Goal: Task Accomplishment & Management: Manage account settings

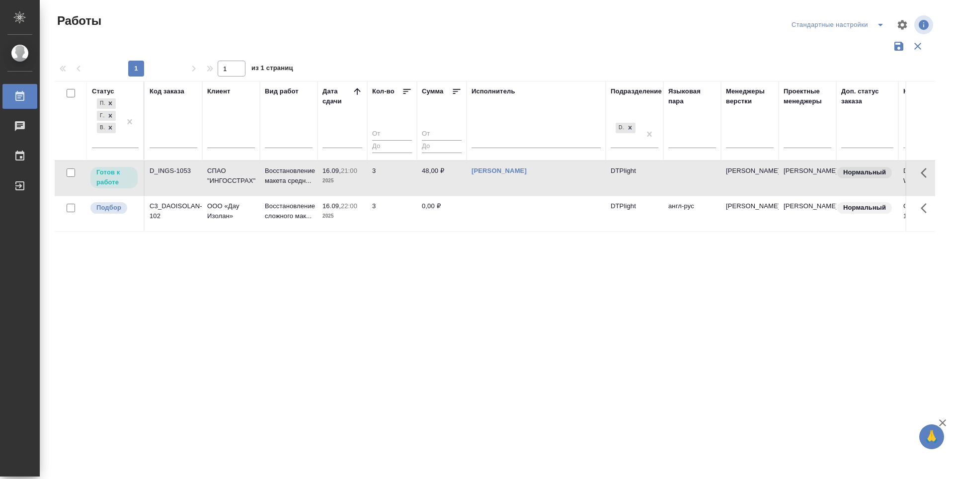
click at [280, 311] on div "Статус Подбор Готов к работе В работе Код заказа Клиент Вид работ Дата сдачи Ко…" at bounding box center [495, 260] width 880 height 358
drag, startPoint x: 99, startPoint y: 212, endPoint x: 105, endPoint y: 210, distance: 6.8
click at [99, 212] on p "Подбор" at bounding box center [108, 208] width 25 height 10
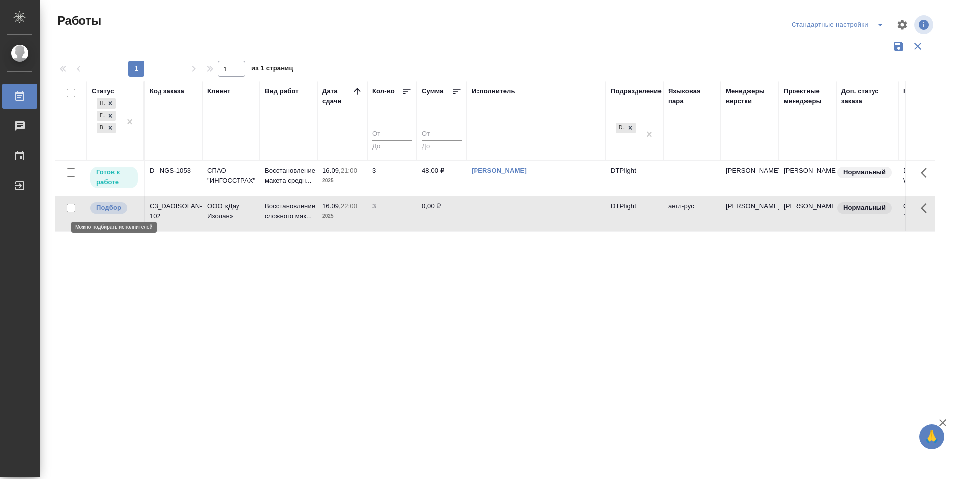
click at [105, 210] on p "Подбор" at bounding box center [108, 208] width 25 height 10
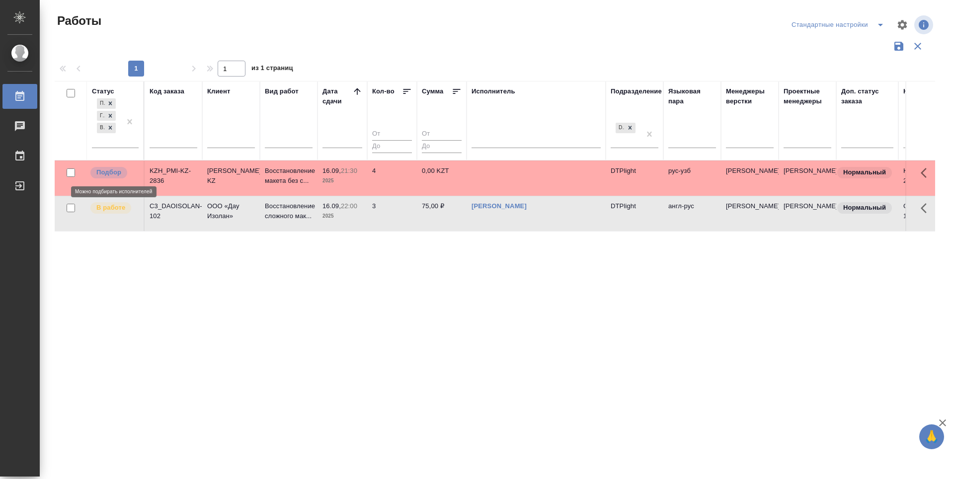
click at [112, 171] on p "Подбор" at bounding box center [108, 172] width 25 height 10
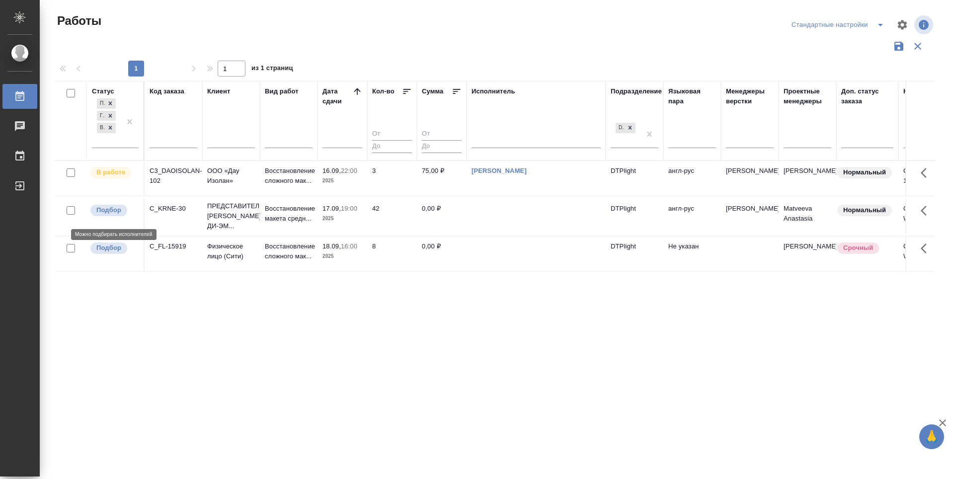
click at [115, 215] on p "Подбор" at bounding box center [108, 210] width 25 height 10
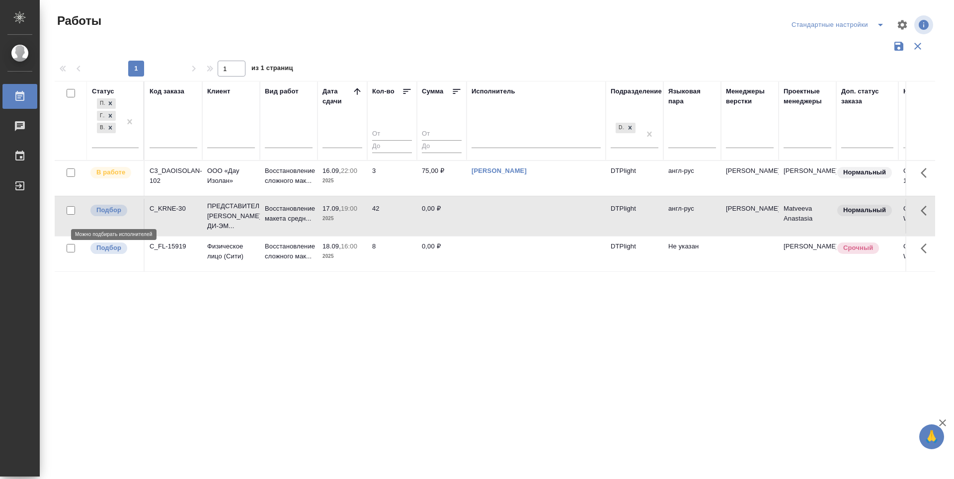
click at [115, 215] on p "Подбор" at bounding box center [108, 210] width 25 height 10
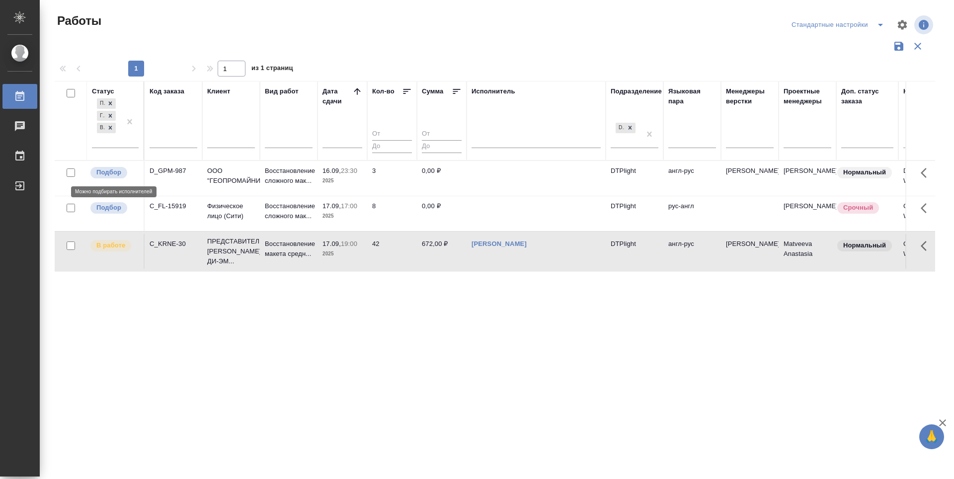
click at [114, 172] on p "Подбор" at bounding box center [108, 172] width 25 height 10
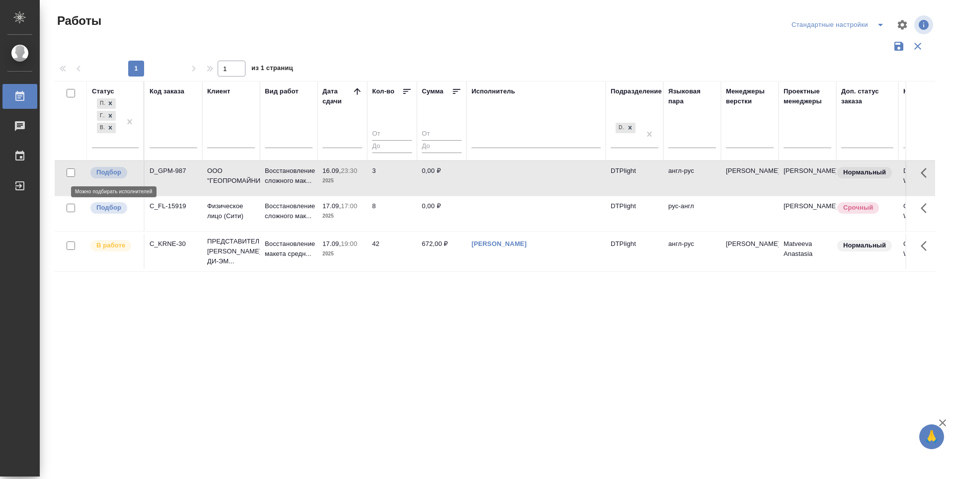
click at [114, 172] on p "Подбор" at bounding box center [108, 172] width 25 height 10
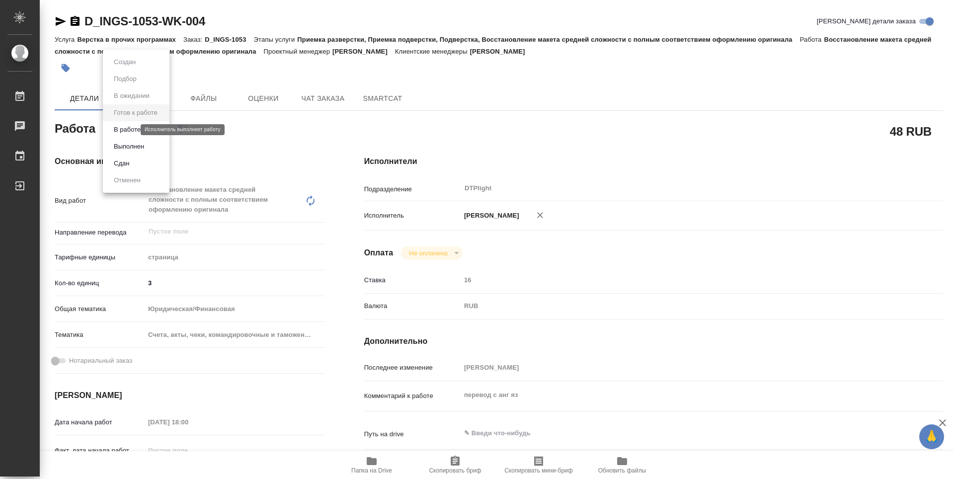
click at [124, 128] on body "🙏 .cls-1 fill:#fff; AWATERA Zubakova Viktoriya Работы 0 Чаты График Выйти D_ING…" at bounding box center [477, 239] width 954 height 479
click at [131, 129] on button "В работе" at bounding box center [127, 129] width 33 height 11
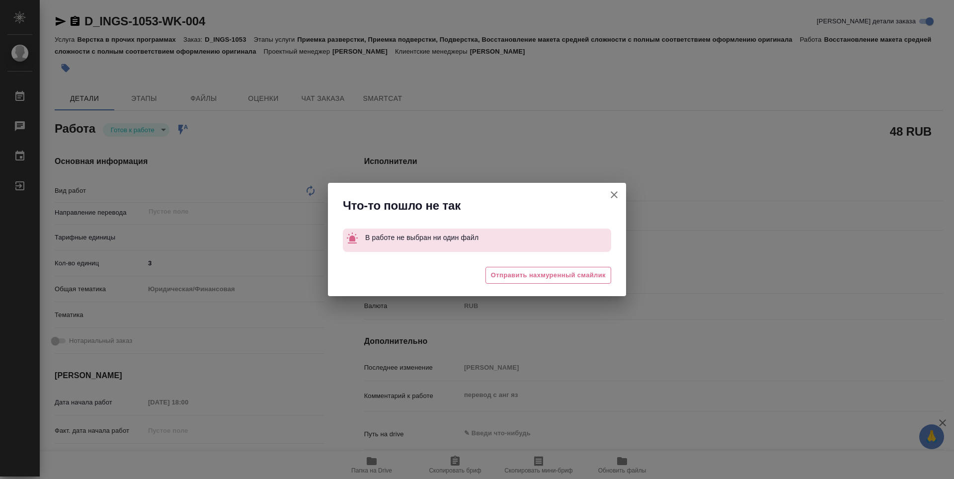
type textarea "x"
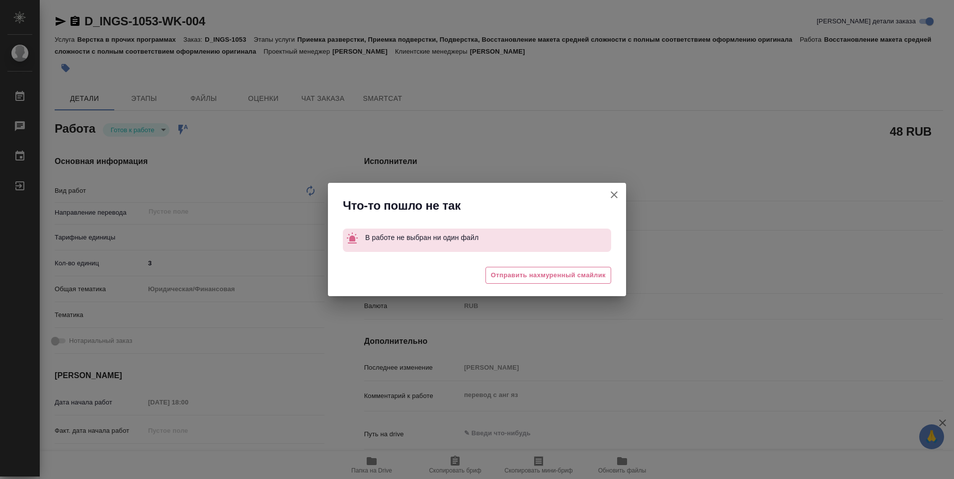
type textarea "x"
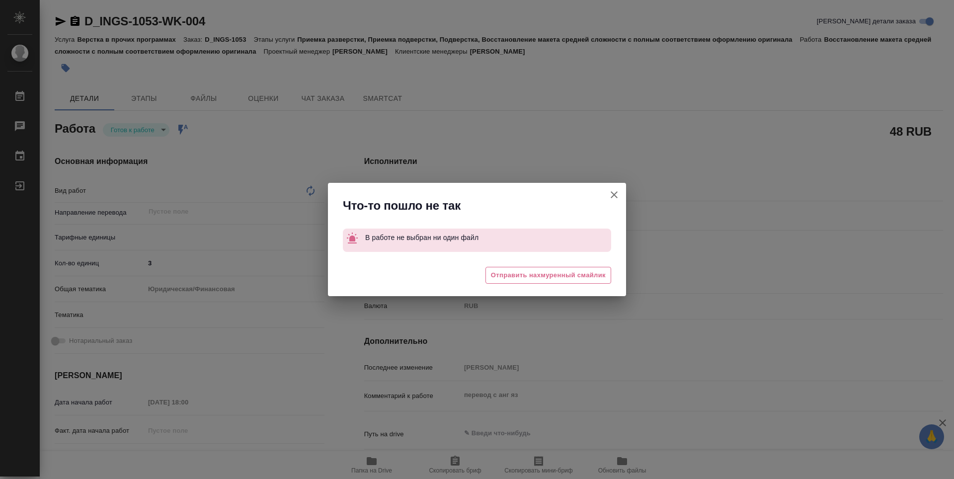
type textarea "x"
type textarea "Восстановление макета средней сложности с полным соответствием оформлению ориги…"
type textarea "x"
type input "DTPlight"
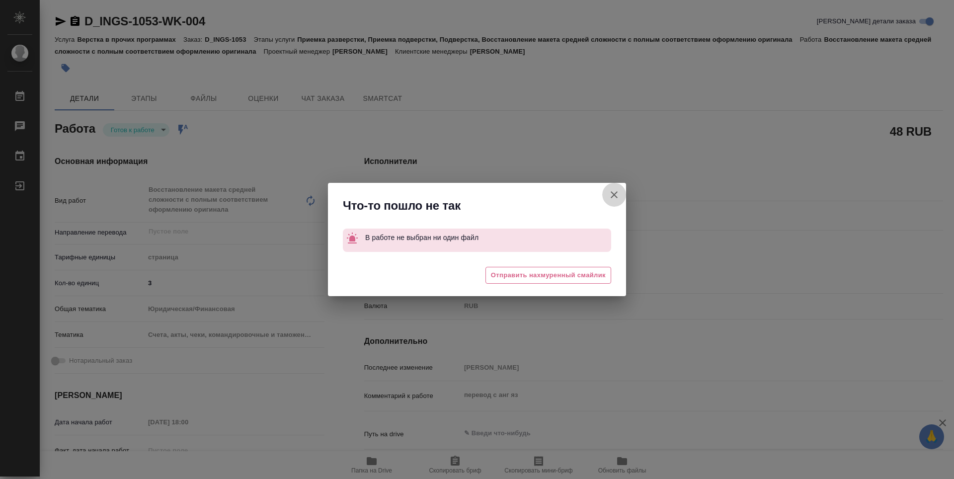
click at [619, 194] on icon "button" at bounding box center [614, 195] width 12 height 12
type textarea "x"
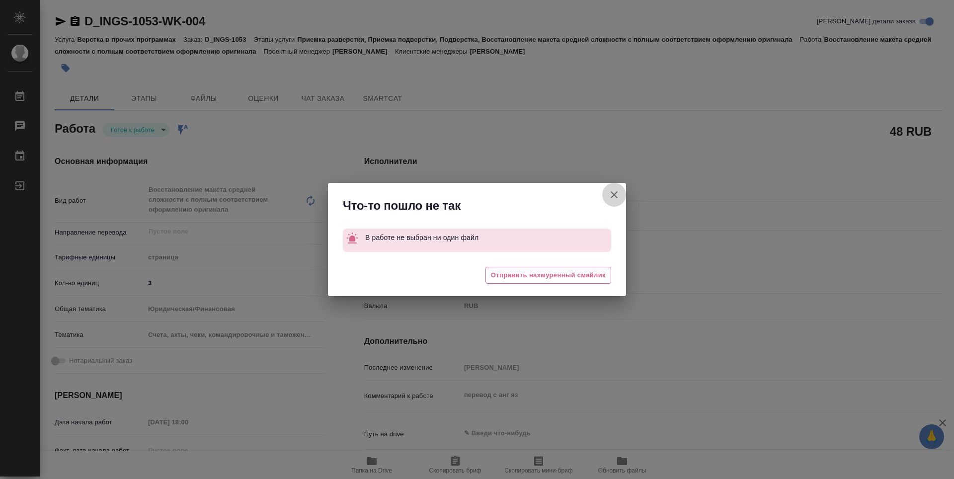
type textarea "x"
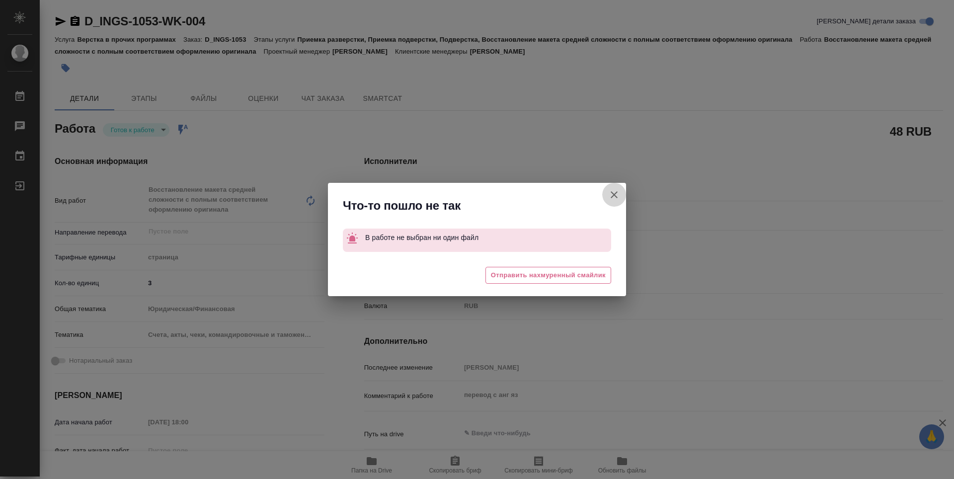
type textarea "x"
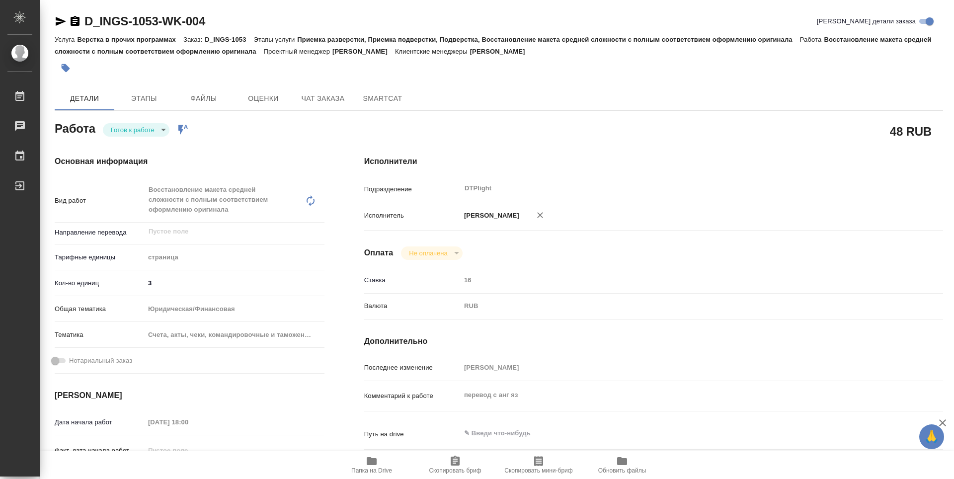
click at [56, 27] on icon "button" at bounding box center [61, 21] width 12 height 12
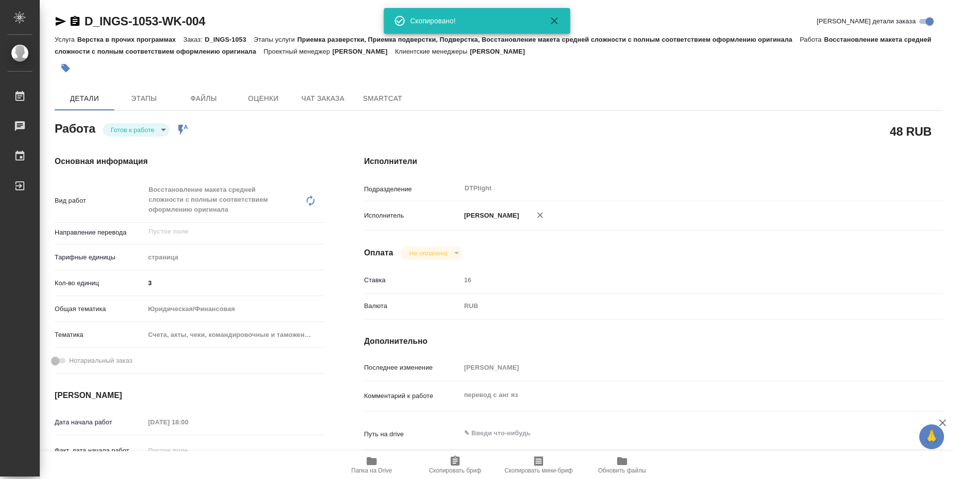
click at [941, 141] on div "Исполнители Подразделение DTPlight ​ Исполнитель Зубакова Виктория Оплата Не оп…" at bounding box center [653, 358] width 618 height 444
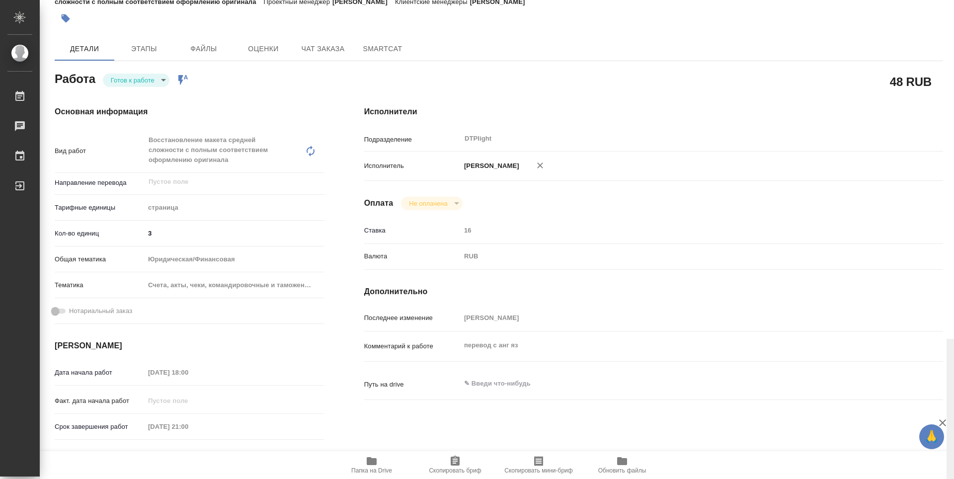
scroll to position [388, 0]
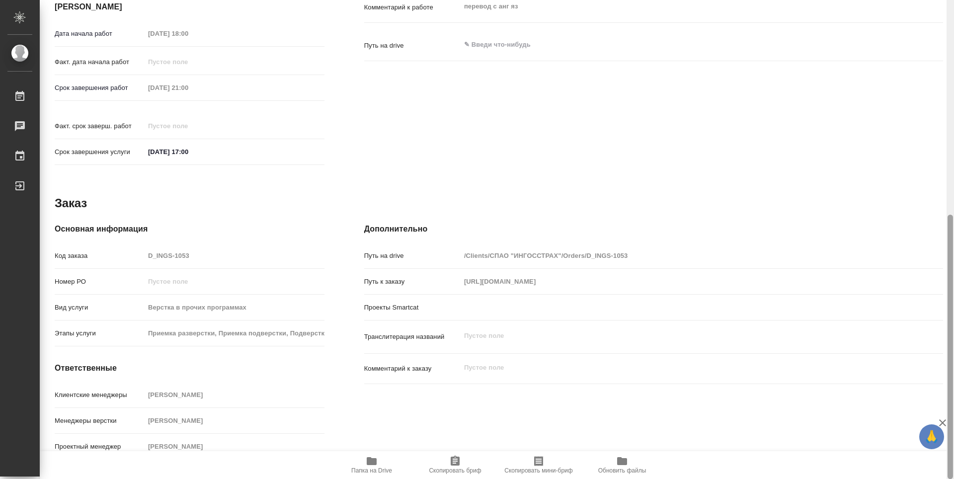
drag, startPoint x: 953, startPoint y: 159, endPoint x: 950, endPoint y: 287, distance: 127.2
click at [953, 286] on div at bounding box center [949, 239] width 7 height 479
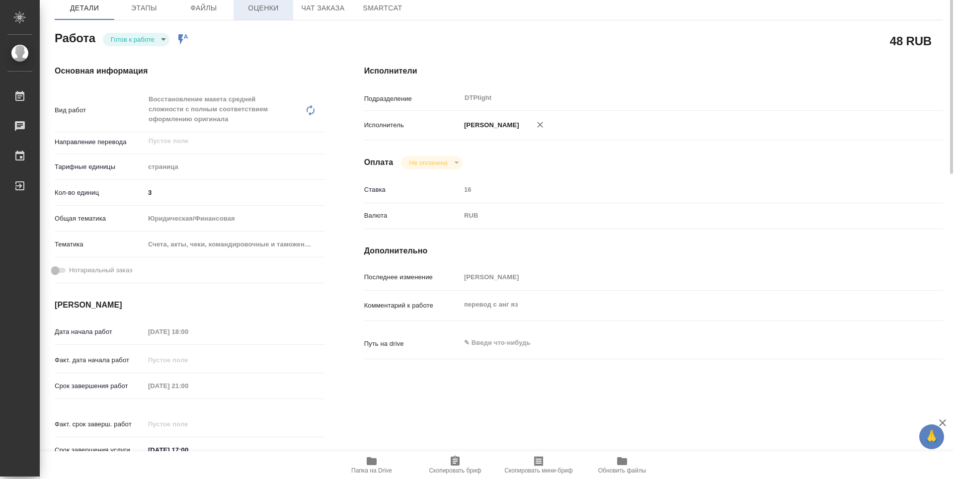
scroll to position [0, 0]
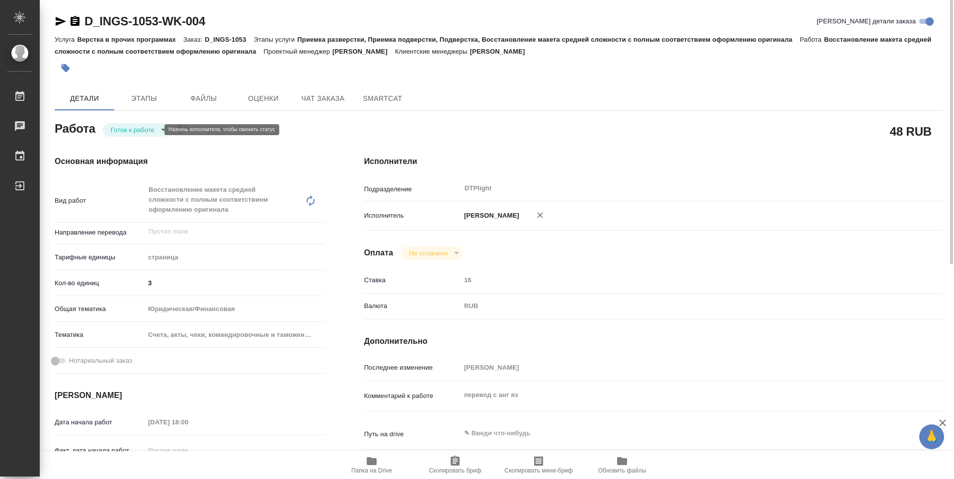
click at [147, 130] on body "🙏 .cls-1 fill:#fff; AWATERA Zubakova Viktoriya Работы 0 Чаты График Выйти D_ING…" at bounding box center [477, 239] width 954 height 479
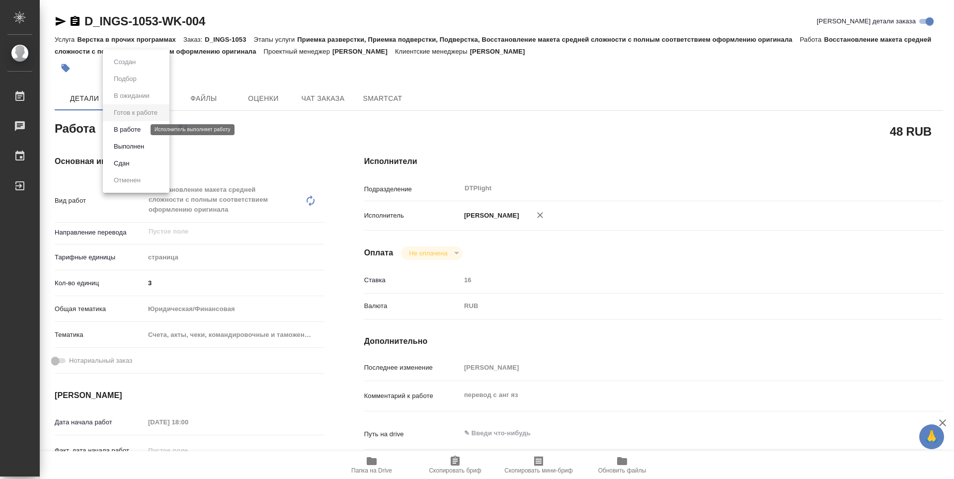
click at [135, 128] on button "В работе" at bounding box center [127, 129] width 33 height 11
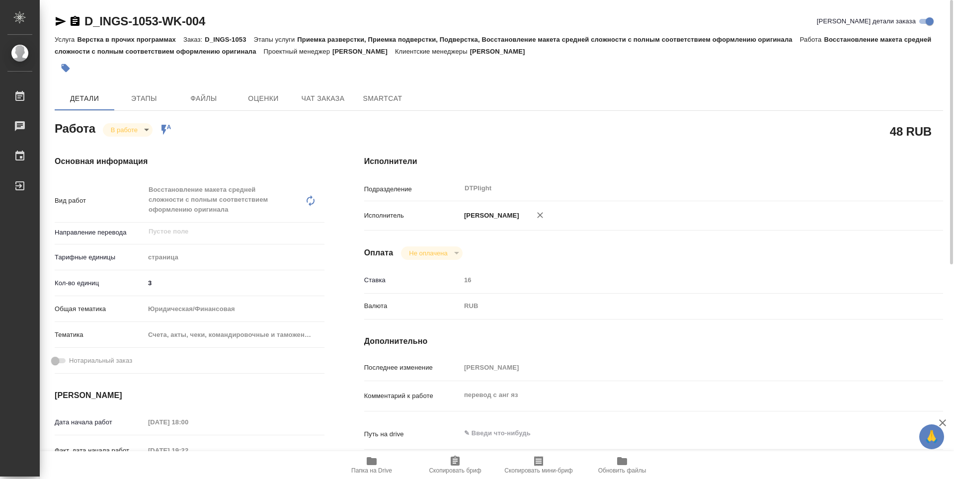
type textarea "x"
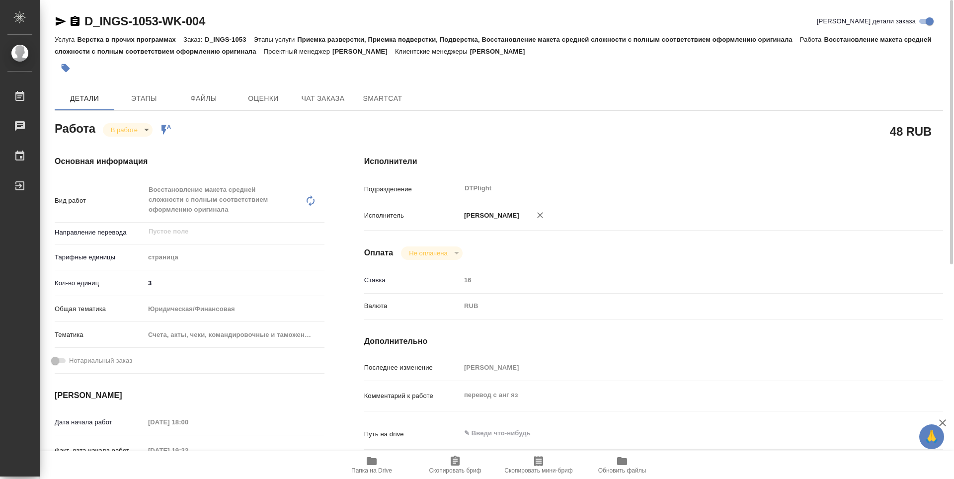
type textarea "x"
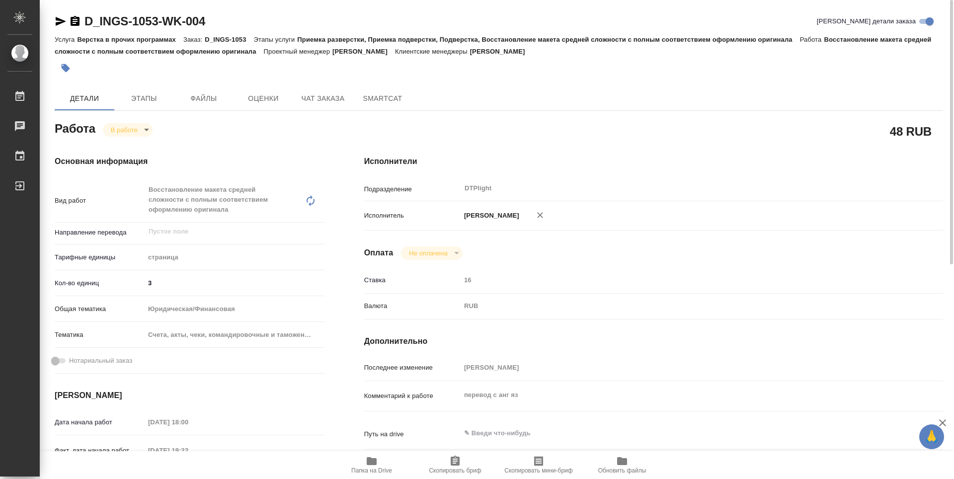
type textarea "x"
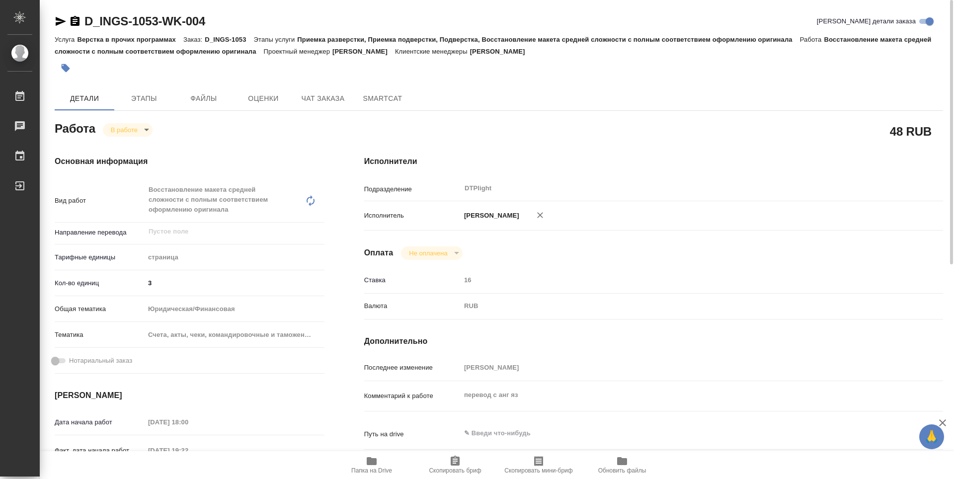
type textarea "x"
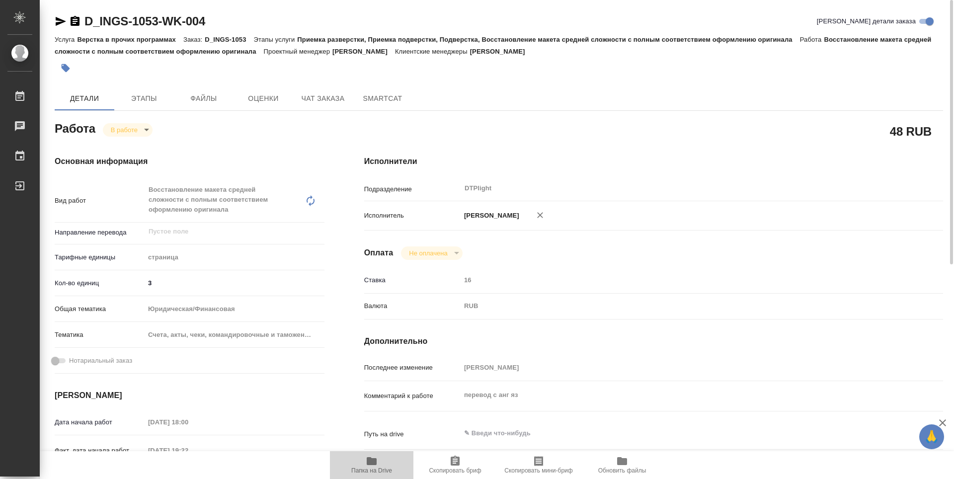
click at [373, 463] on icon "button" at bounding box center [372, 461] width 10 height 8
click at [369, 463] on icon "button" at bounding box center [372, 461] width 10 height 8
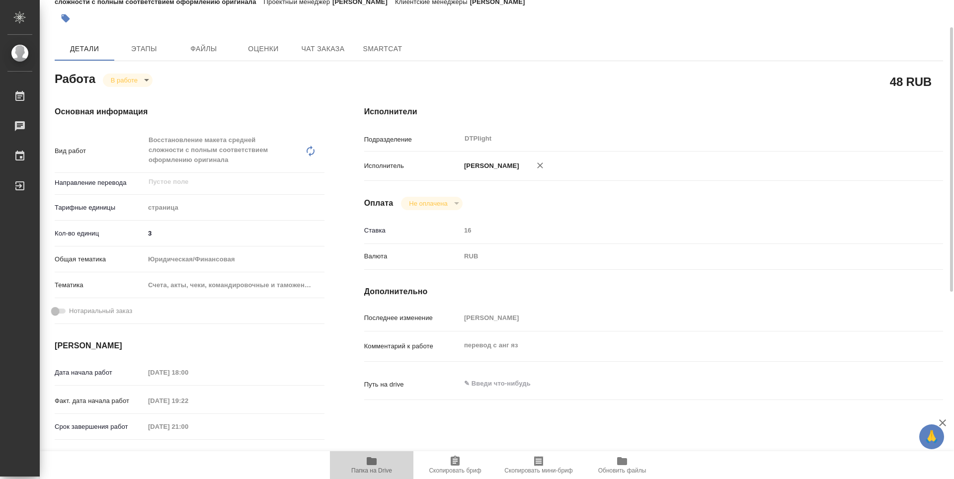
click at [378, 462] on span "Папка на Drive" at bounding box center [372, 464] width 72 height 19
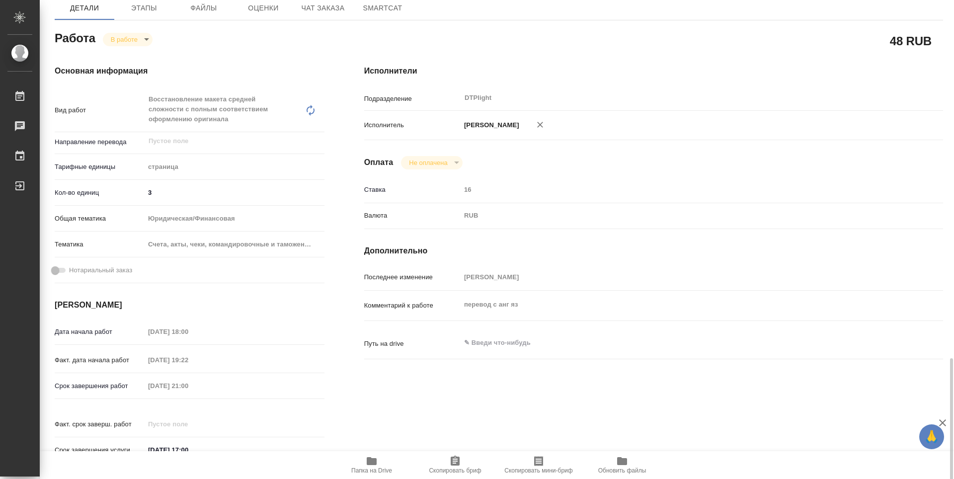
scroll to position [0, 0]
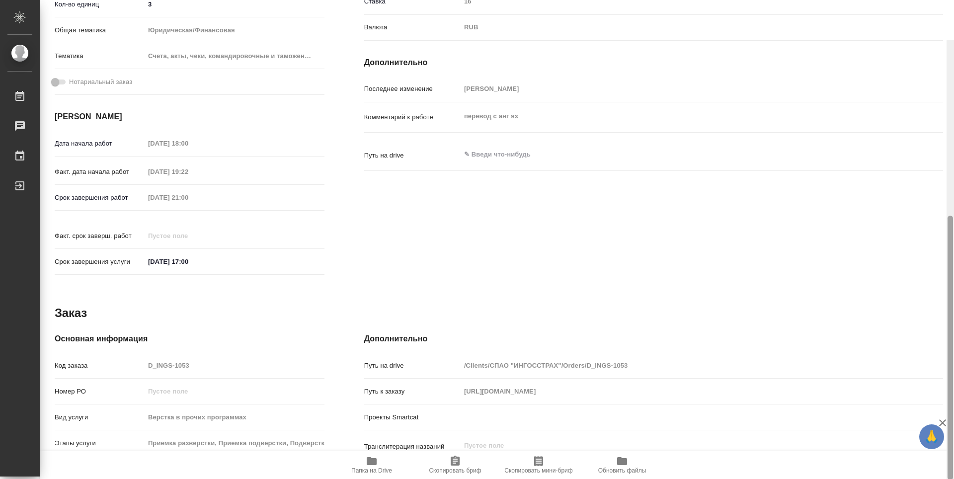
drag, startPoint x: 952, startPoint y: 192, endPoint x: 667, endPoint y: 26, distance: 329.2
click at [925, 287] on div "D_INGS-1053-WK-004 Кратко детали заказа Услуга Верстка в прочих программах Зака…" at bounding box center [497, 239] width 914 height 479
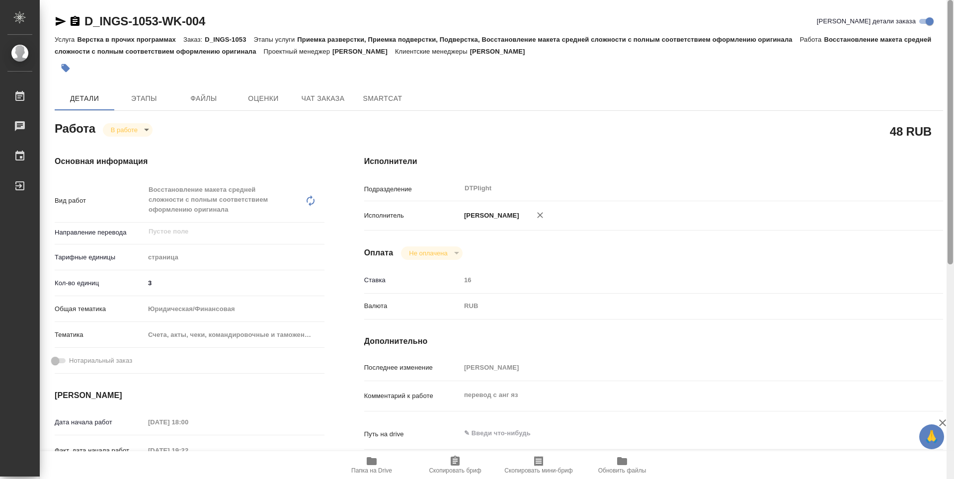
drag, startPoint x: 951, startPoint y: 264, endPoint x: 953, endPoint y: 128, distance: 136.6
click at [953, 128] on div at bounding box center [949, 239] width 7 height 479
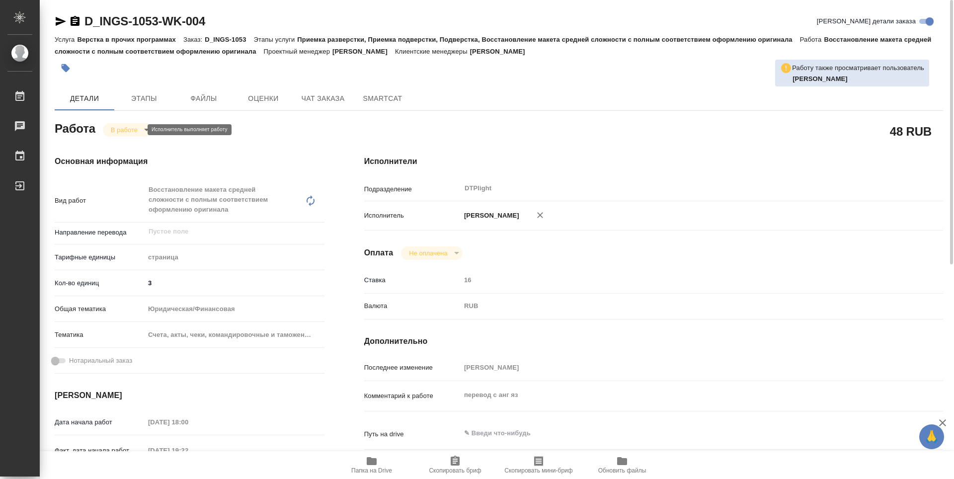
click at [124, 129] on body "🙏 .cls-1 fill:#fff; AWATERA Zubakova Viktoriya Работы 0 Чаты График Выйти D_ING…" at bounding box center [477, 239] width 954 height 479
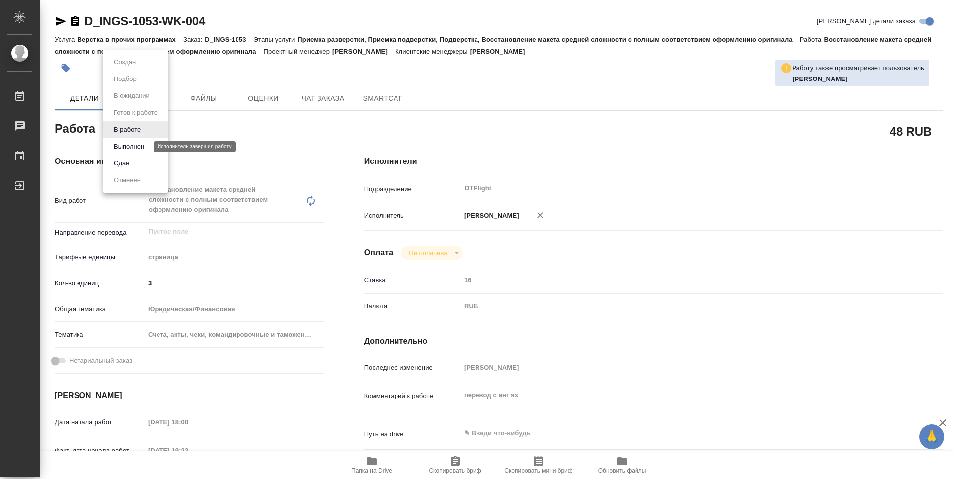
click at [129, 147] on button "Выполнен" at bounding box center [129, 146] width 36 height 11
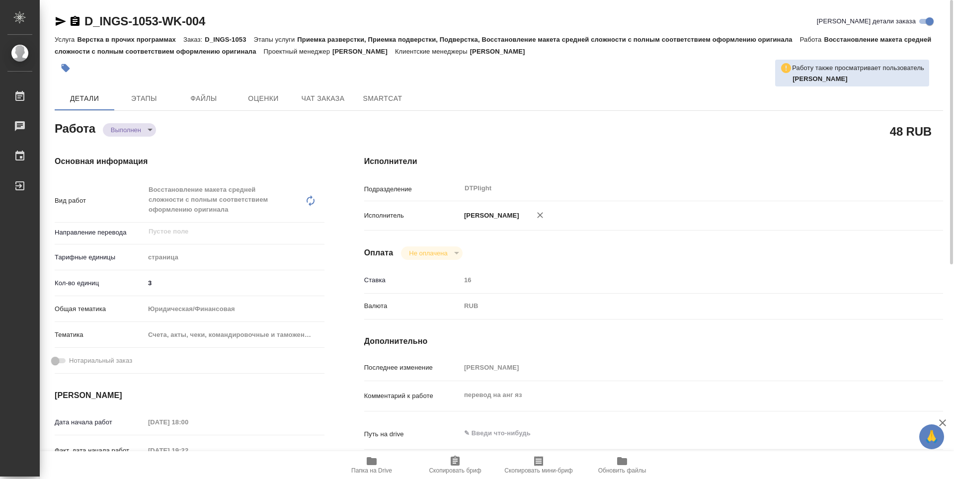
type textarea "x"
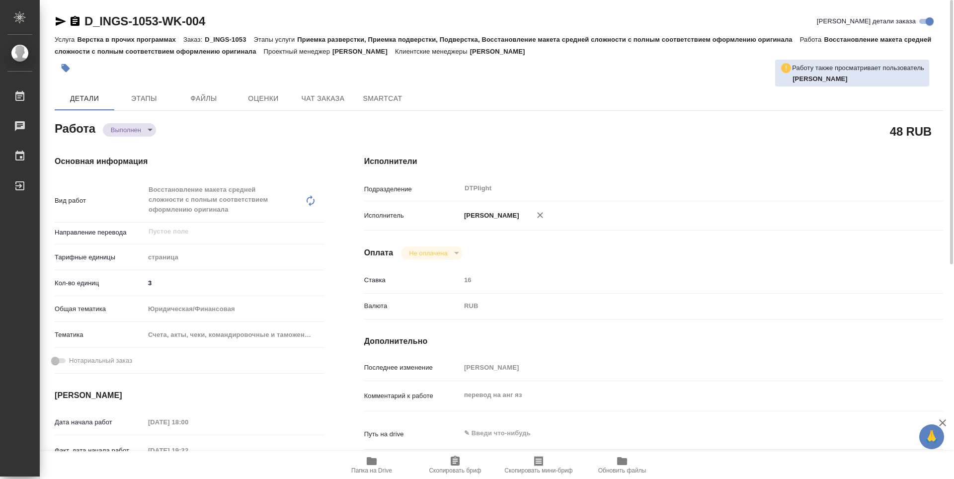
type textarea "x"
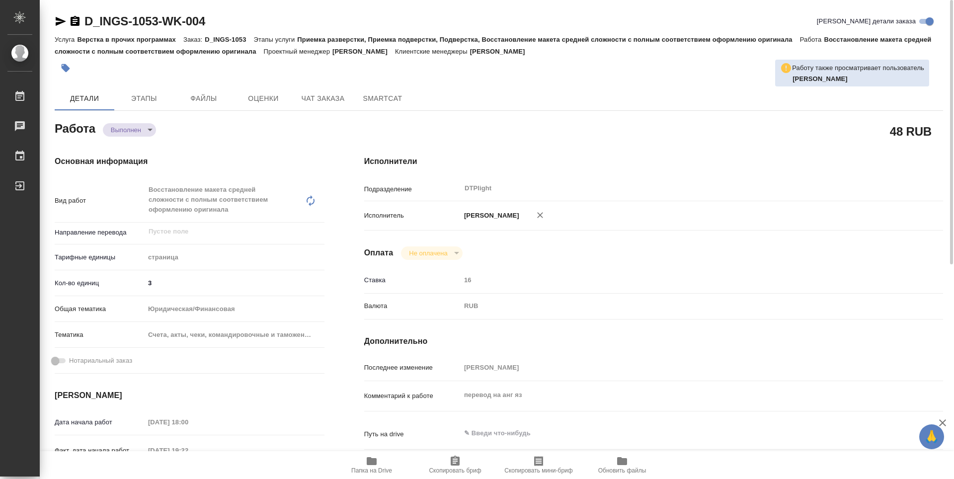
type textarea "x"
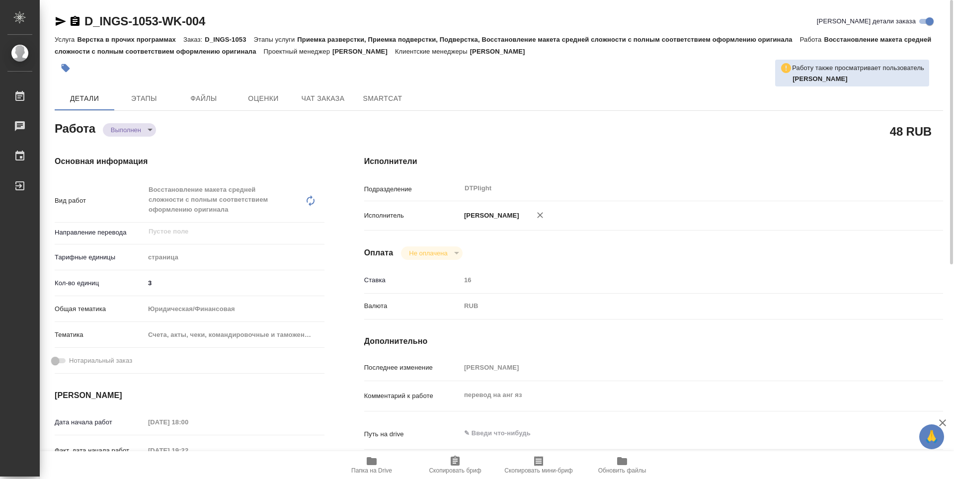
type textarea "x"
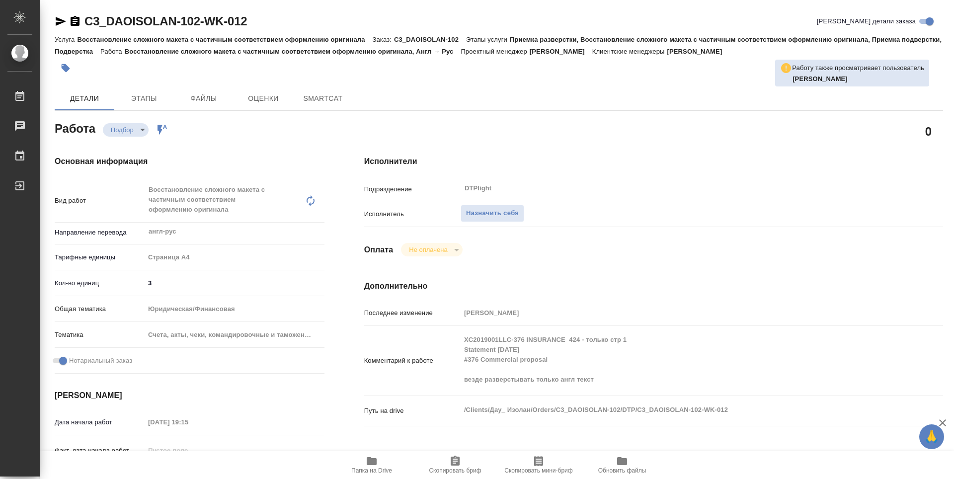
type textarea "x"
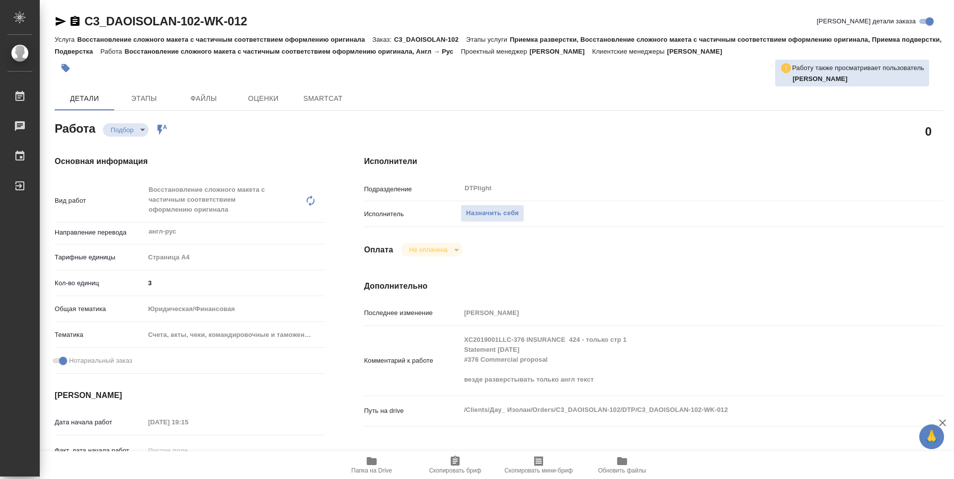
type textarea "x"
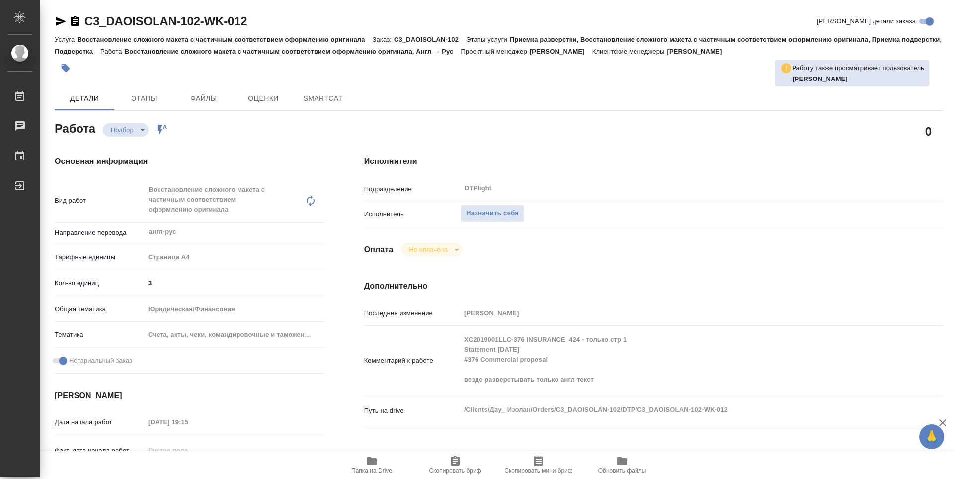
type textarea "x"
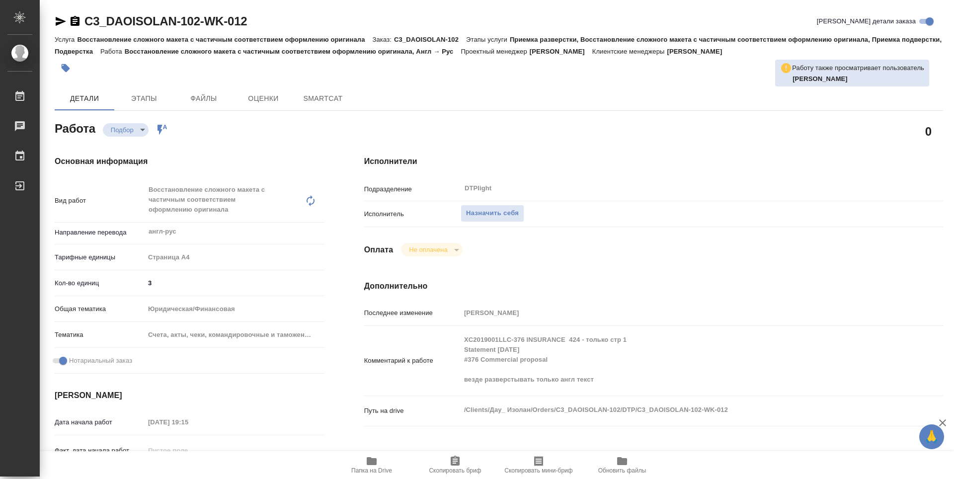
type textarea "x"
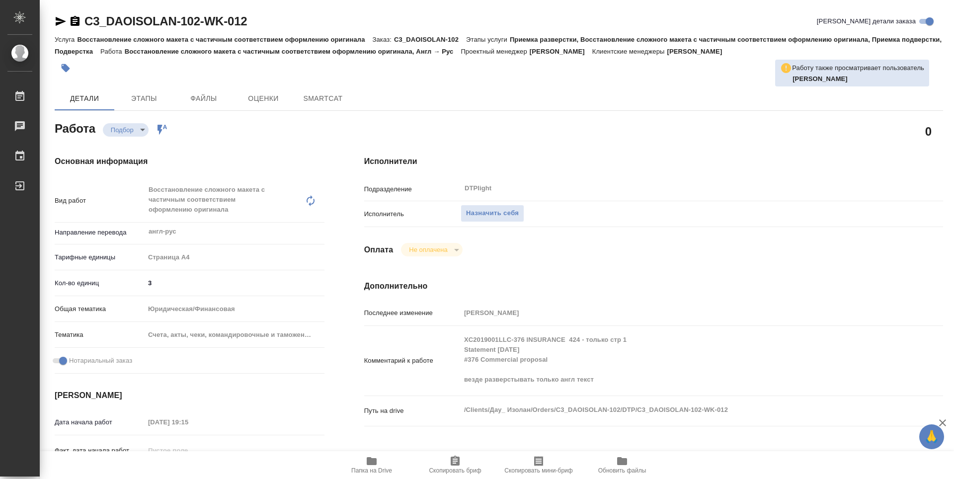
type textarea "x"
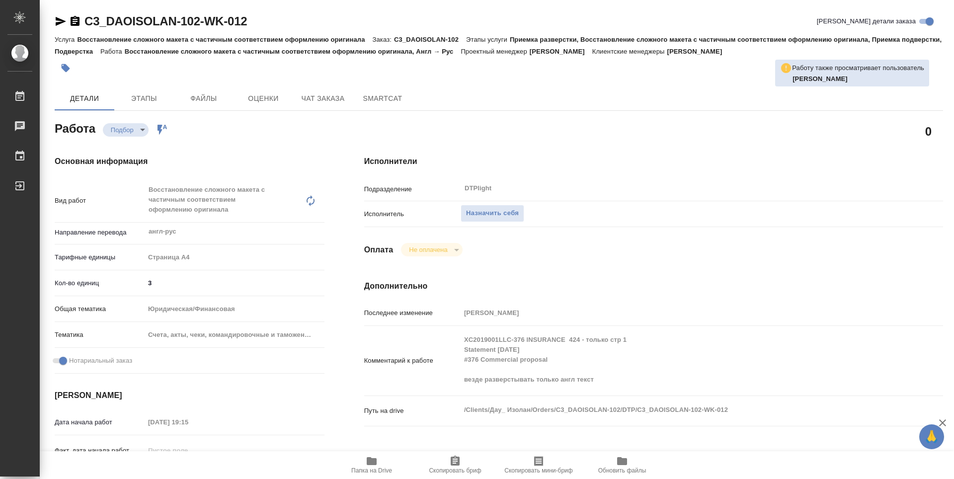
type textarea "x"
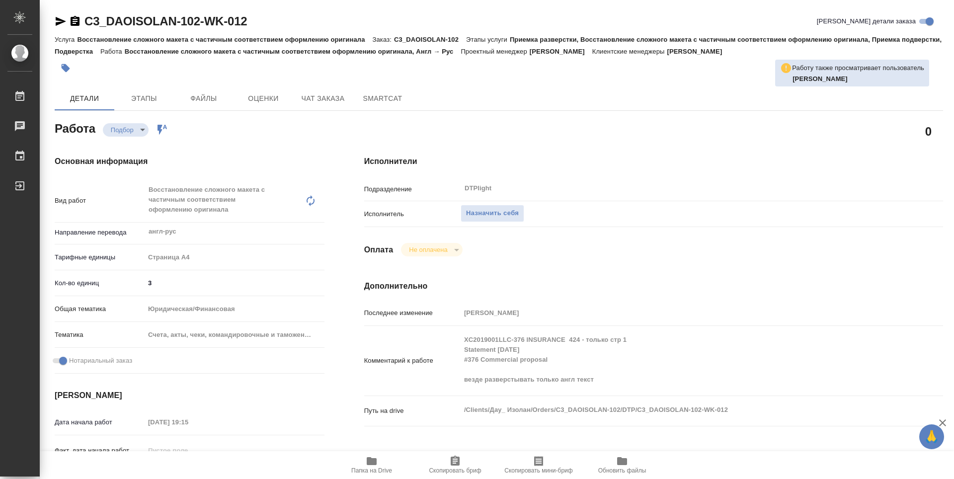
type textarea "x"
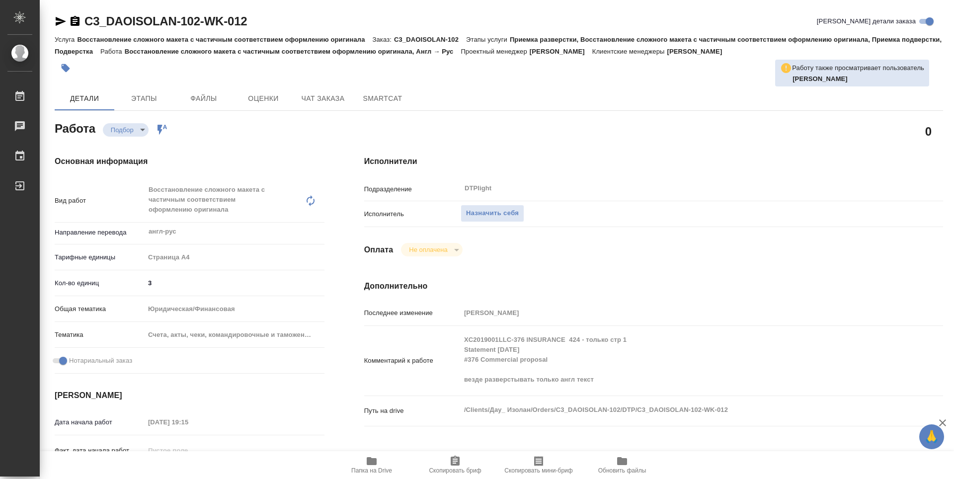
click at [380, 463] on span "Папка на Drive" at bounding box center [372, 464] width 72 height 19
click at [623, 209] on div "Назначить себя" at bounding box center [677, 213] width 434 height 17
click at [510, 213] on span "Назначить себя" at bounding box center [492, 213] width 53 height 11
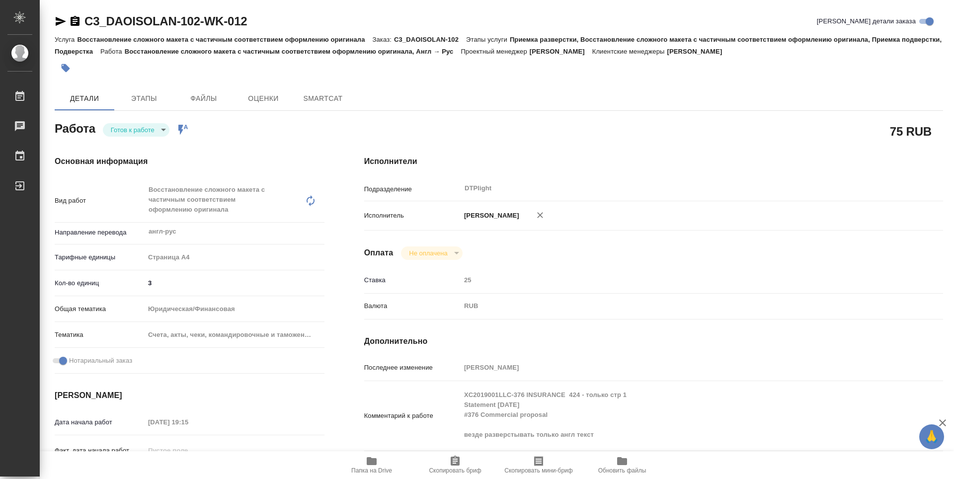
type textarea "x"
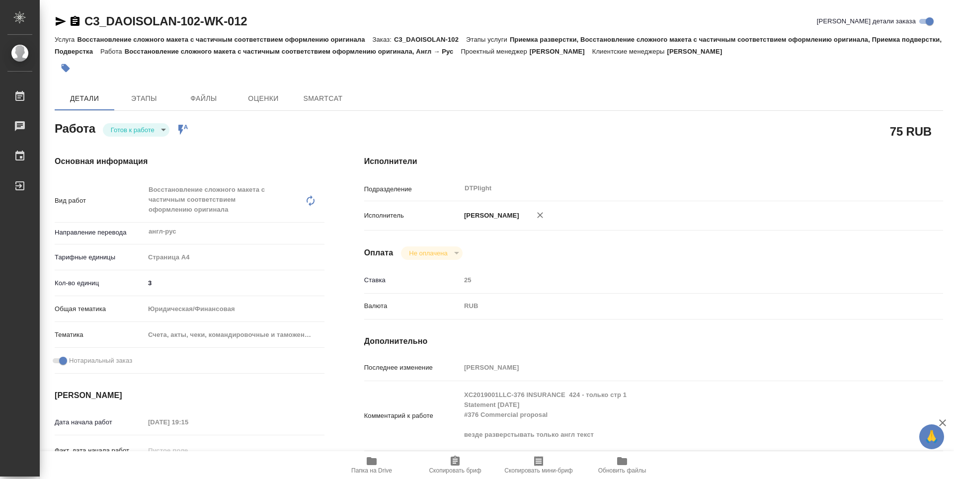
type textarea "x"
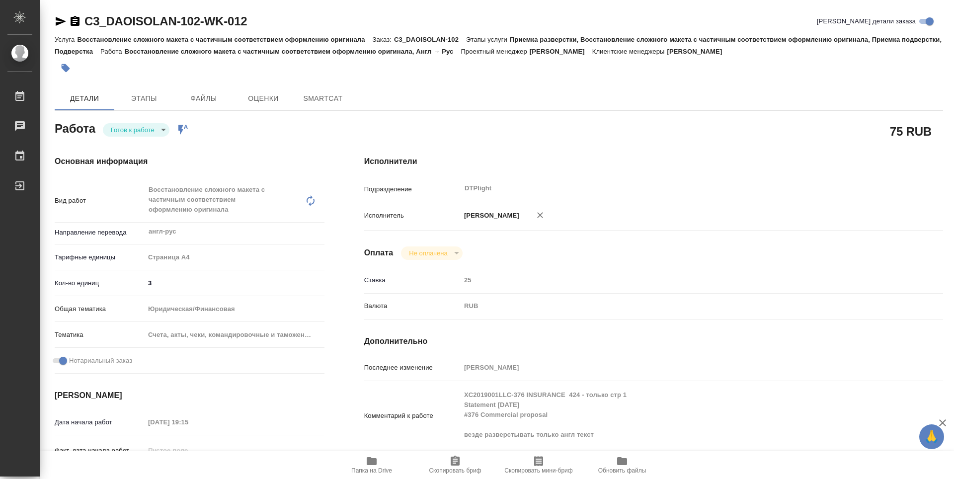
type textarea "x"
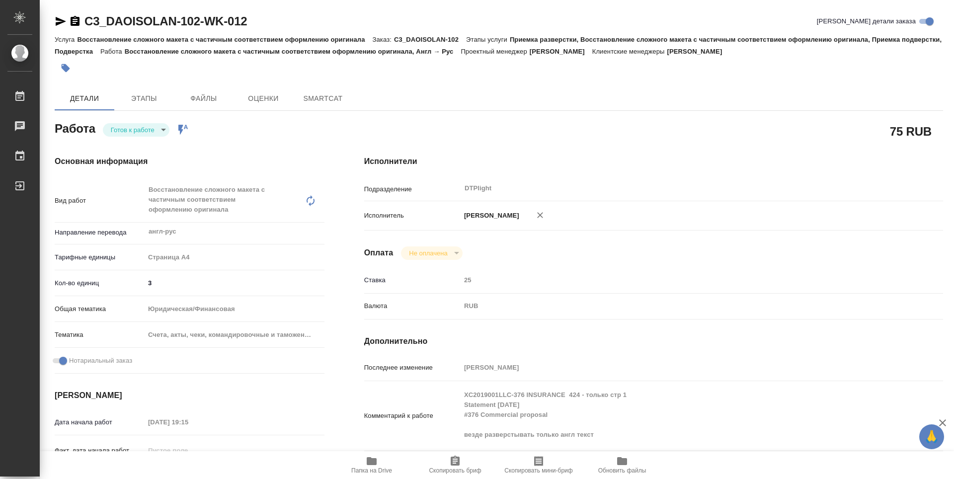
type textarea "x"
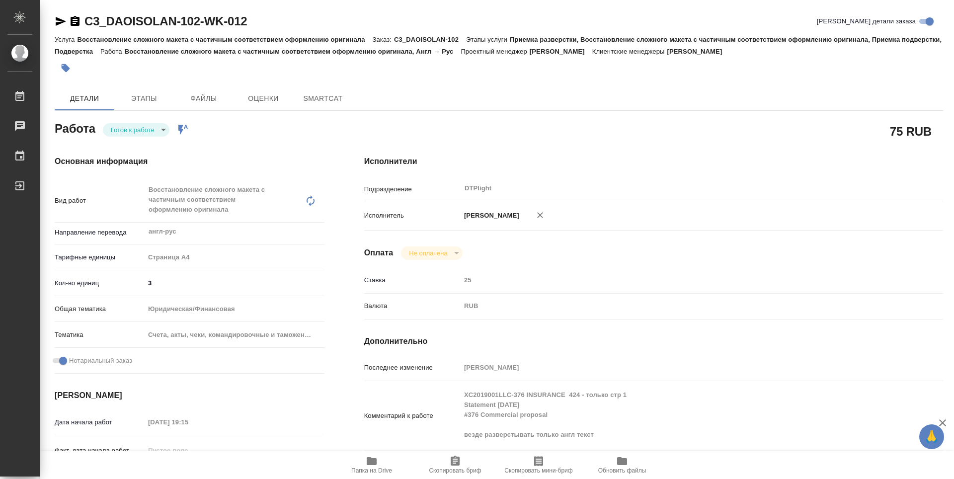
type textarea "x"
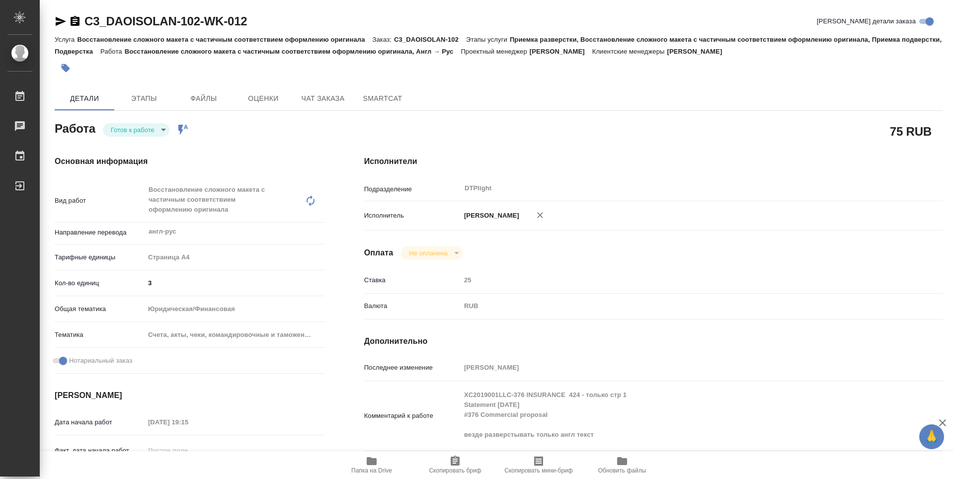
type textarea "x"
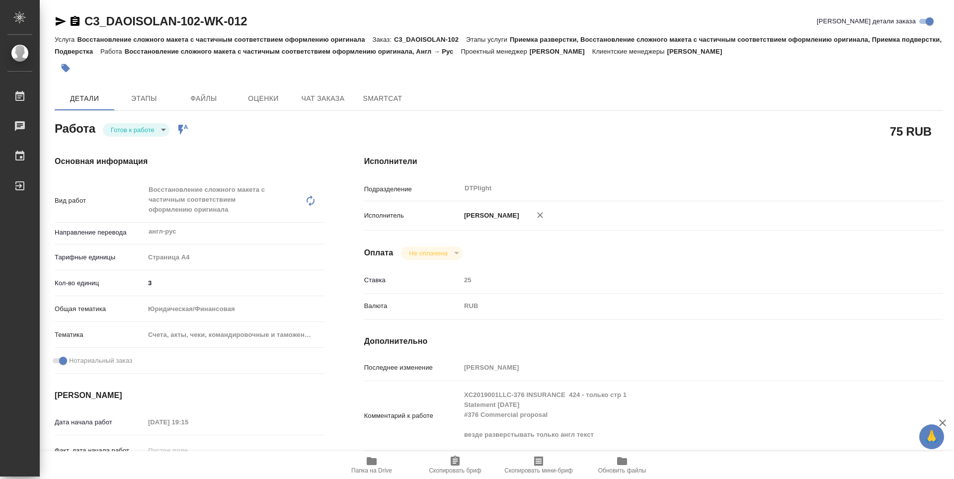
type textarea "x"
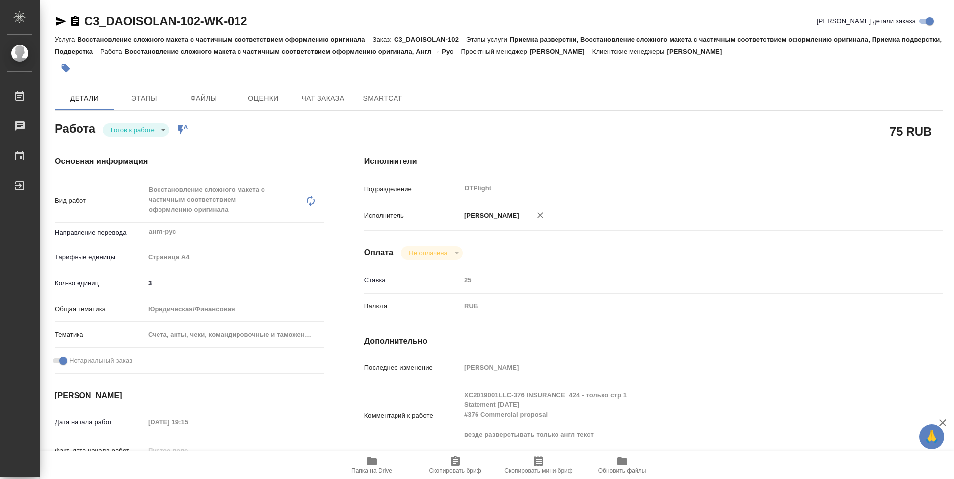
type textarea "x"
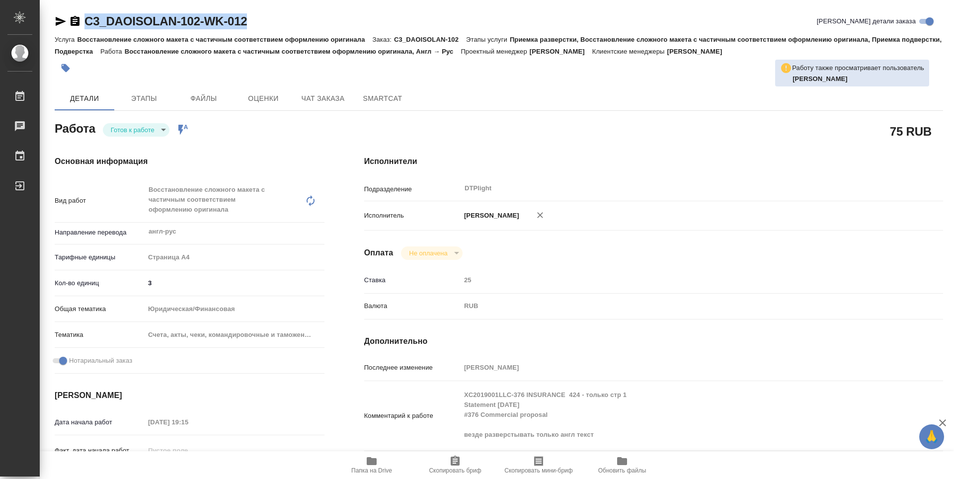
drag, startPoint x: 262, startPoint y: 19, endPoint x: 73, endPoint y: 28, distance: 188.9
click at [73, 28] on div "C3_DAOISOLAN-102-WK-012 Кратко детали заказа" at bounding box center [499, 21] width 888 height 16
copy link "C3_DAOISOLAN-102-WK-012"
click at [153, 129] on body "🙏 .cls-1 fill:#fff; AWATERA Zubakova Viktoriya Работы 0 Чаты График Выйти C3_DA…" at bounding box center [477, 239] width 954 height 479
click at [145, 129] on li "В работе" at bounding box center [136, 129] width 67 height 17
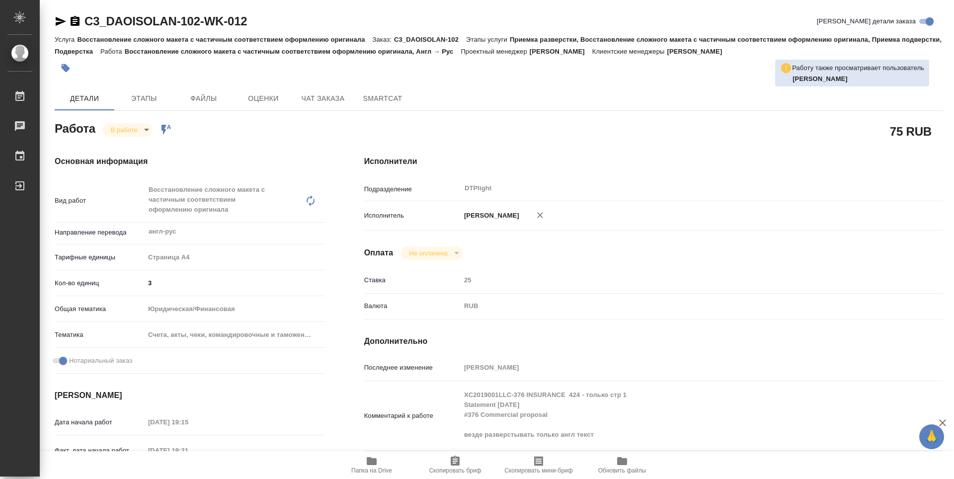
type textarea "x"
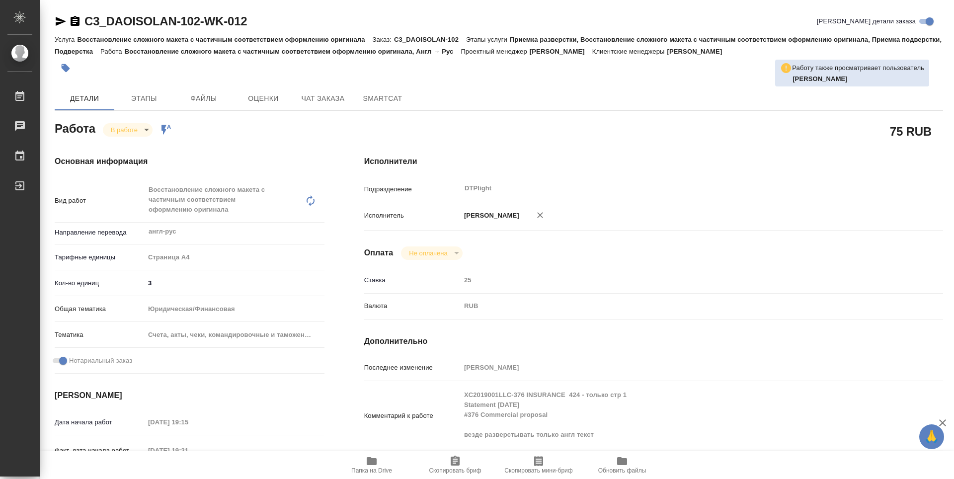
type textarea "x"
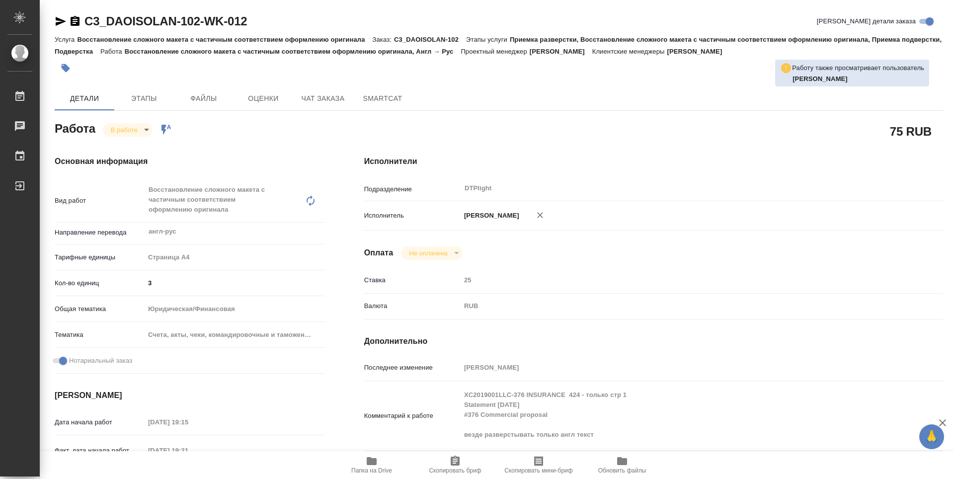
type textarea "x"
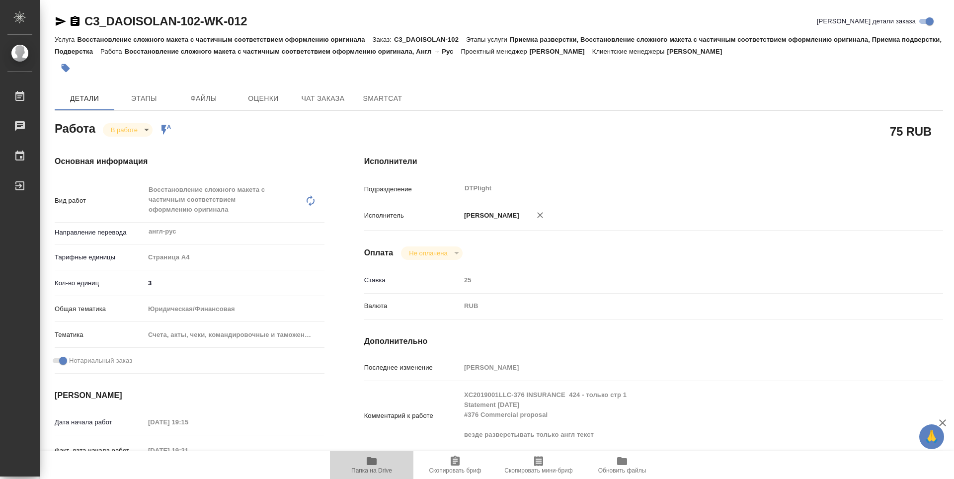
click at [371, 459] on icon "button" at bounding box center [372, 461] width 10 height 8
drag, startPoint x: 288, startPoint y: 19, endPoint x: 86, endPoint y: 12, distance: 201.3
click at [86, 12] on div "C3_DAOISOLAN-102-WK-012 Кратко детали заказа Услуга Восстановление сложного мак…" at bounding box center [498, 438] width 899 height 877
copy link "C3_DAOISOLAN-102-WK-012"
click at [590, 139] on div "Исполнители Подразделение DTPlight ​ Исполнитель Зубакова Виктория Оплата Не оп…" at bounding box center [653, 358] width 618 height 444
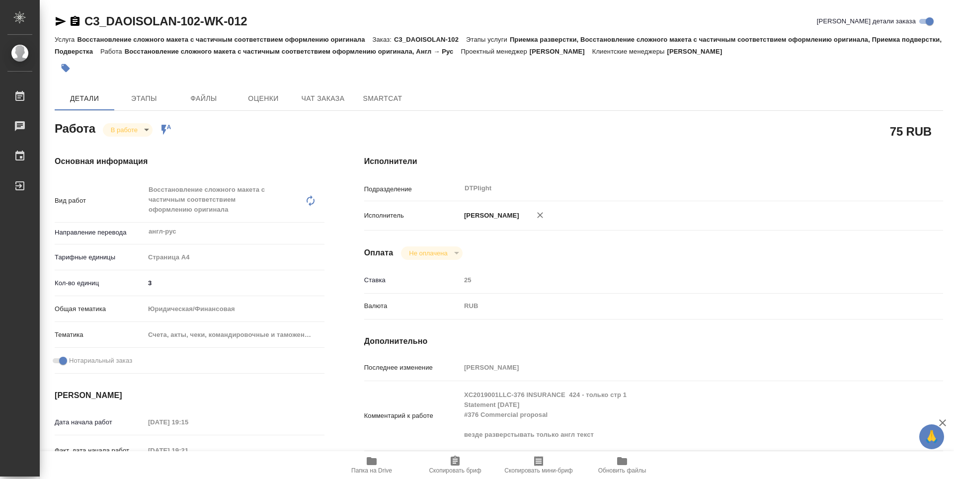
type textarea "x"
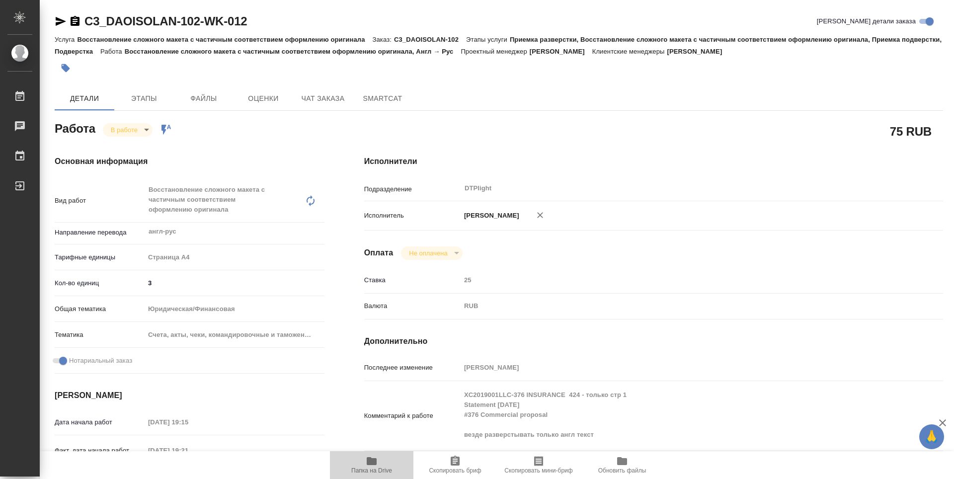
click at [365, 464] on span "Папка на Drive" at bounding box center [372, 464] width 72 height 19
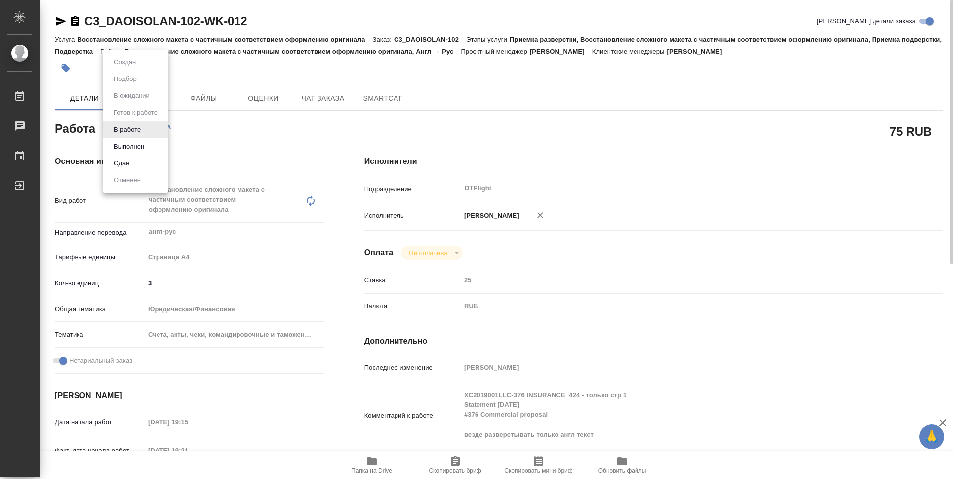
click at [123, 132] on body "🙏 .cls-1 fill:#fff; AWATERA Zubakova Viktoriya Работы 0 Чаты График Выйти C3_DA…" at bounding box center [477, 239] width 954 height 479
click at [133, 147] on button "Выполнен" at bounding box center [129, 146] width 36 height 11
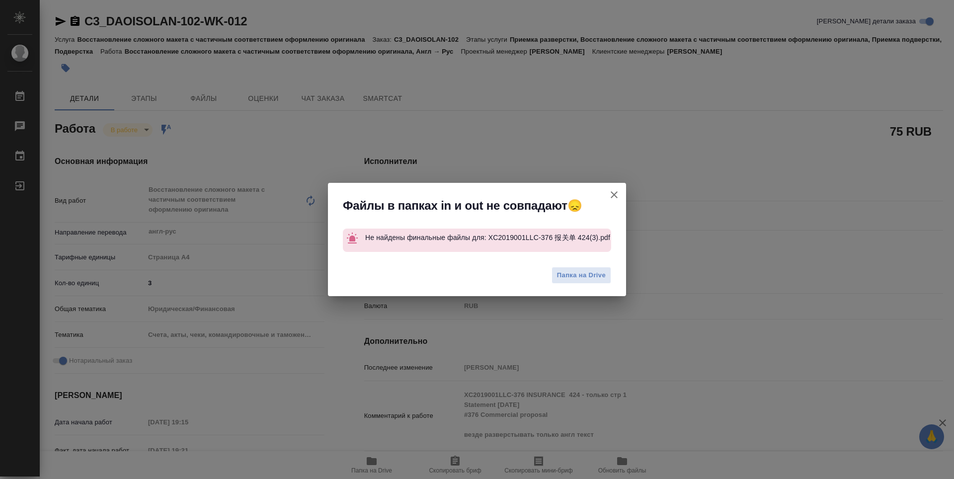
type textarea "x"
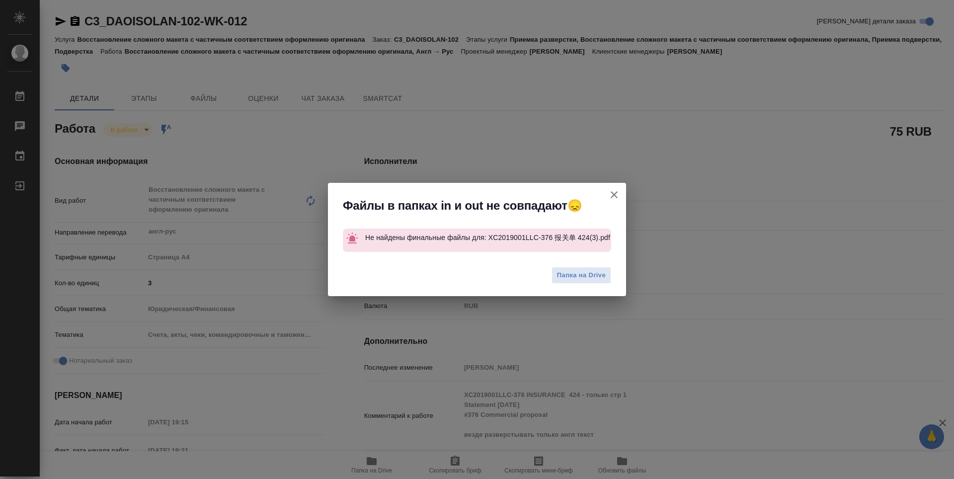
type textarea "x"
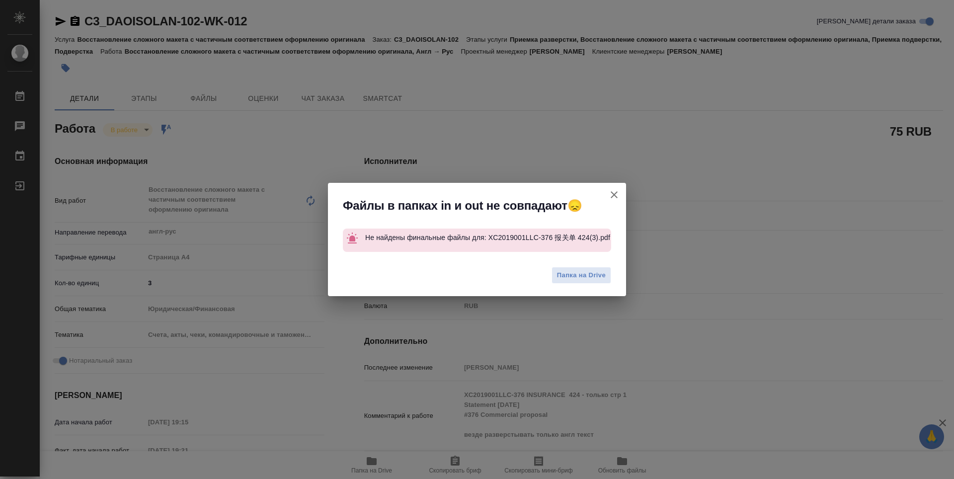
type textarea "x"
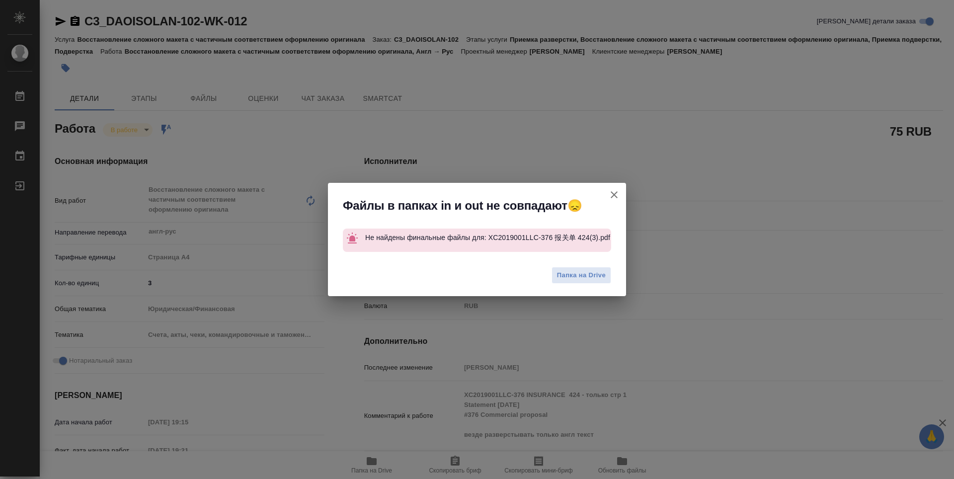
type textarea "x"
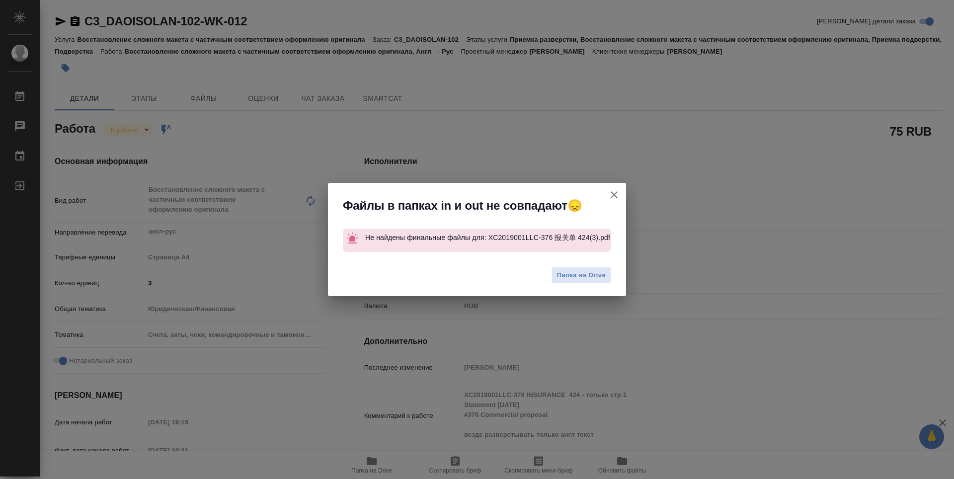
click at [616, 190] on icon "button" at bounding box center [614, 195] width 12 height 12
type textarea "x"
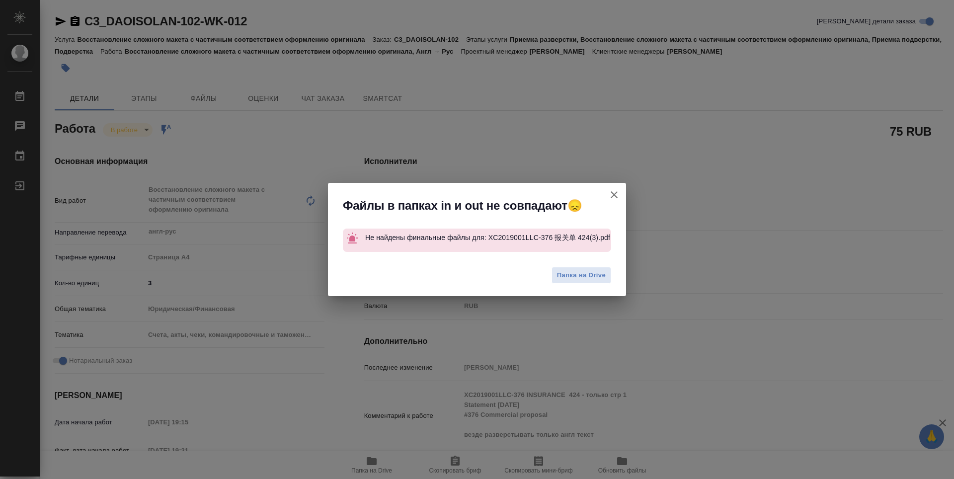
type textarea "x"
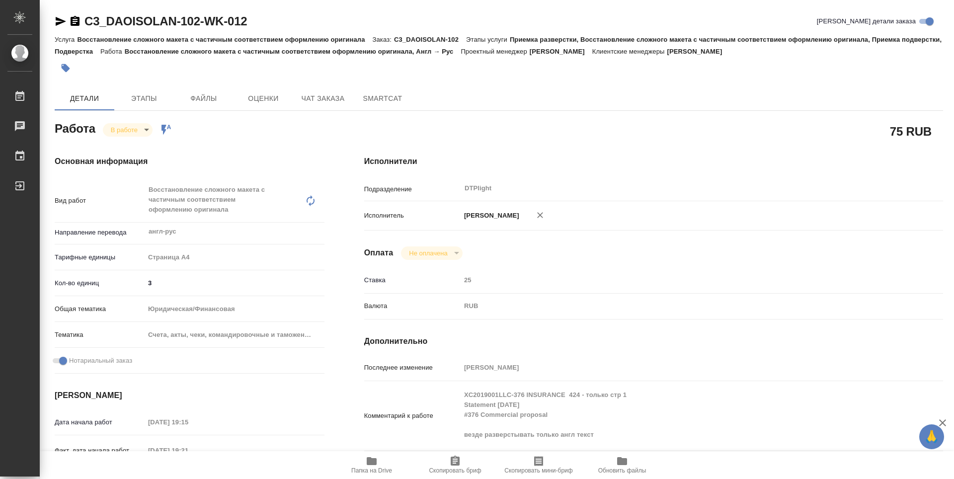
drag, startPoint x: 571, startPoint y: 154, endPoint x: 528, endPoint y: 281, distance: 133.6
click at [571, 154] on div "Исполнители Подразделение DTPlight ​ Исполнитель Зубакова Виктория Оплата Не оп…" at bounding box center [653, 358] width 618 height 444
click at [368, 462] on icon "button" at bounding box center [372, 461] width 10 height 8
click at [125, 126] on body "🙏 .cls-1 fill:#fff; AWATERA Zubakova Viktoriya Работы 0 Чаты График Выйти C3_DA…" at bounding box center [477, 239] width 954 height 479
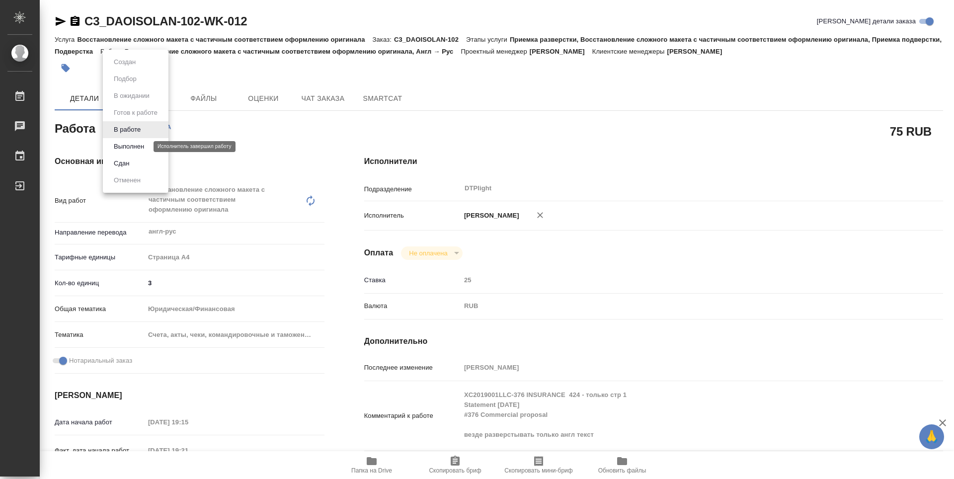
click at [128, 147] on button "Выполнен" at bounding box center [129, 146] width 36 height 11
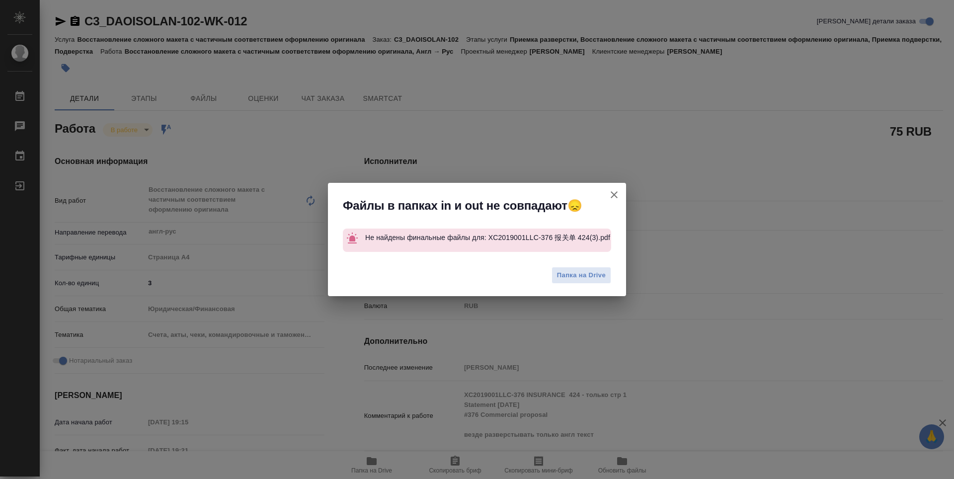
type textarea "x"
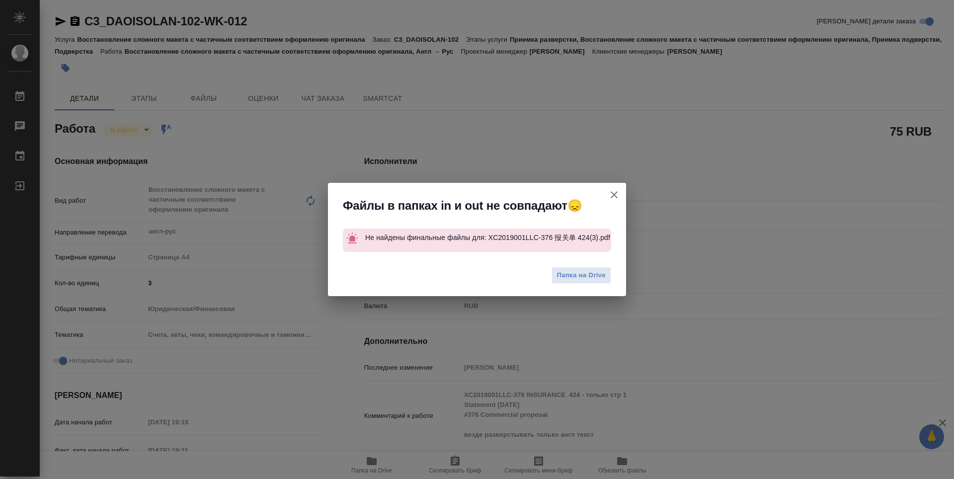
type textarea "x"
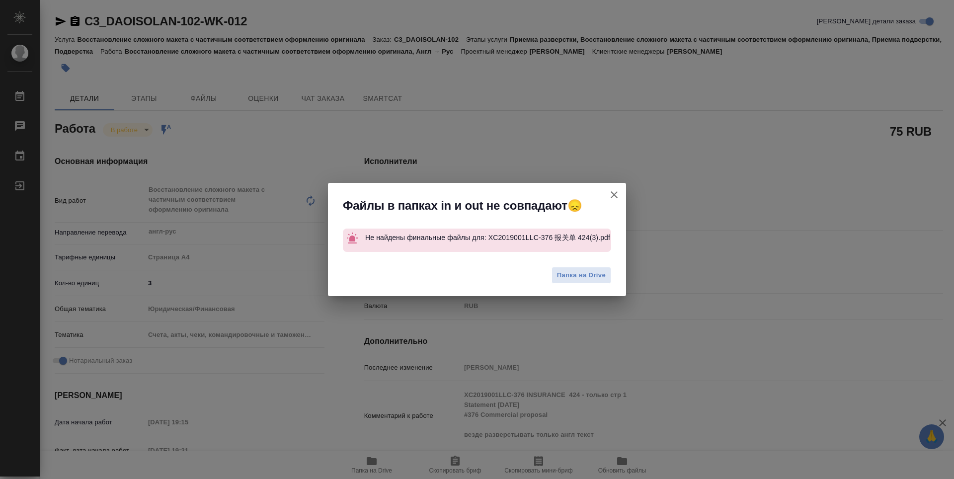
type textarea "x"
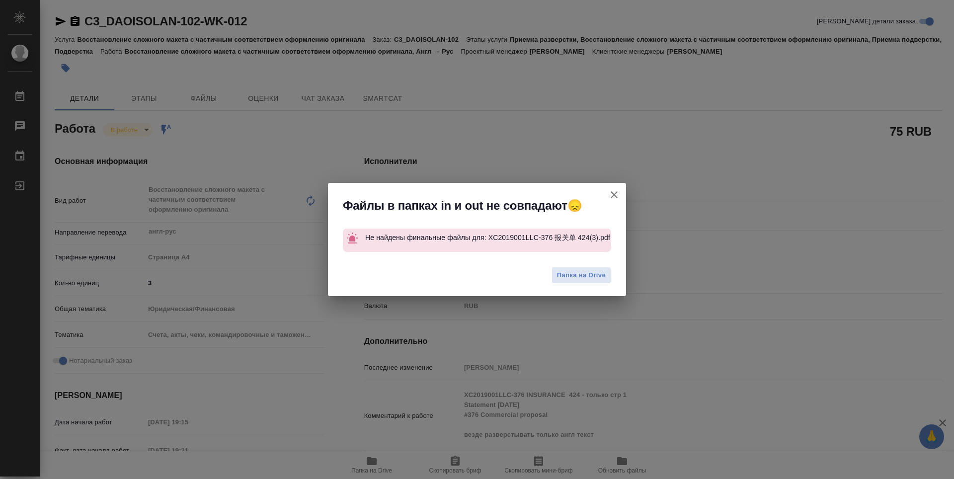
type textarea "x"
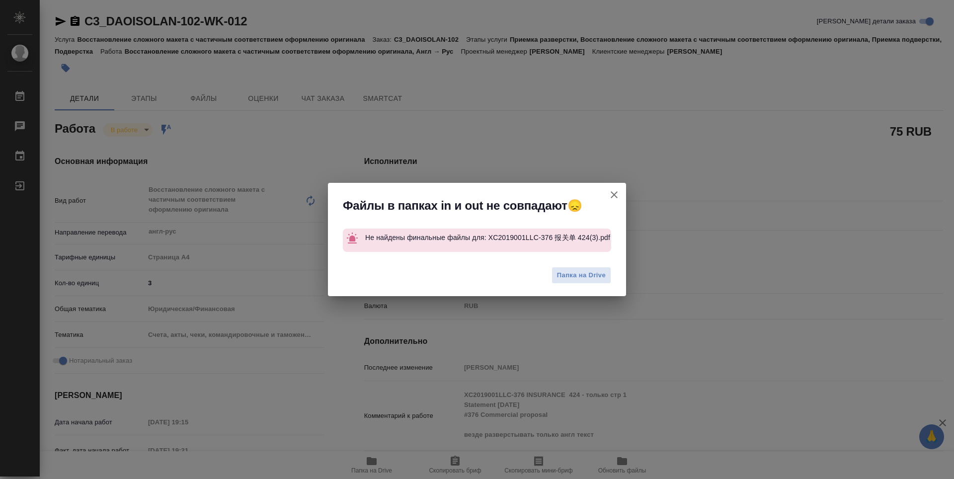
click at [603, 149] on div "Файлы в папках in и out не совпадают😞 Не найдены финальные файлы для: XC2019001…" at bounding box center [477, 239] width 954 height 479
click at [615, 191] on icon "button" at bounding box center [614, 195] width 12 height 12
type textarea "x"
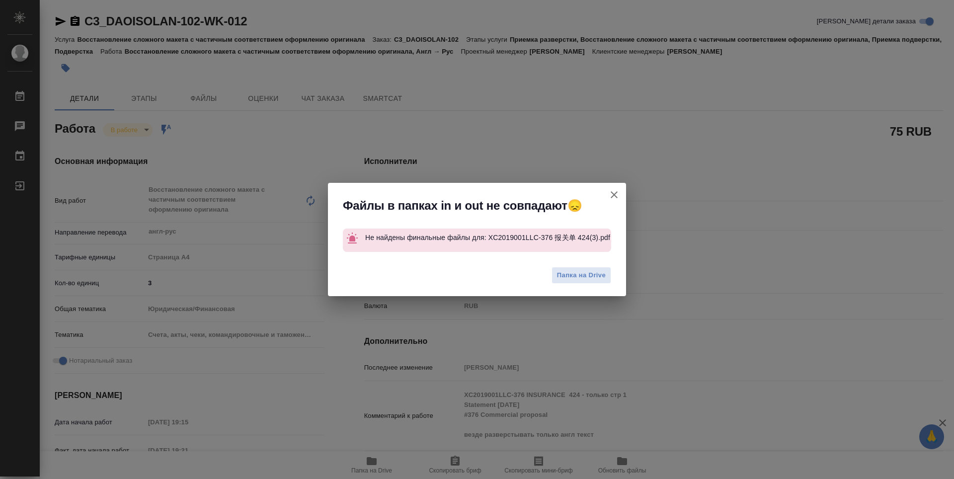
type textarea "x"
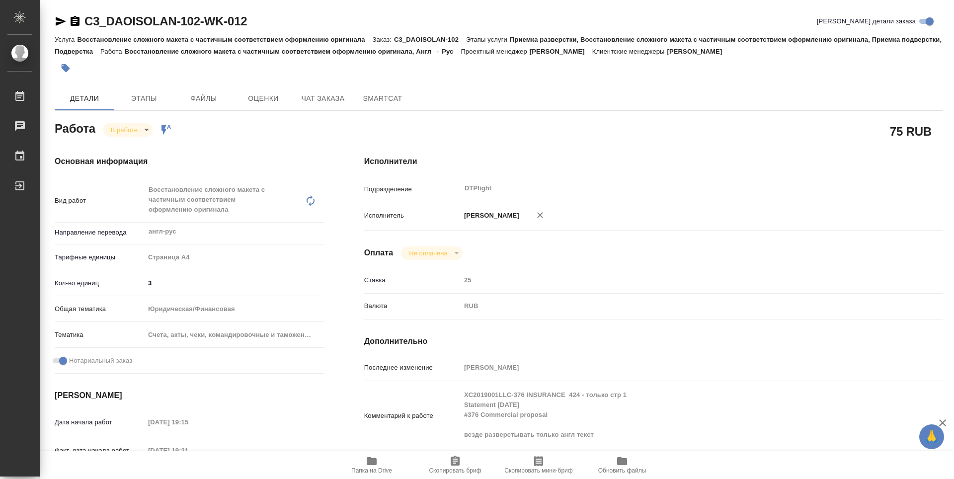
click at [59, 24] on icon "button" at bounding box center [61, 21] width 10 height 9
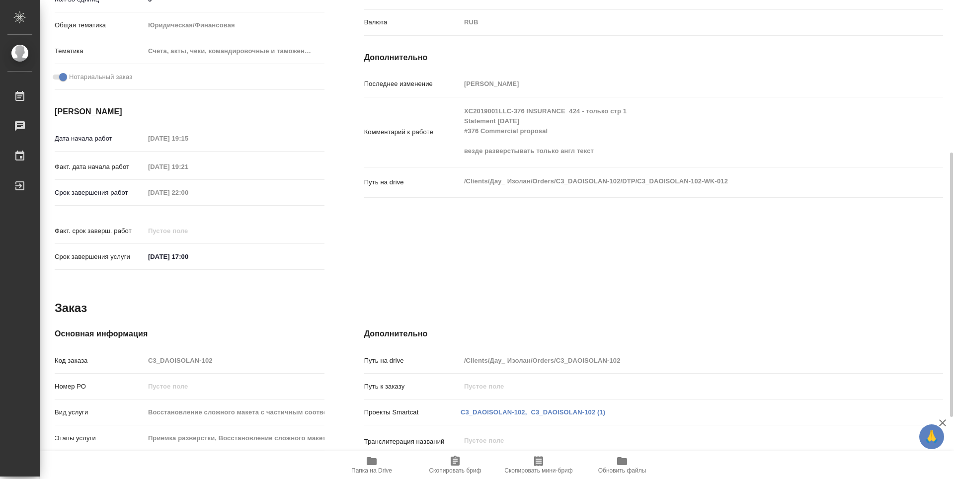
scroll to position [279, 0]
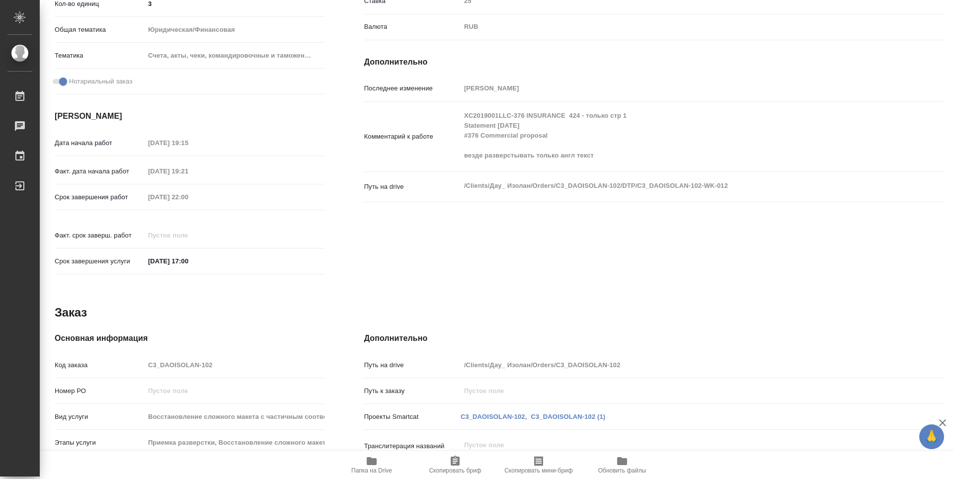
drag, startPoint x: 645, startPoint y: 275, endPoint x: 681, endPoint y: 273, distance: 35.8
click at [646, 275] on div "Работа В работе inProgress Работа включена в последовательность 75 RUB Основная…" at bounding box center [499, 206] width 888 height 733
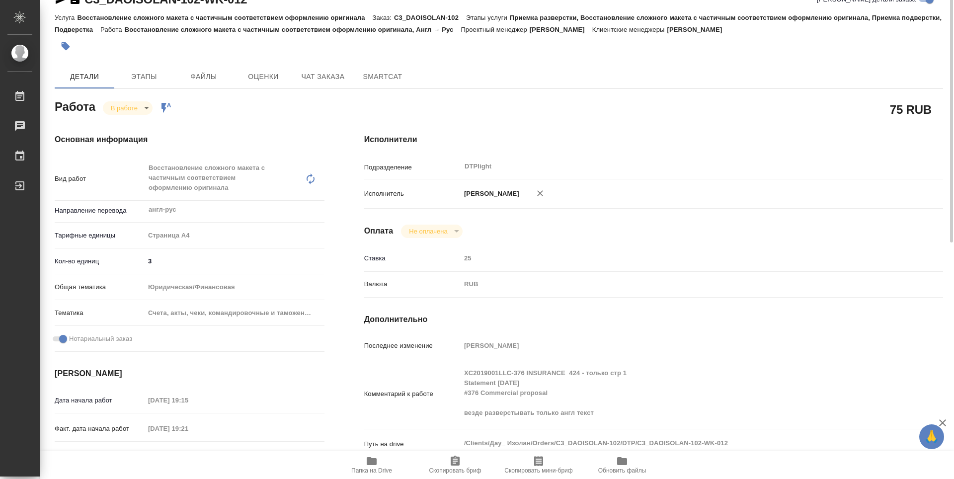
scroll to position [0, 0]
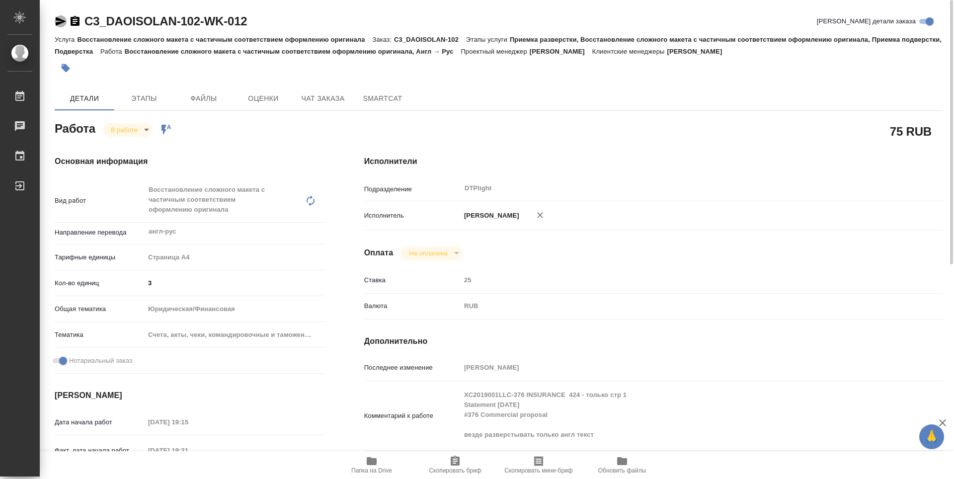
drag, startPoint x: 58, startPoint y: 24, endPoint x: 111, endPoint y: 5, distance: 56.4
click at [59, 23] on icon "button" at bounding box center [61, 21] width 10 height 9
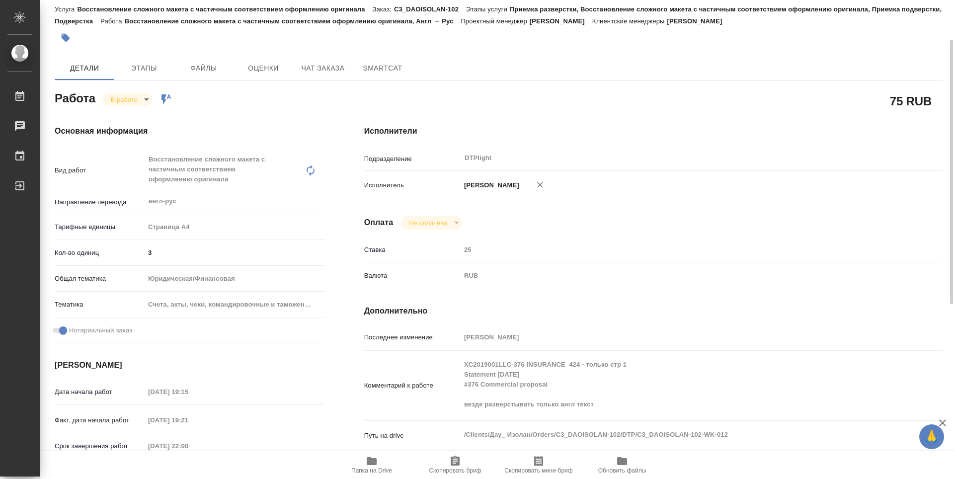
scroll to position [50, 0]
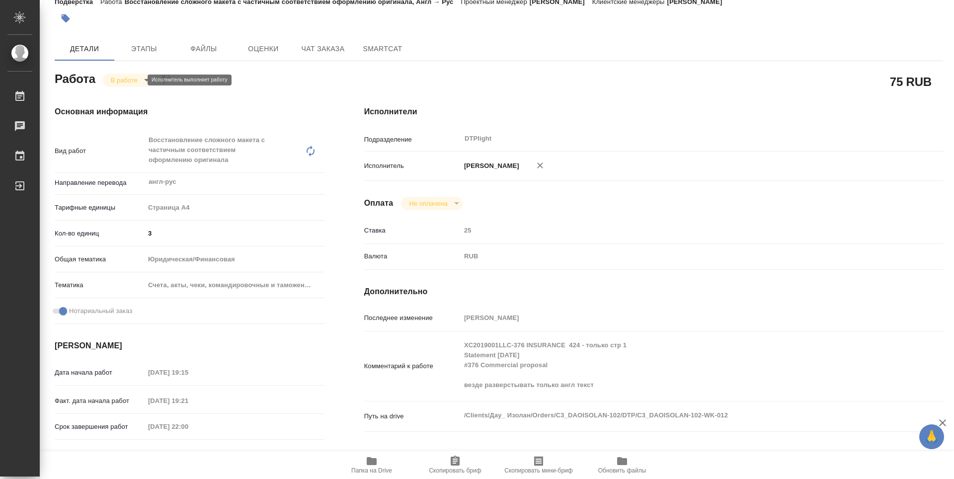
click at [114, 79] on body "🙏 .cls-1 fill:#fff; AWATERA Zubakova Viktoriya Работы 0 Чаты График Выйти C3_DA…" at bounding box center [477, 239] width 954 height 479
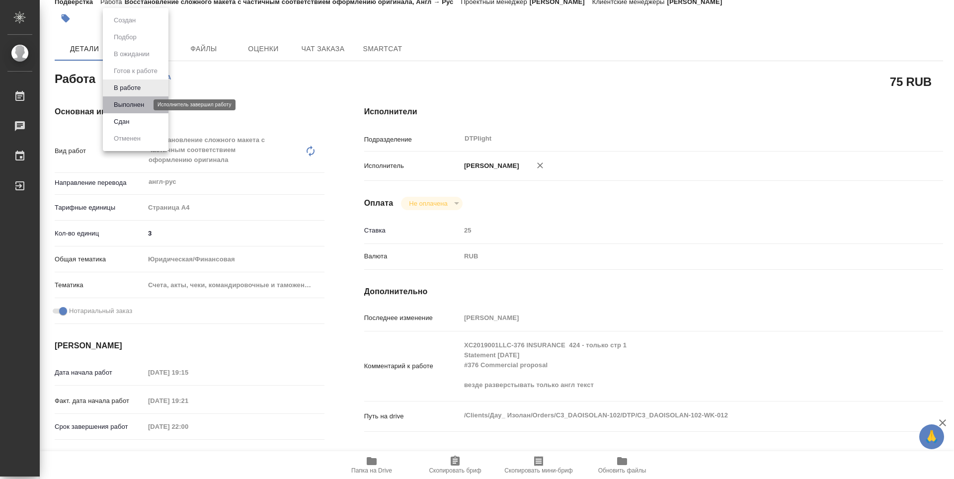
click at [135, 108] on button "Выполнен" at bounding box center [129, 104] width 36 height 11
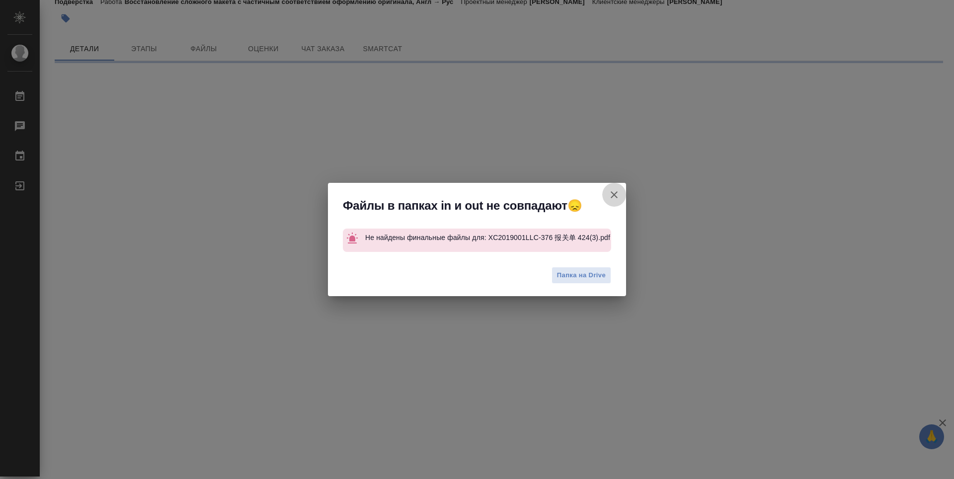
click at [614, 193] on icon "button" at bounding box center [614, 195] width 12 height 12
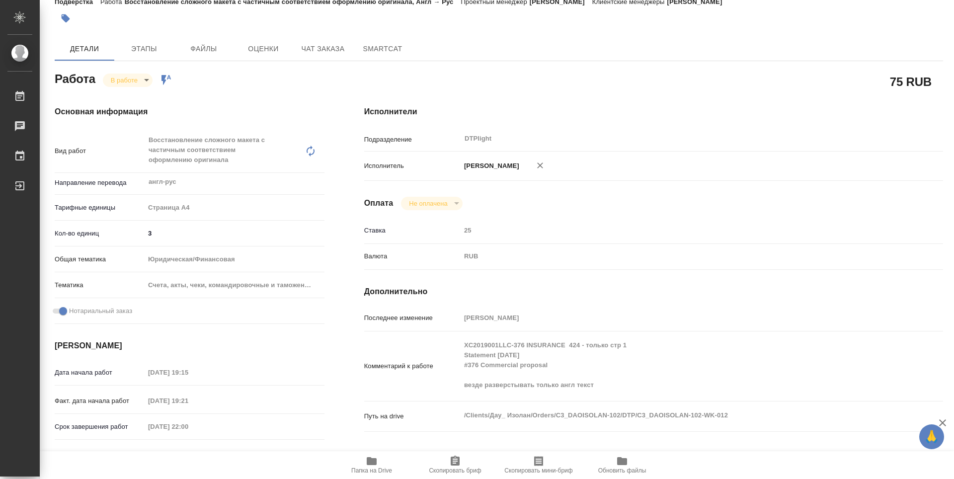
type textarea "x"
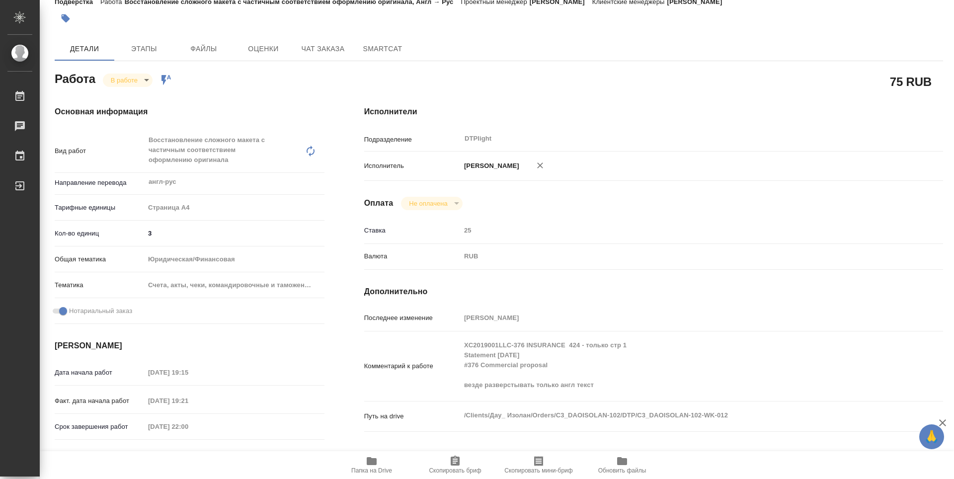
type textarea "x"
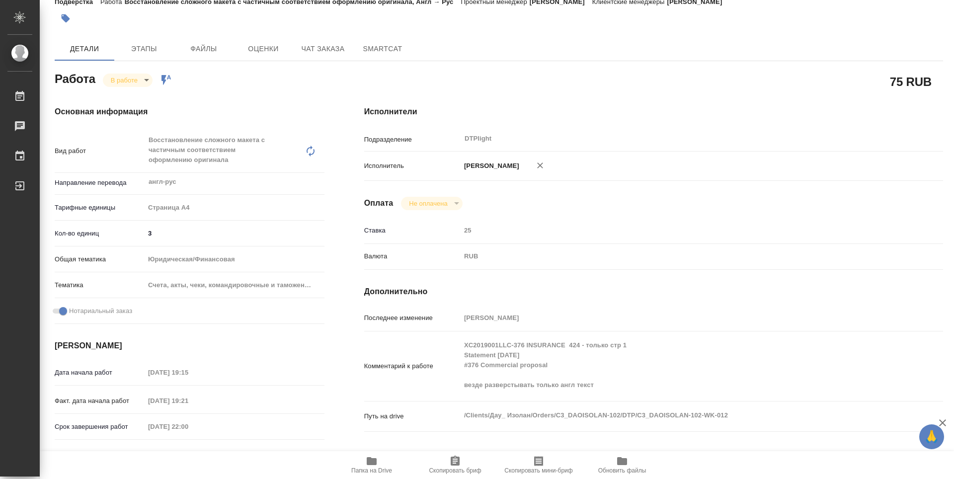
type textarea "x"
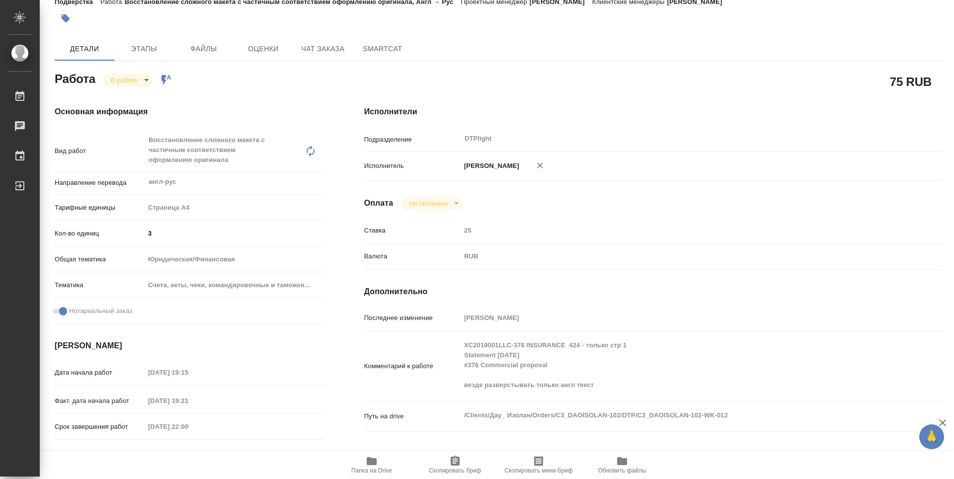
scroll to position [0, 0]
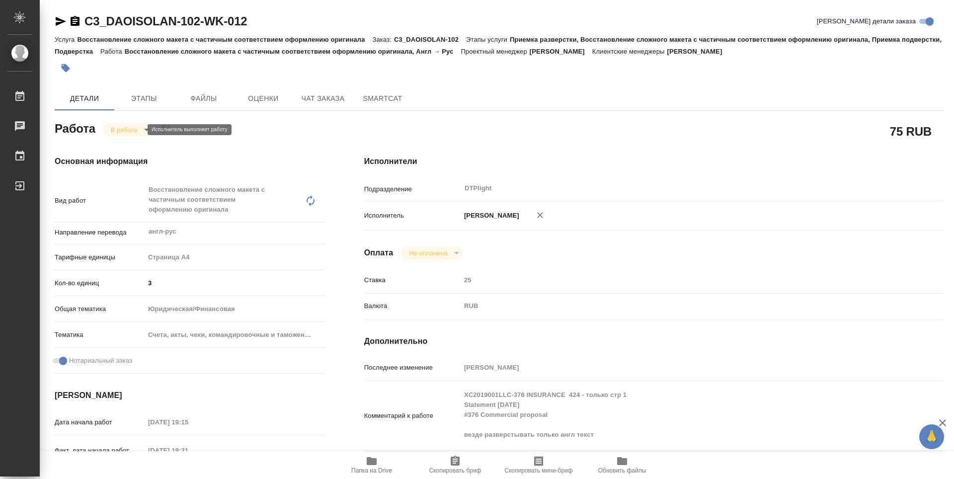
click at [109, 130] on body "🙏 .cls-1 fill:#fff; AWATERA Zubakova Viktoriya Работы 0 Чаты График Выйти C3_DA…" at bounding box center [477, 239] width 954 height 479
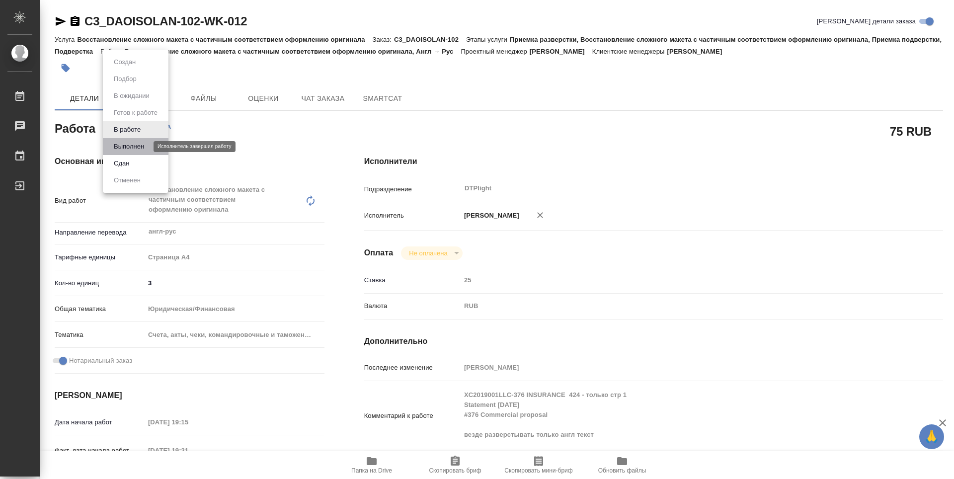
click at [119, 146] on button "Выполнен" at bounding box center [129, 146] width 36 height 11
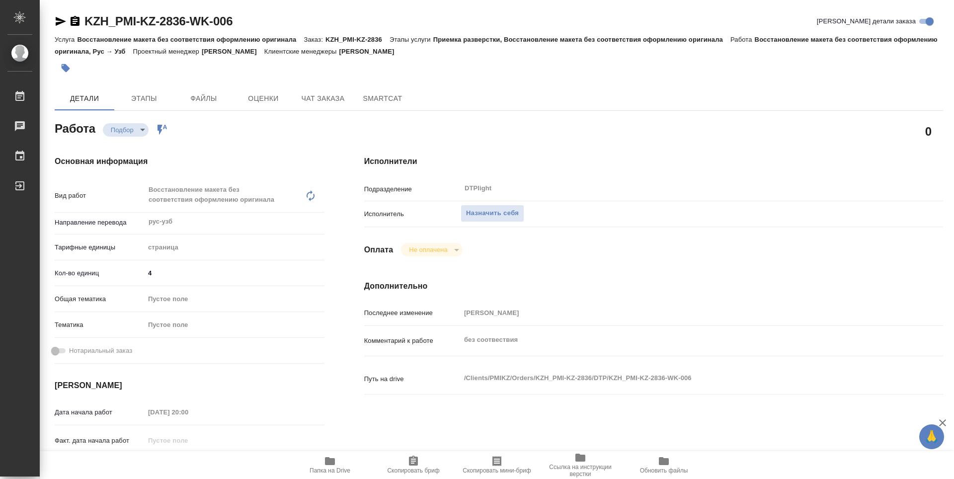
type textarea "x"
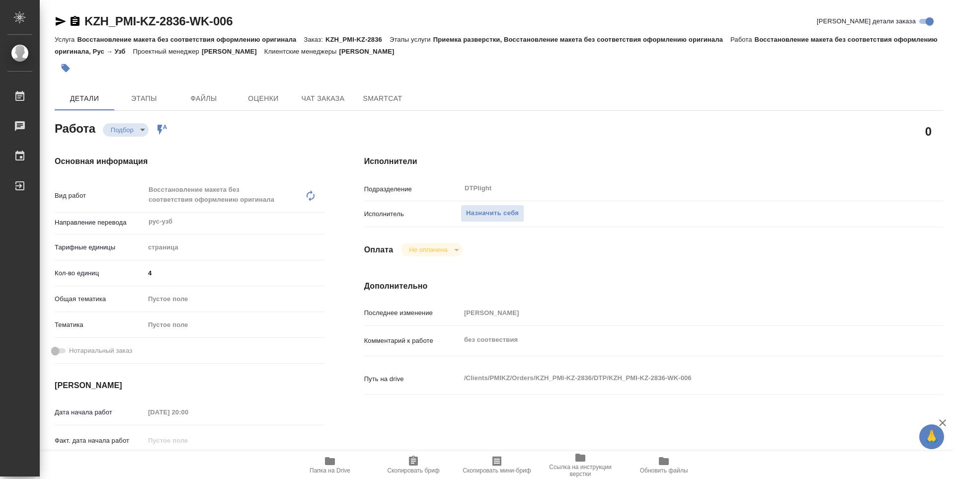
type textarea "x"
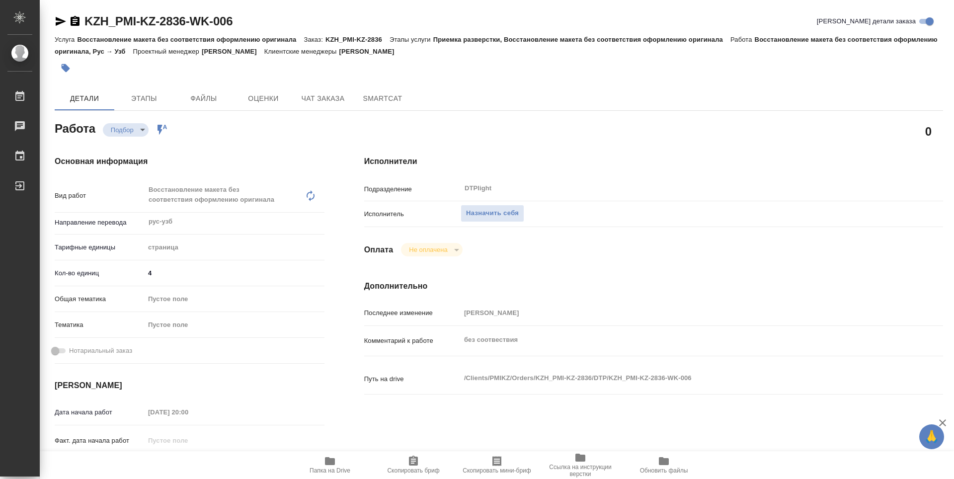
type textarea "x"
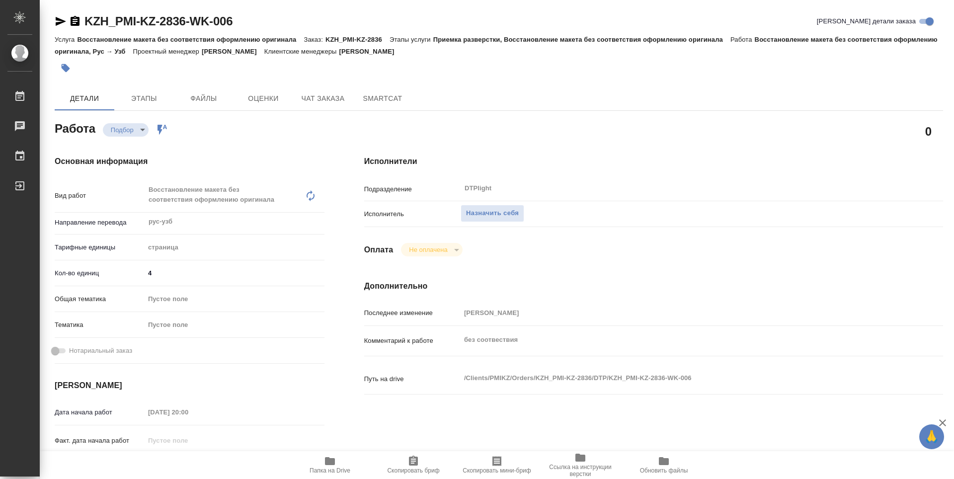
type textarea "x"
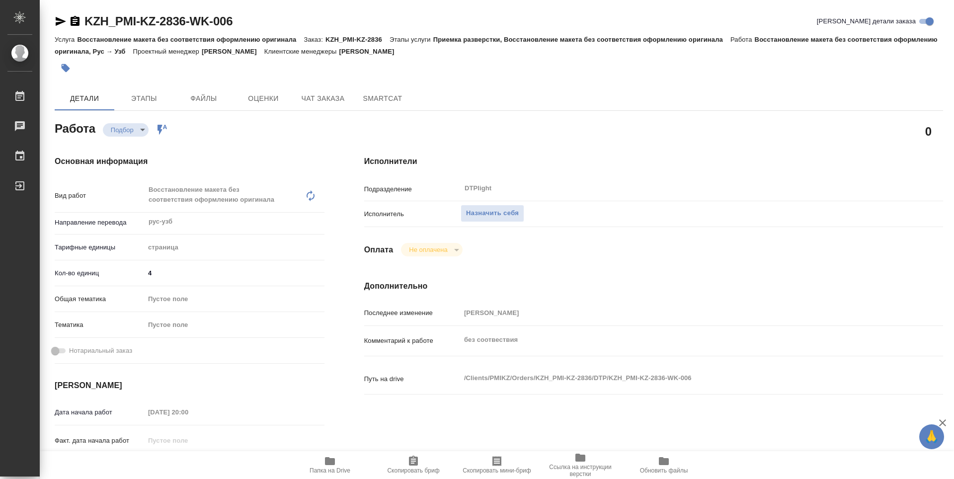
click at [335, 463] on icon "button" at bounding box center [330, 461] width 10 height 8
type textarea "x"
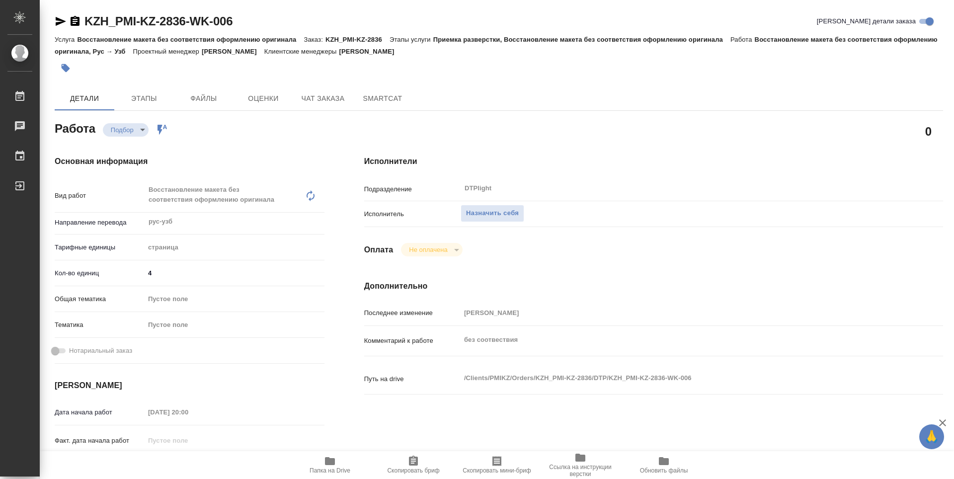
type textarea "x"
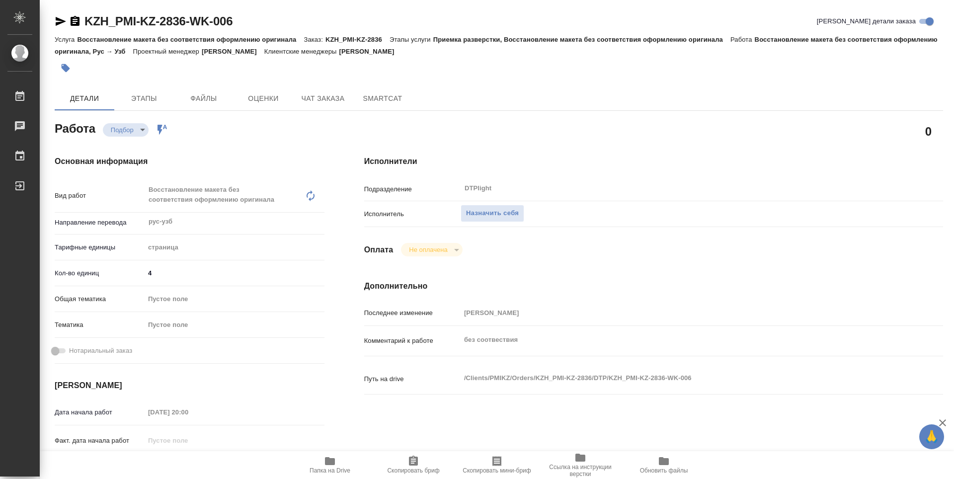
type textarea "x"
click at [516, 212] on span "Назначить себя" at bounding box center [492, 213] width 53 height 11
type textarea "x"
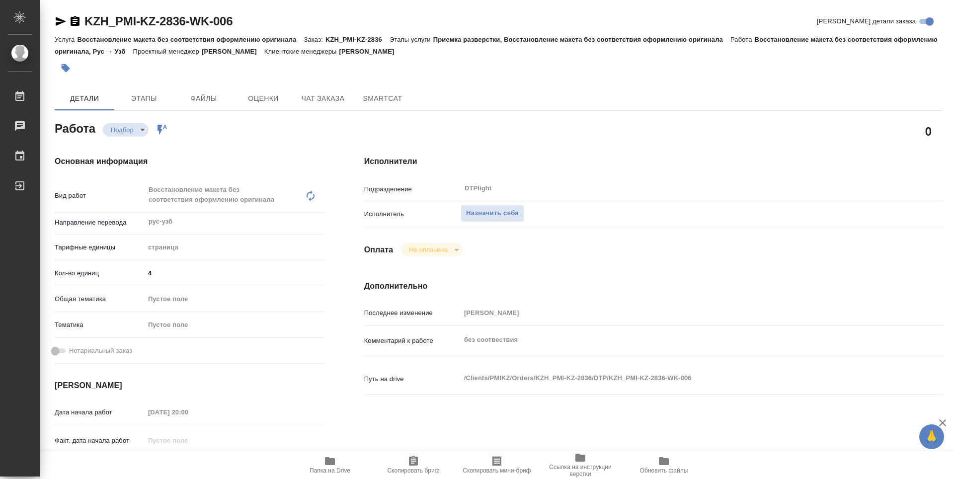
type textarea "x"
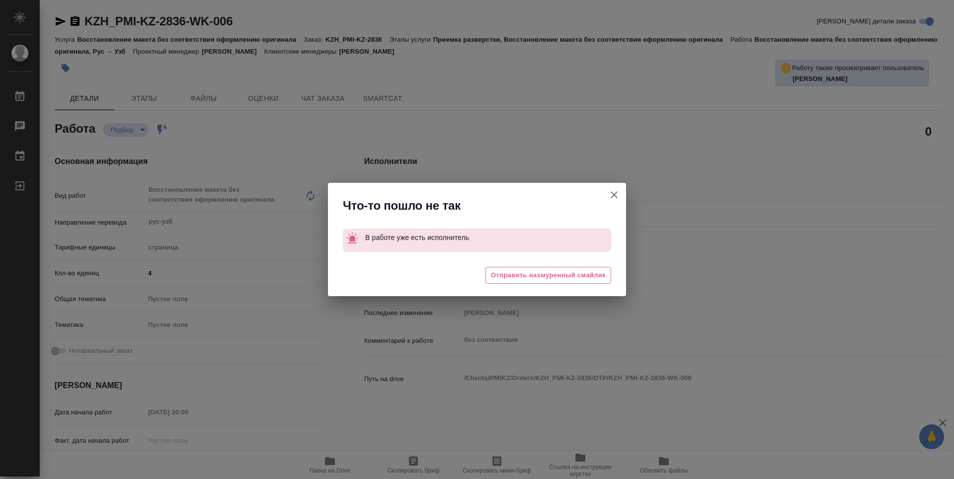
click at [615, 194] on icon "button" at bounding box center [613, 194] width 7 height 7
type textarea "x"
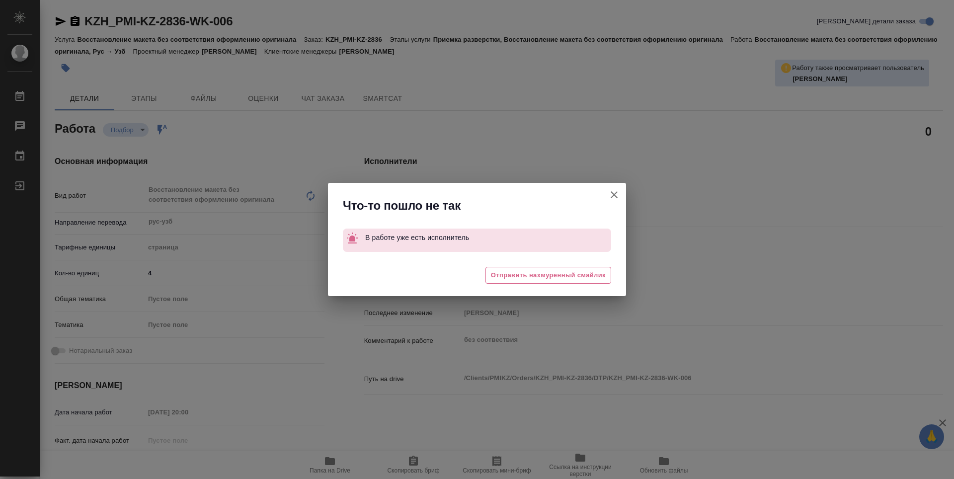
type textarea "x"
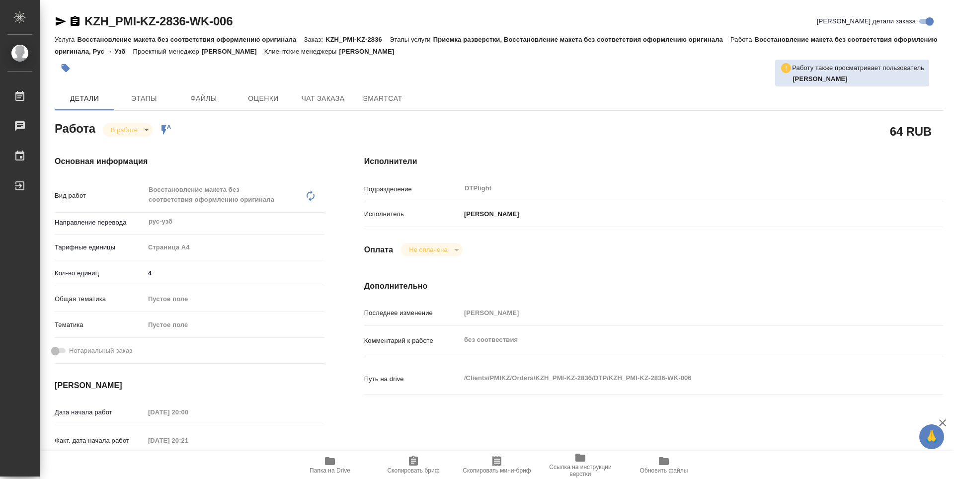
type textarea "x"
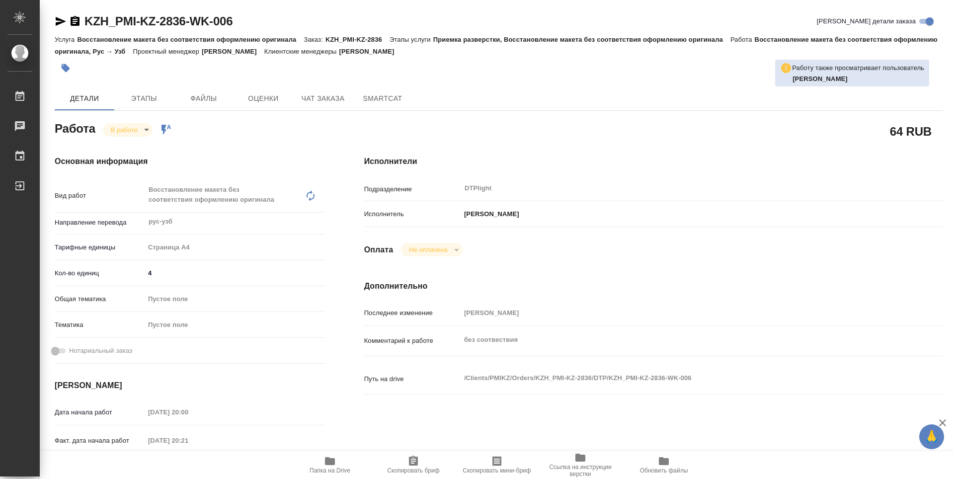
type textarea "x"
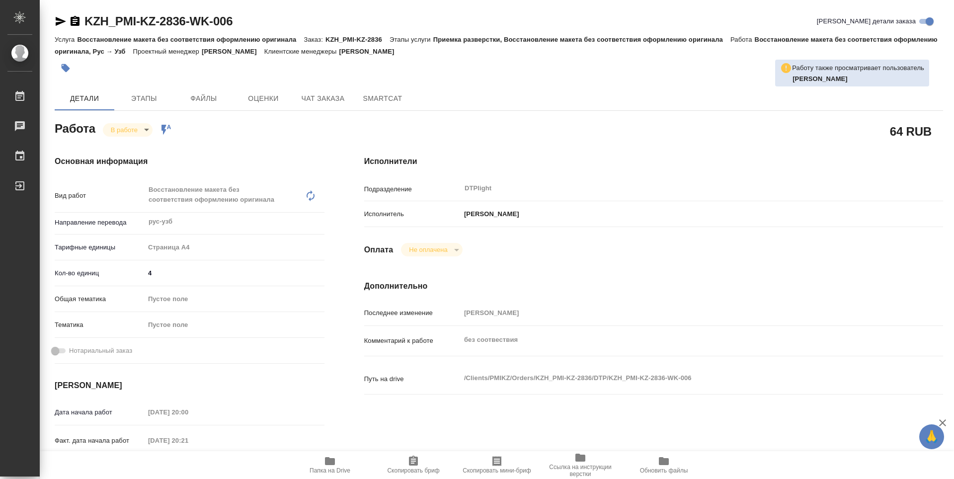
type textarea "x"
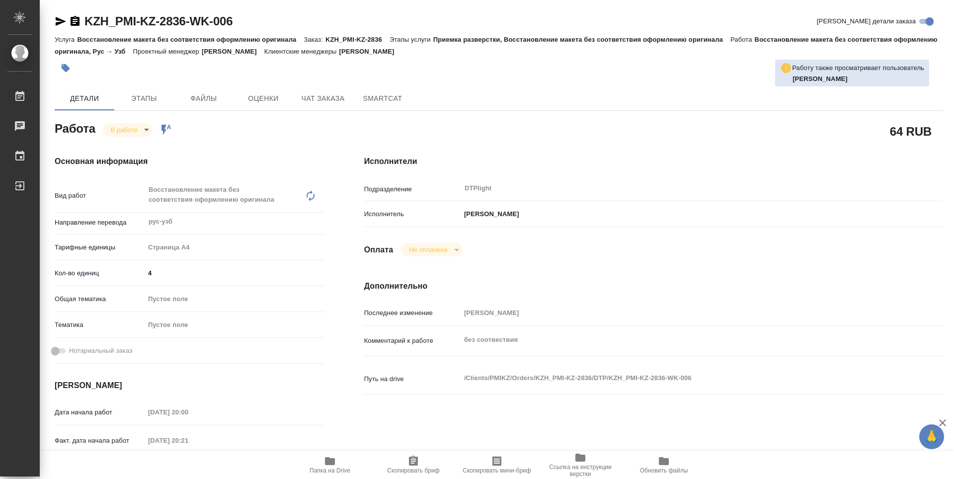
type textarea "x"
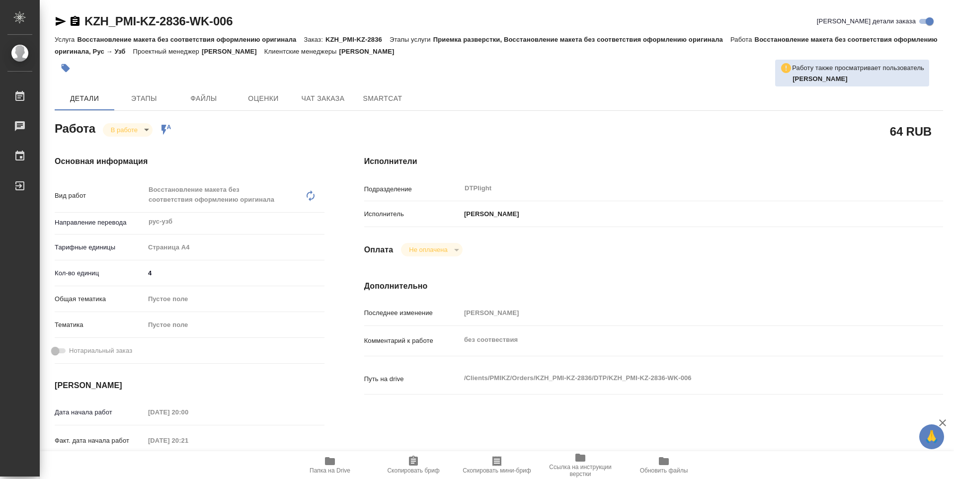
type textarea "x"
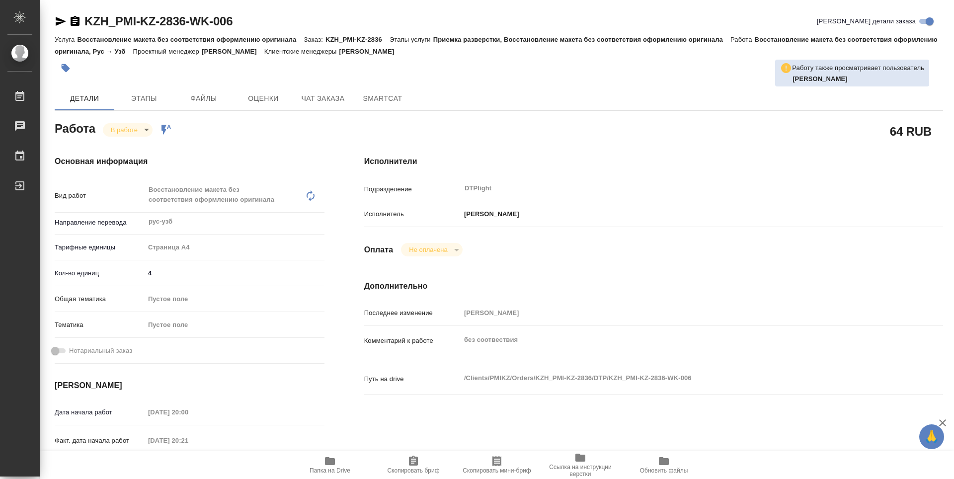
type textarea "x"
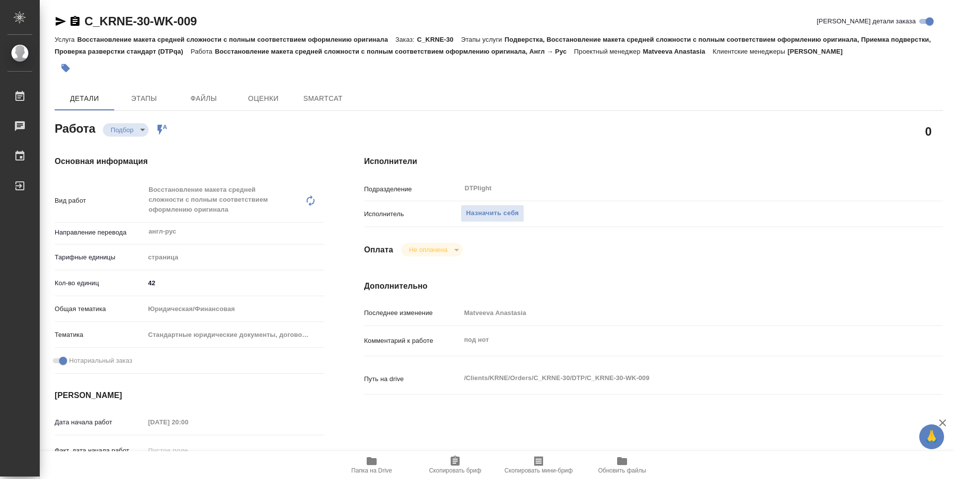
type textarea "x"
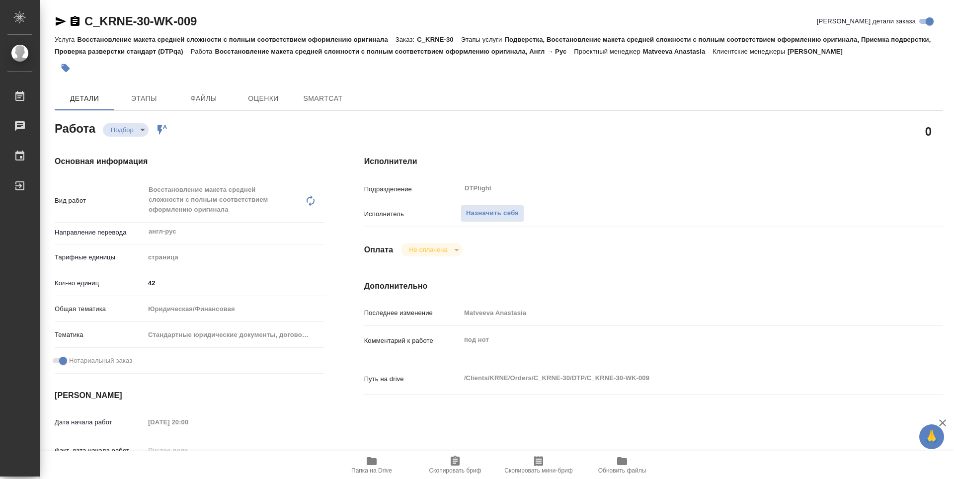
type textarea "x"
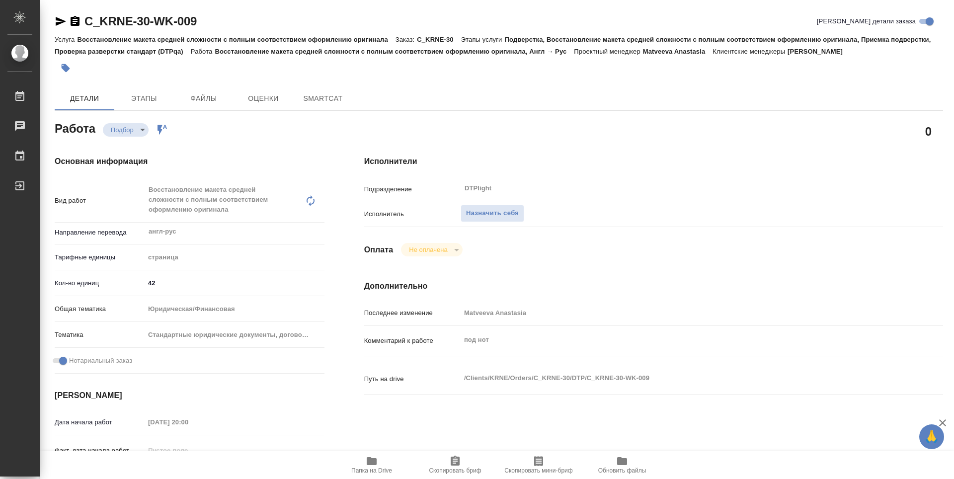
type textarea "x"
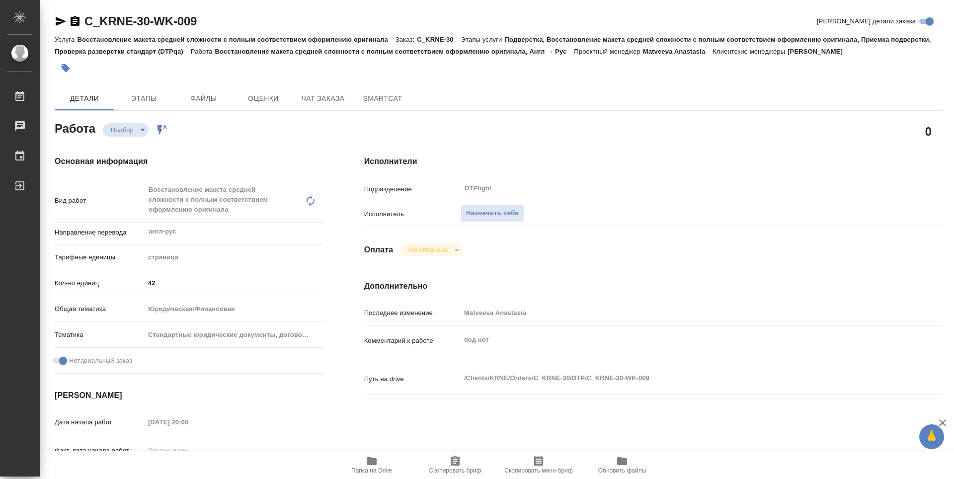
type textarea "x"
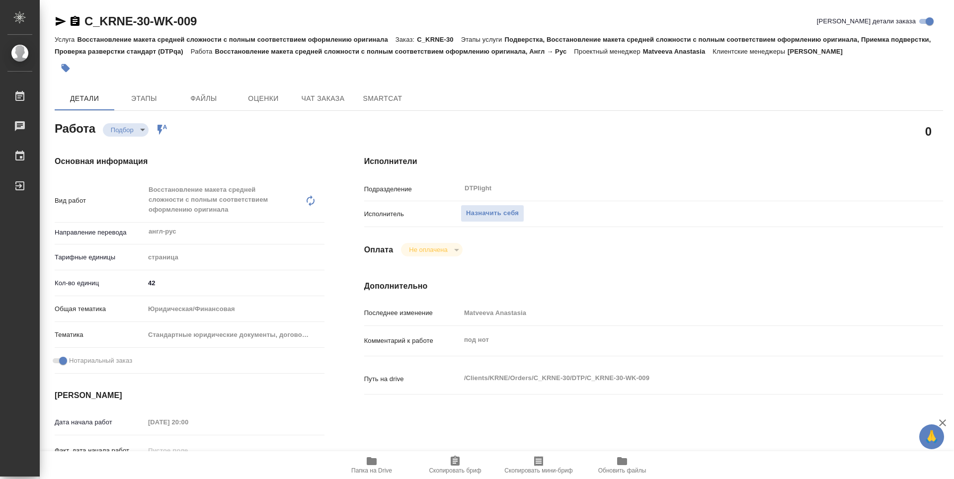
type textarea "x"
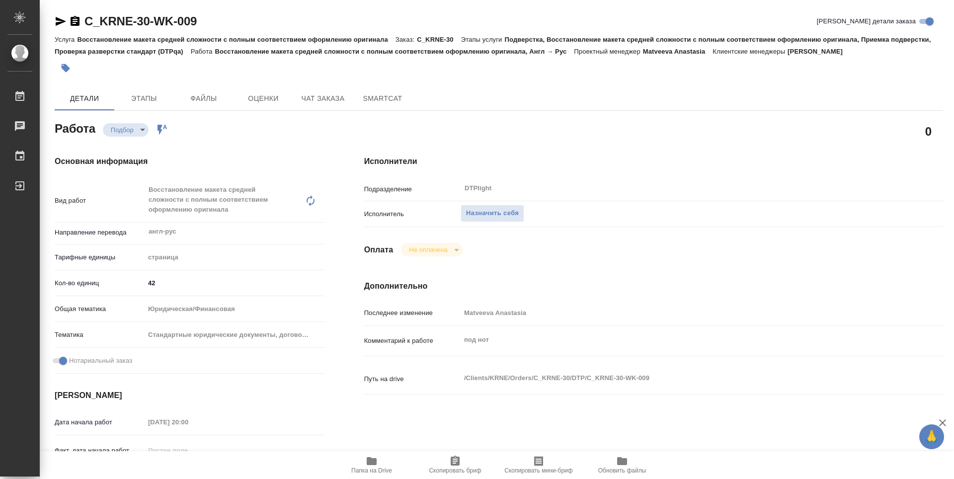
click at [299, 416] on div "16.09.2025 20:00" at bounding box center [235, 422] width 180 height 14
click at [375, 461] on icon "button" at bounding box center [372, 461] width 10 height 8
type textarea "x"
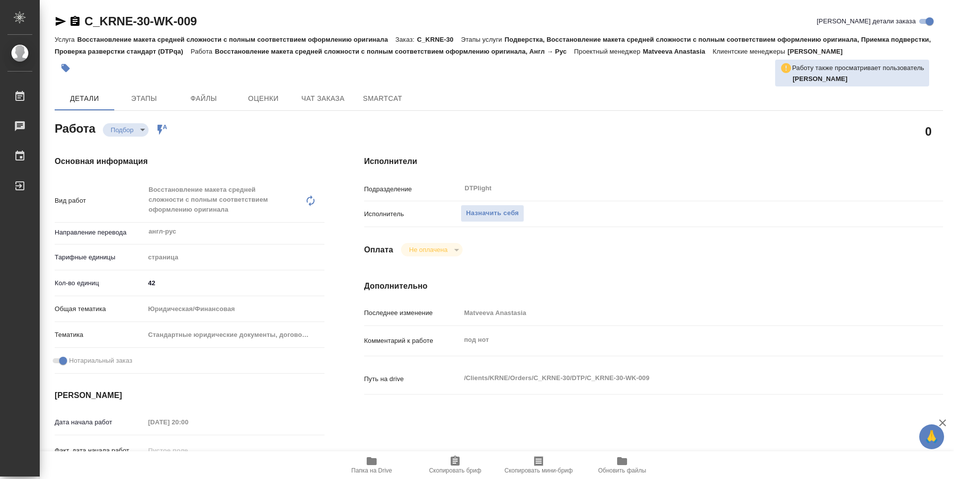
type textarea "x"
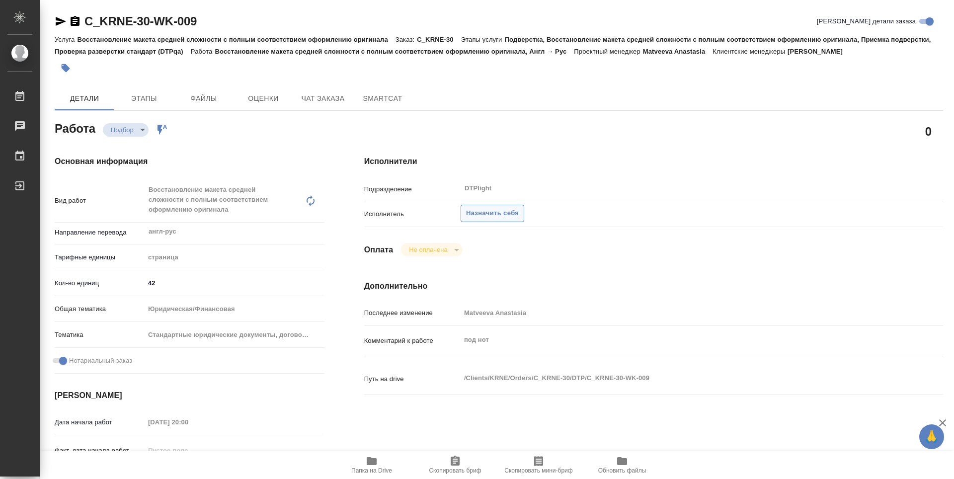
type textarea "x"
click at [511, 215] on span "Назначить себя" at bounding box center [492, 213] width 53 height 11
type textarea "x"
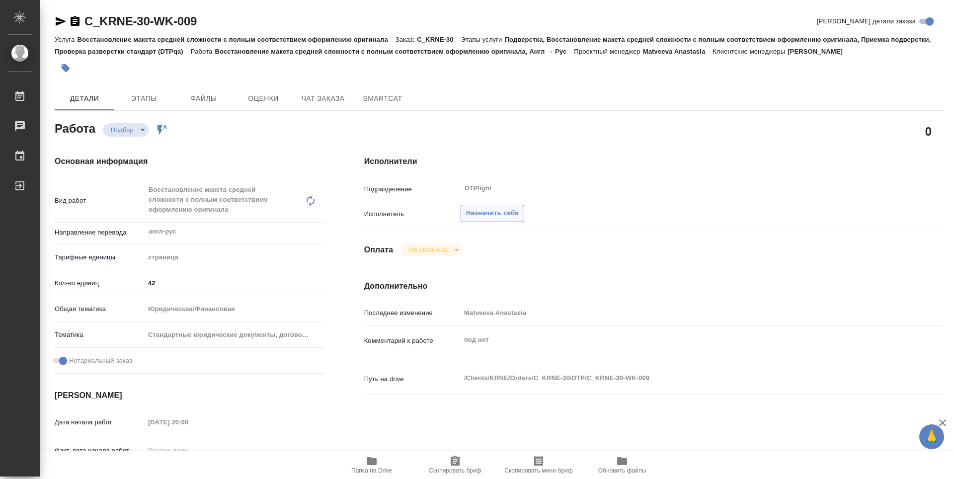
type textarea "x"
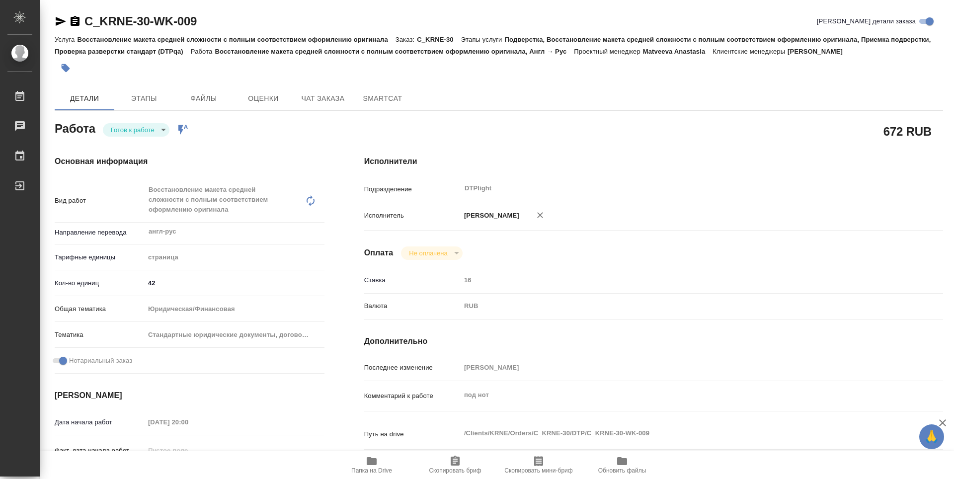
type textarea "x"
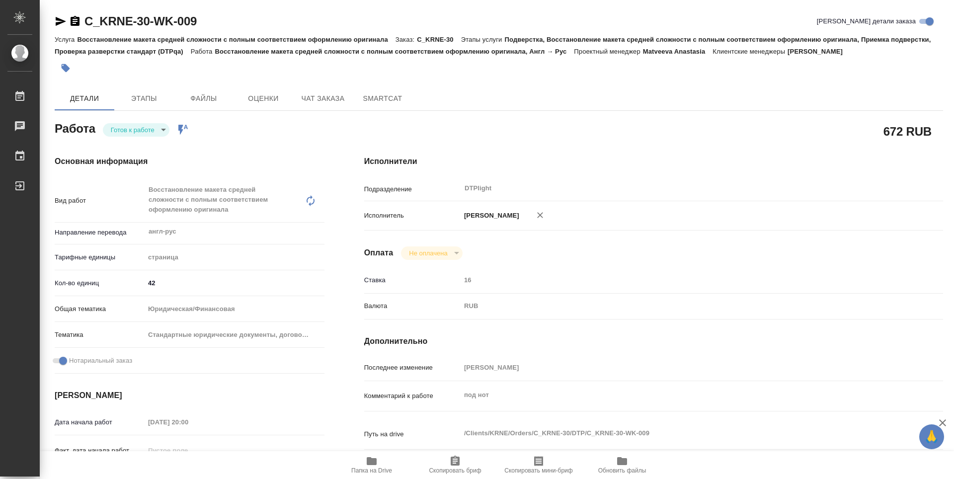
type textarea "x"
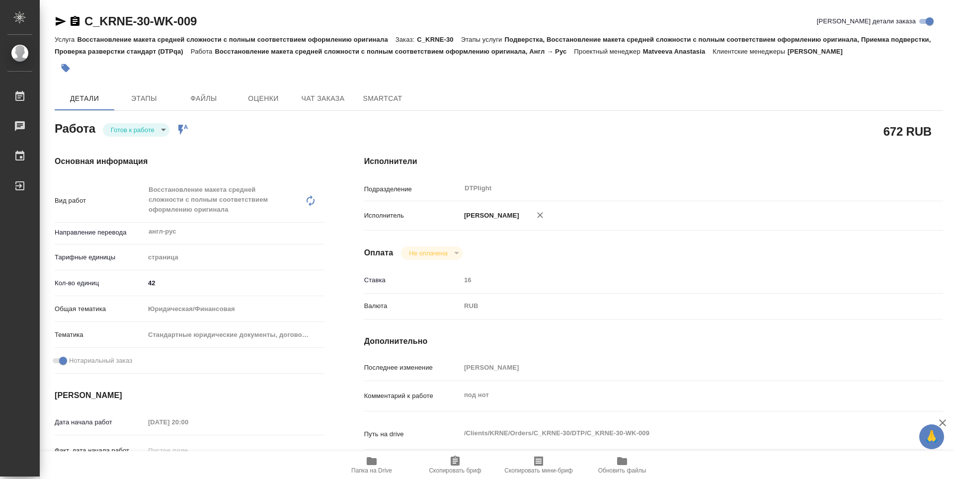
type textarea "x"
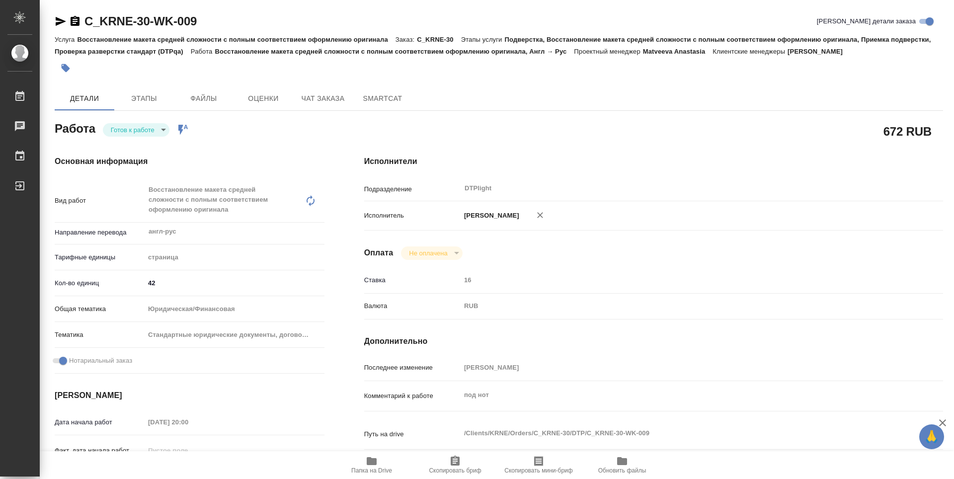
click at [148, 134] on body "🙏 .cls-1 fill:#fff; AWATERA Zubakova Viktoriya Работы 0 Чаты График Выйти C_KRN…" at bounding box center [477, 239] width 954 height 479
click at [141, 129] on button "В работе" at bounding box center [127, 129] width 33 height 11
type textarea "x"
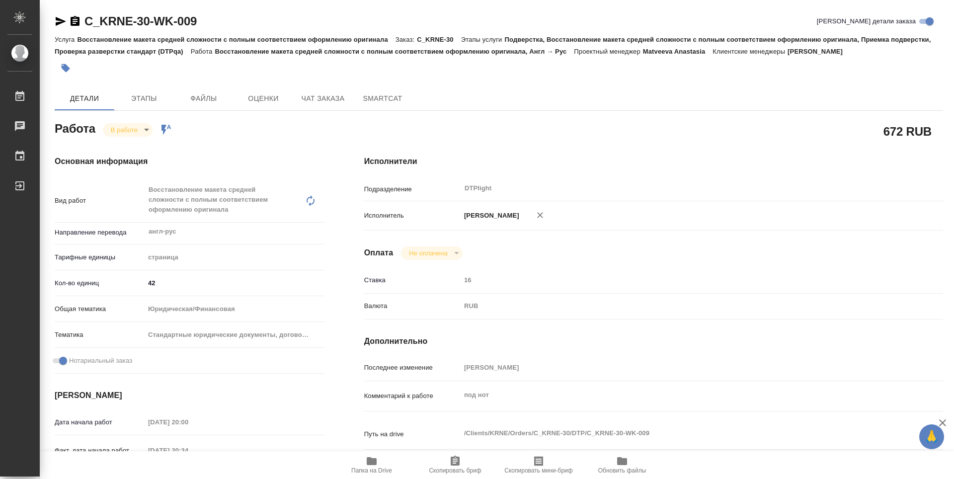
type textarea "x"
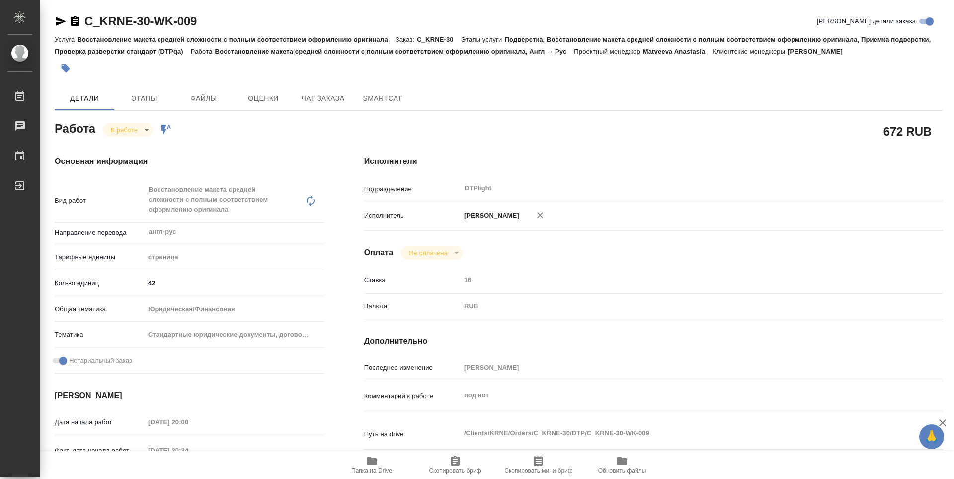
type textarea "x"
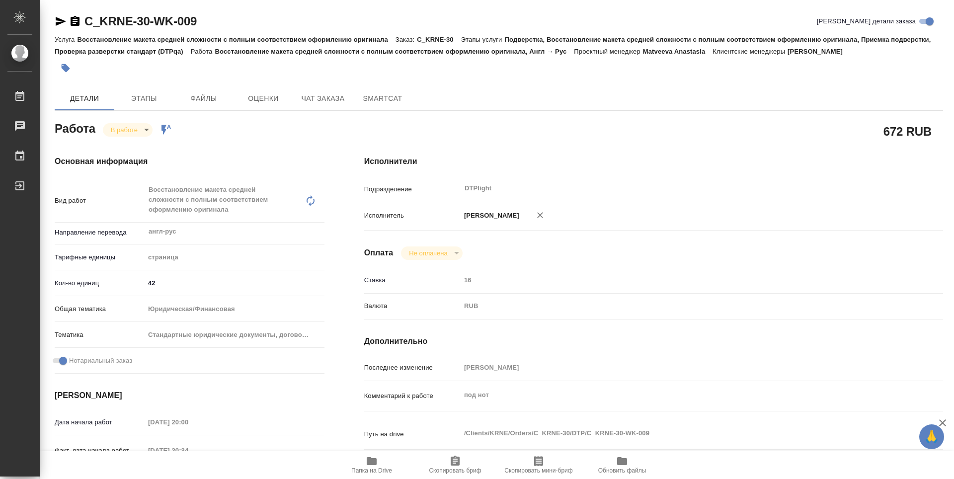
type textarea "x"
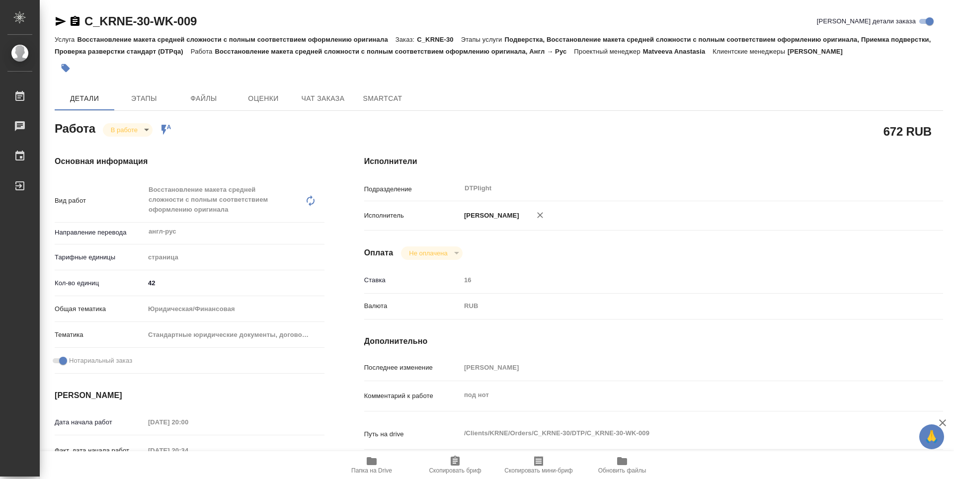
type textarea "x"
drag, startPoint x: 210, startPoint y: 20, endPoint x: 74, endPoint y: 21, distance: 135.1
click at [74, 21] on div "C_KRNE-30-WK-009 Кратко детали заказа" at bounding box center [499, 21] width 888 height 16
copy link "C_KRNE-30-WK-009"
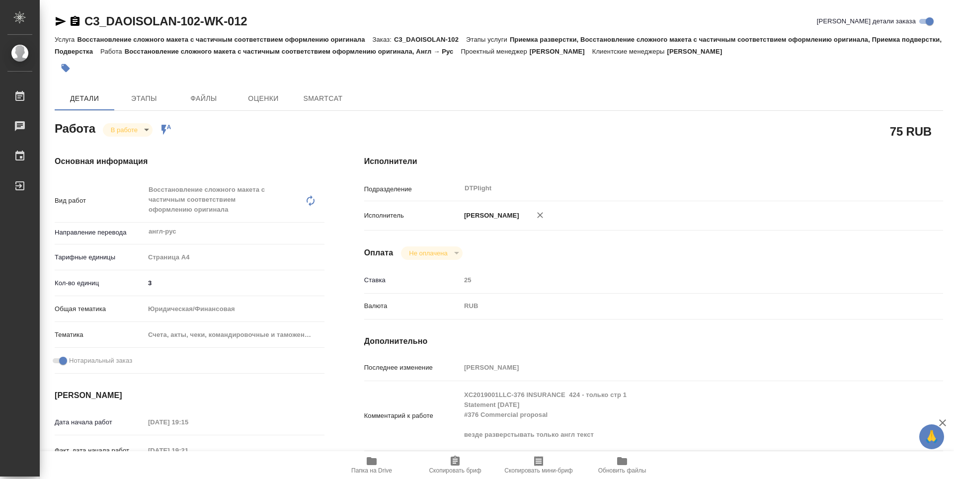
type textarea "x"
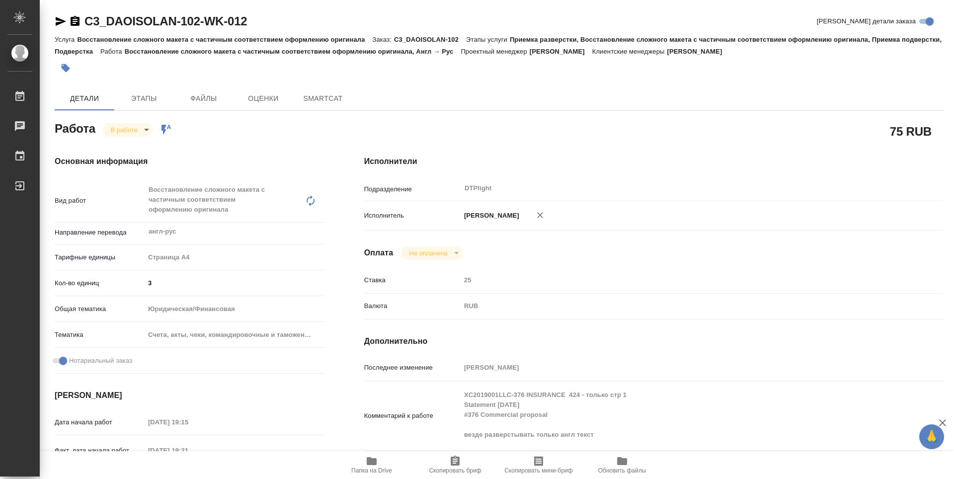
type textarea "x"
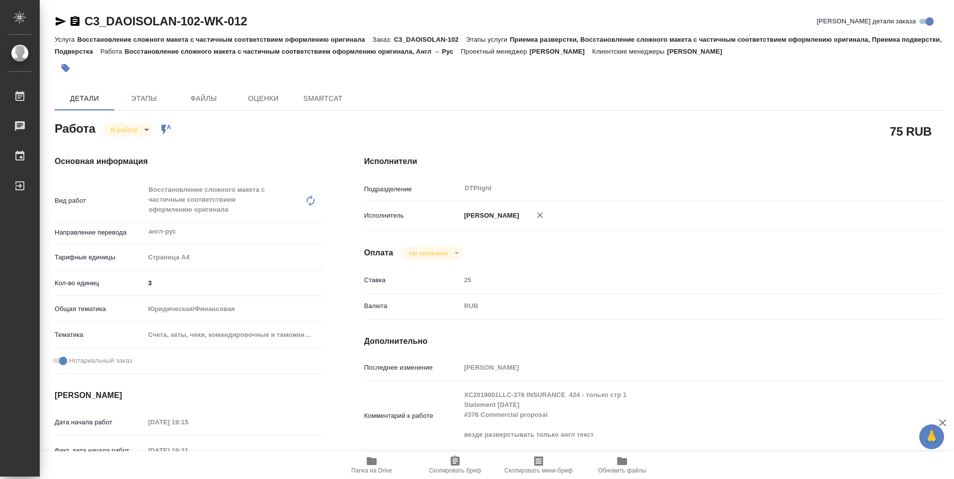
type textarea "x"
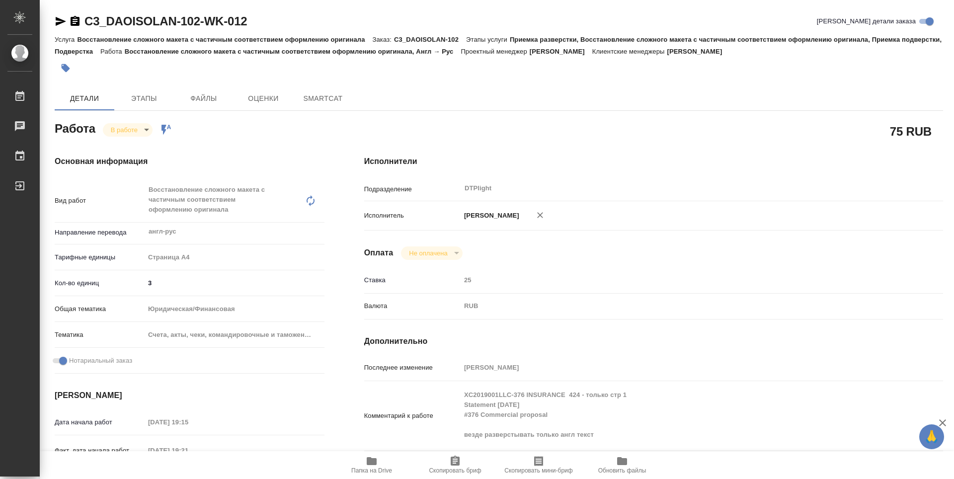
type textarea "x"
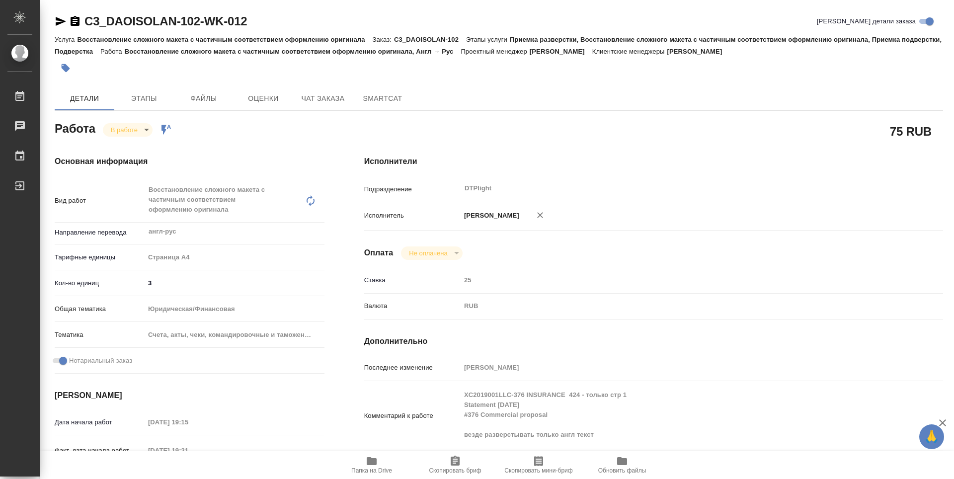
type textarea "x"
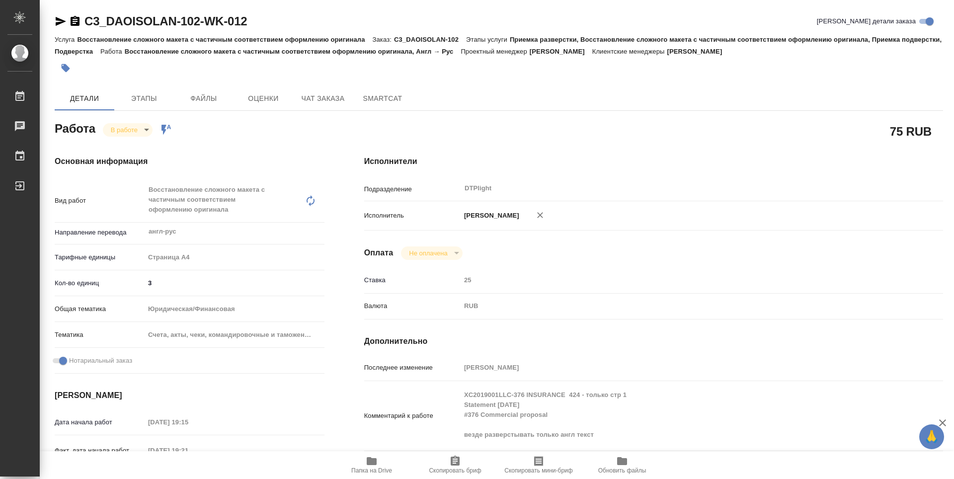
click at [128, 129] on body "🙏 .cls-1 fill:#fff; AWATERA Zubakova Viktoriya Работы Чаты График Выйти C3_DAOI…" at bounding box center [477, 239] width 954 height 479
type textarea "x"
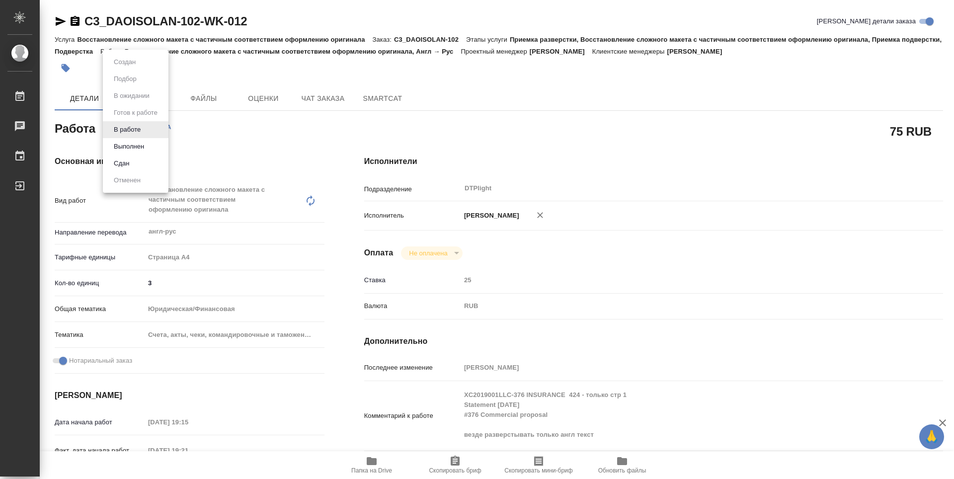
type textarea "x"
click at [134, 148] on button "Выполнен" at bounding box center [129, 146] width 36 height 11
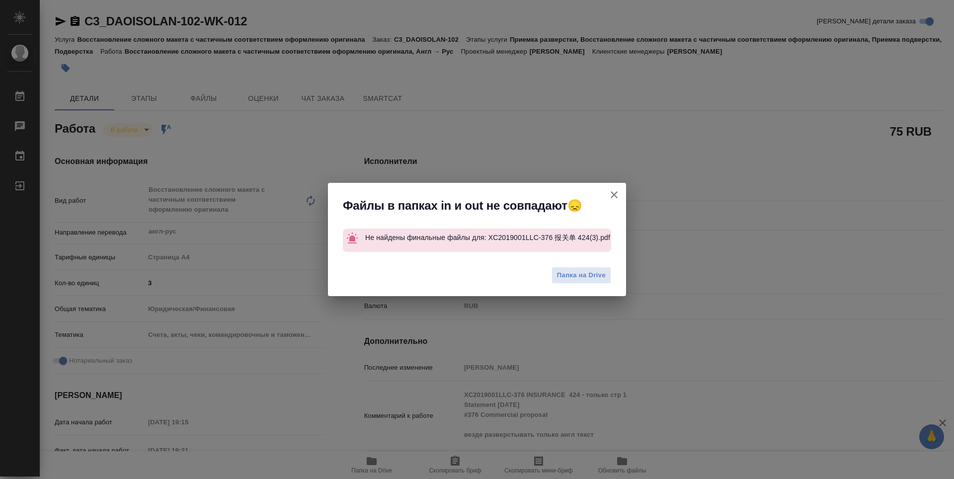
type textarea "x"
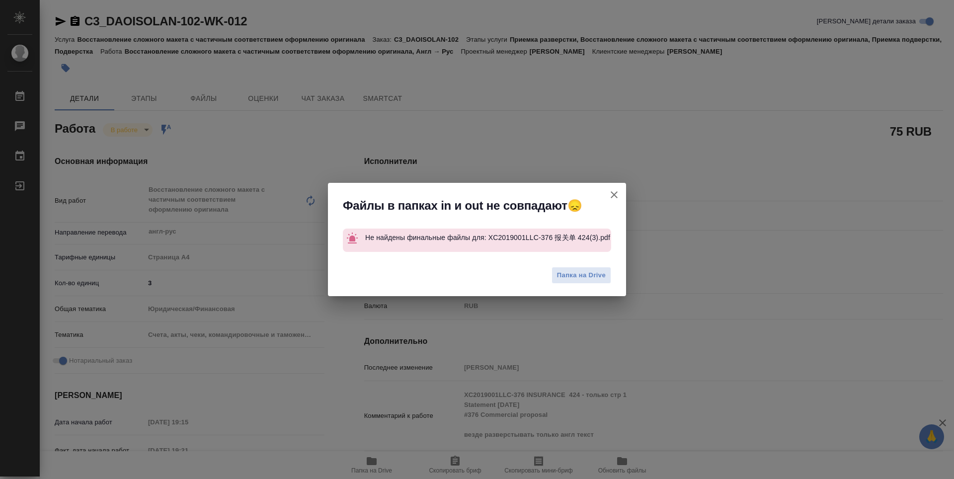
type textarea "x"
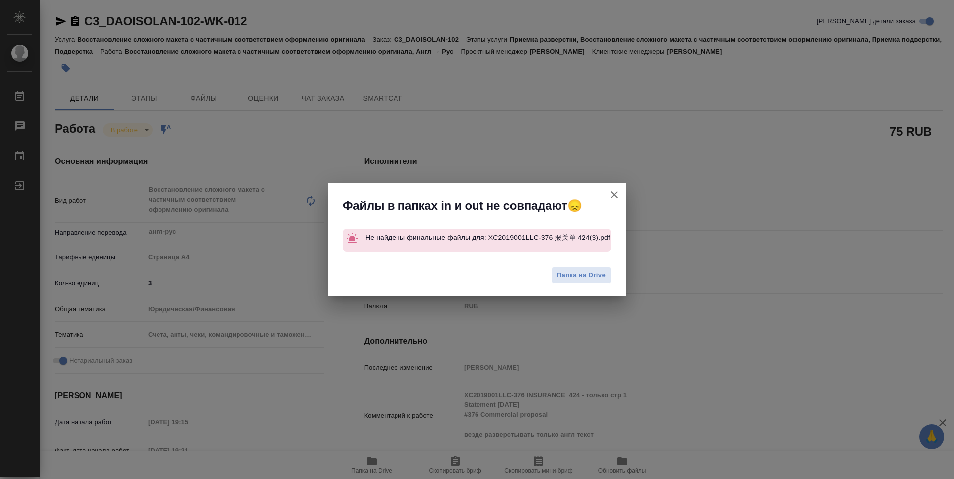
type textarea "x"
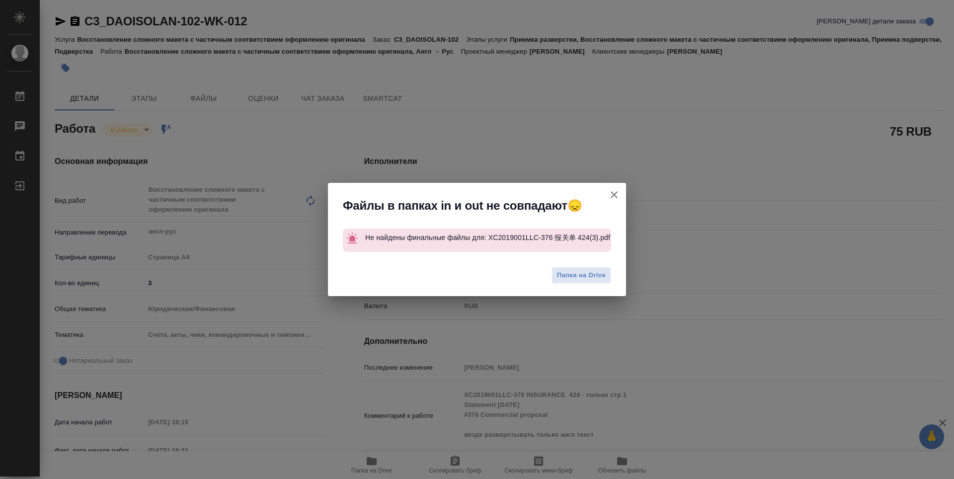
click at [615, 196] on icon "button" at bounding box center [613, 194] width 7 height 7
type textarea "x"
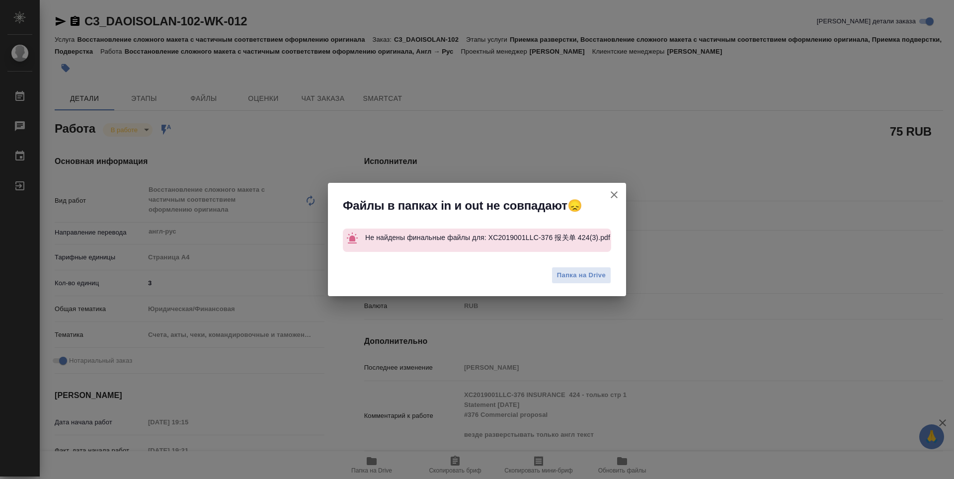
type textarea "x"
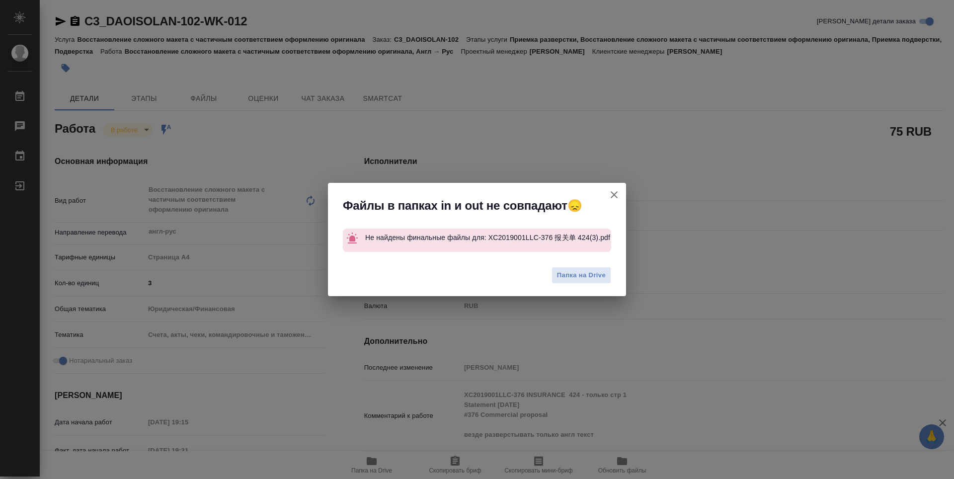
type textarea "x"
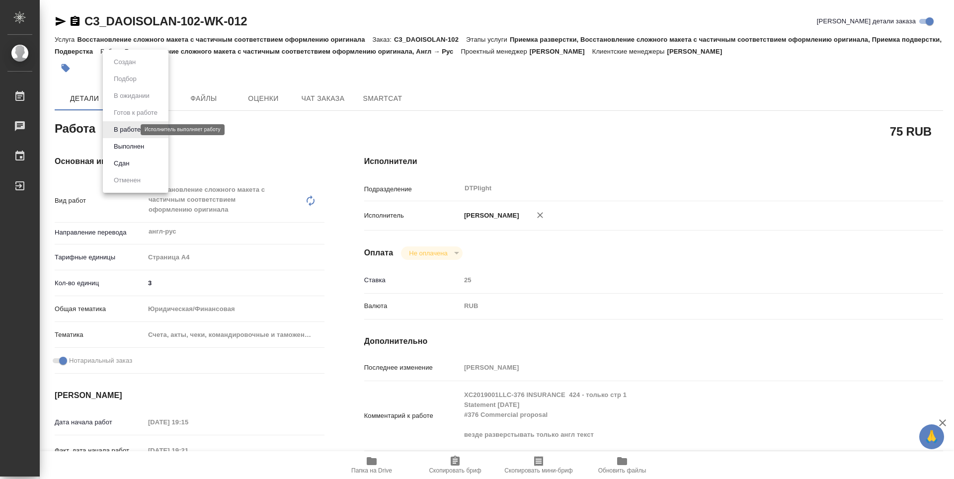
click at [126, 127] on body "🙏 .cls-1 fill:#fff; AWATERA Zubakova Viktoriya Работы 0 Чаты График Выйти C3_DA…" at bounding box center [477, 239] width 954 height 479
click at [140, 146] on button "Выполнен" at bounding box center [129, 146] width 36 height 11
type textarea "x"
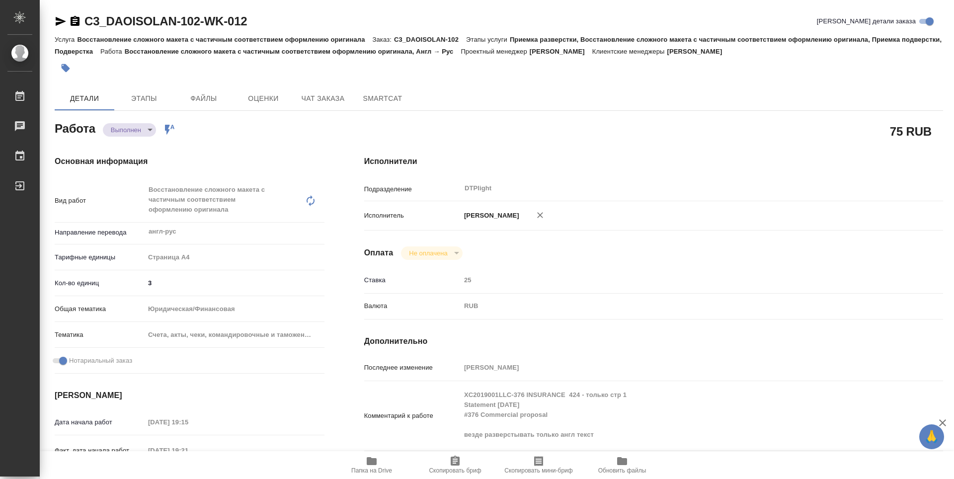
type textarea "x"
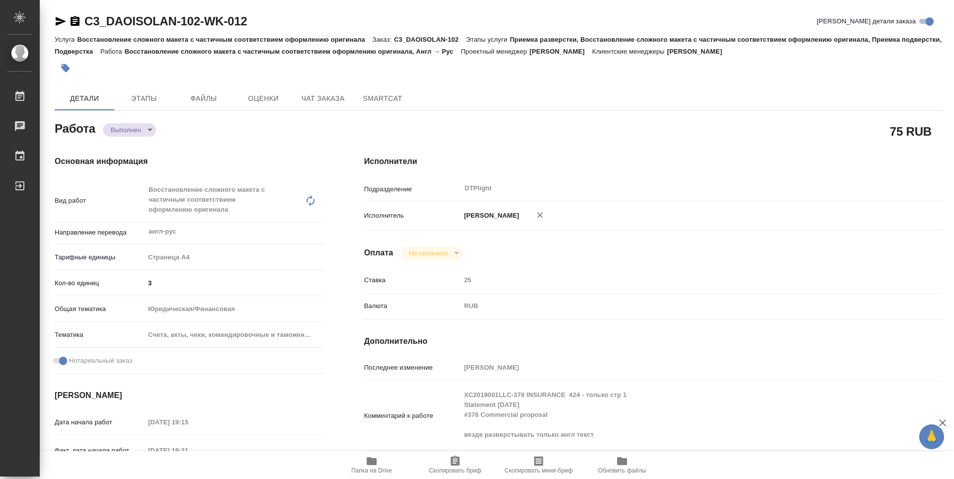
type textarea "x"
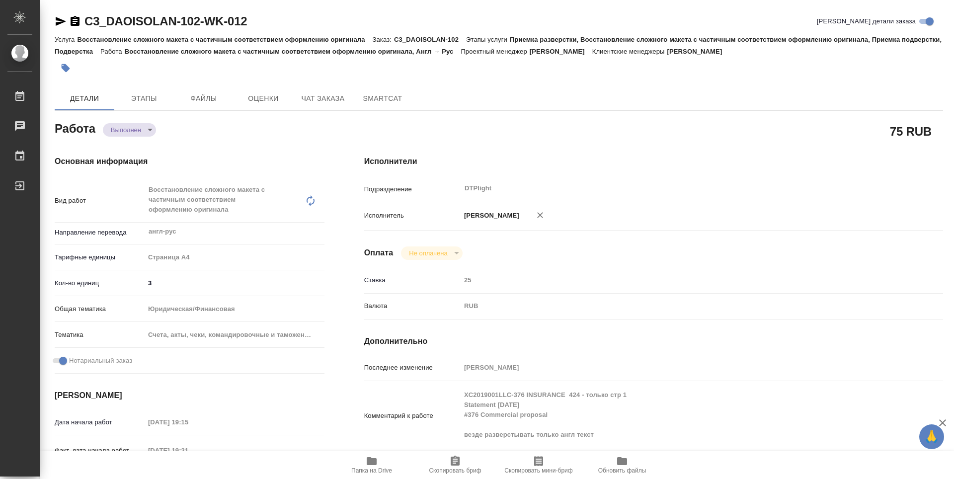
type textarea "x"
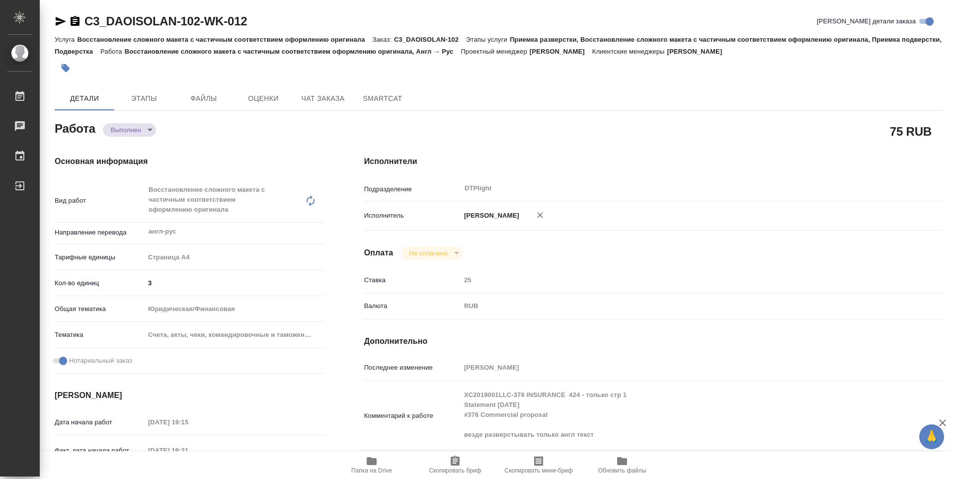
type textarea "x"
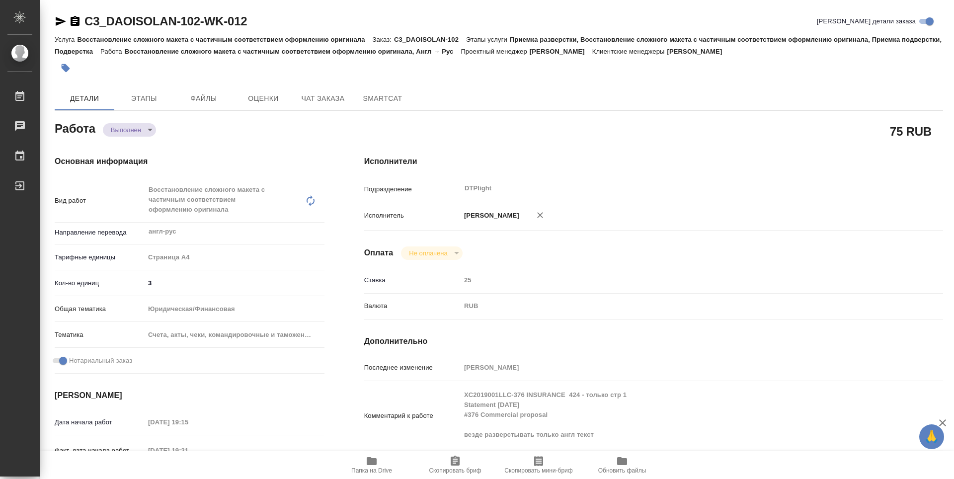
type textarea "x"
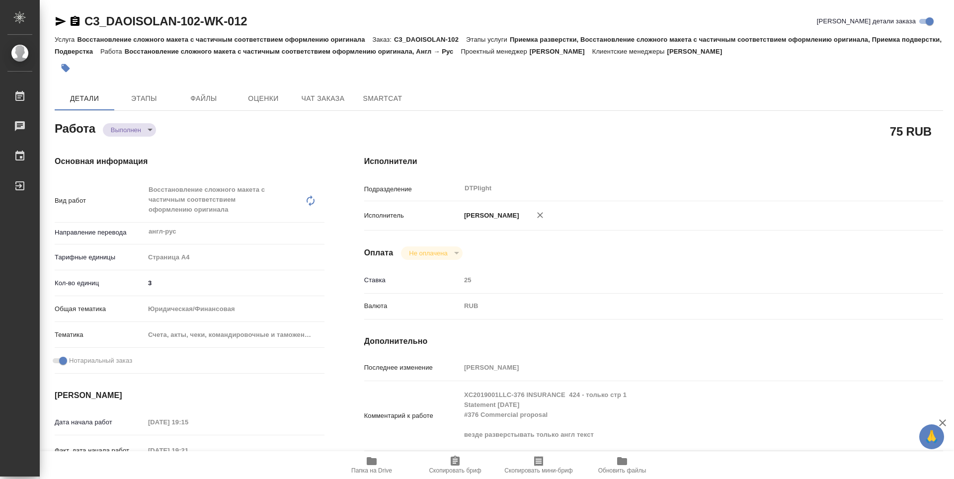
type textarea "x"
click at [371, 463] on icon "button" at bounding box center [372, 461] width 10 height 8
type textarea "x"
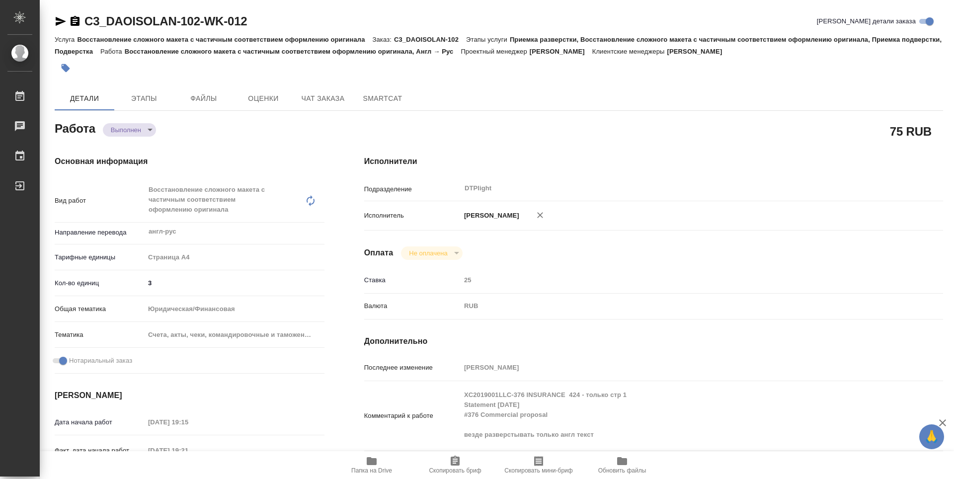
type textarea "x"
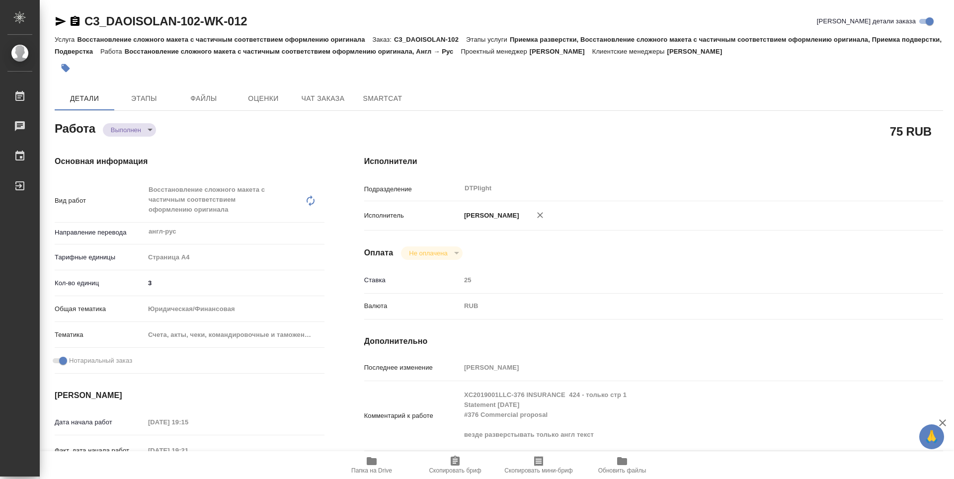
type textarea "x"
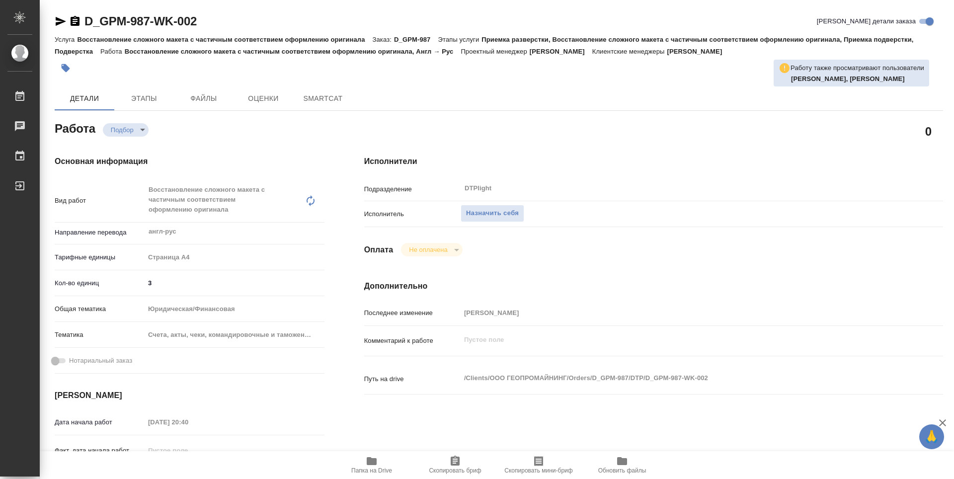
type textarea "x"
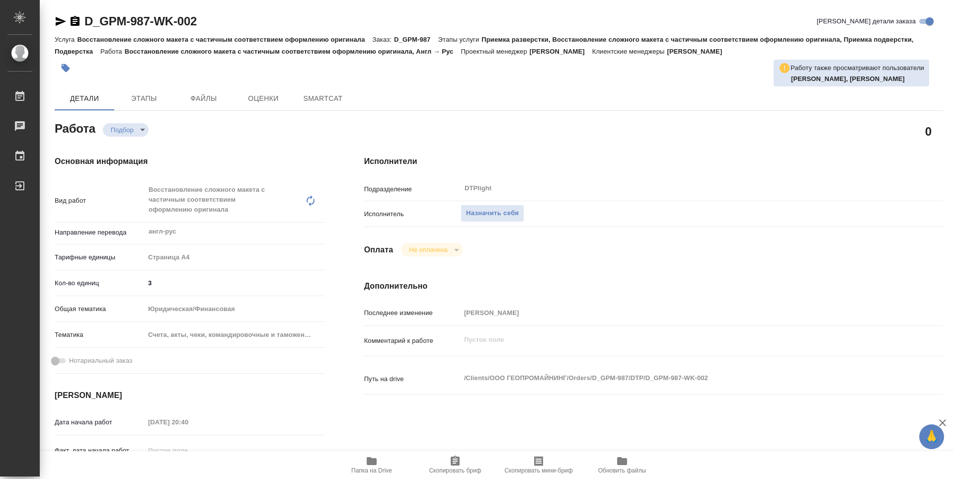
type textarea "x"
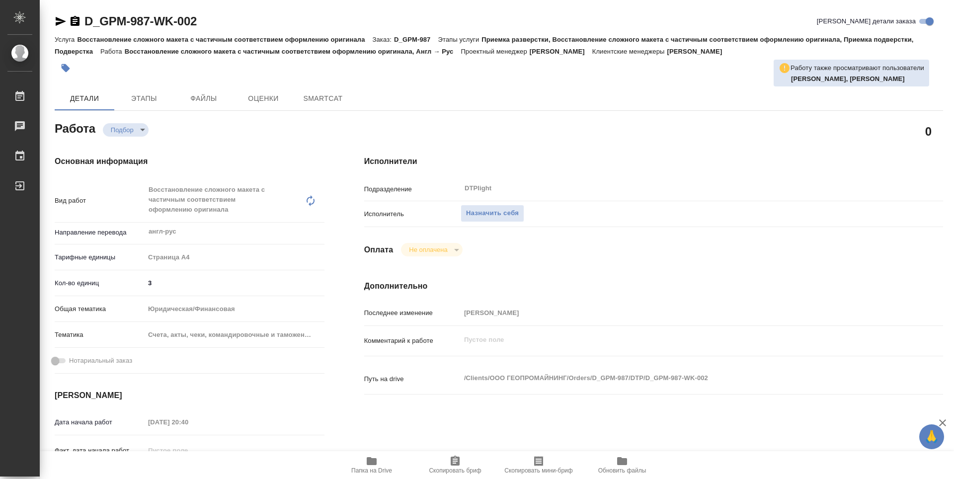
type textarea "x"
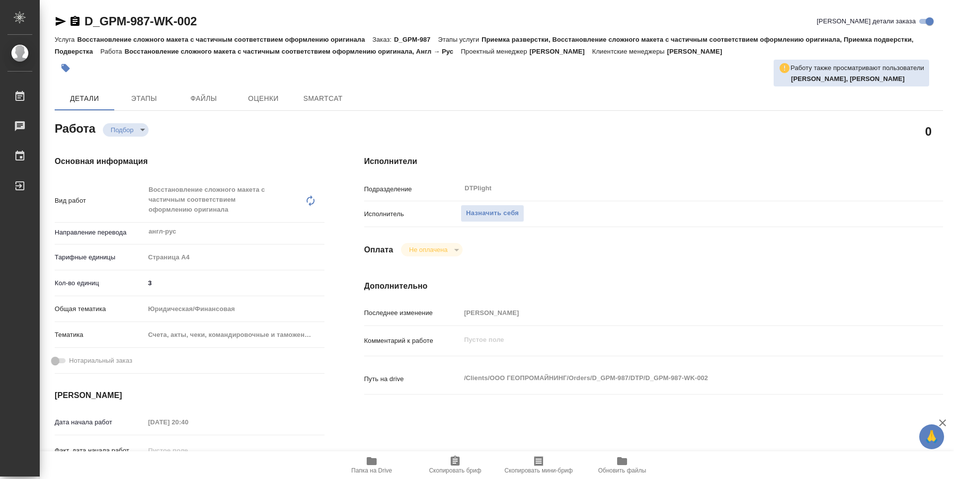
type textarea "x"
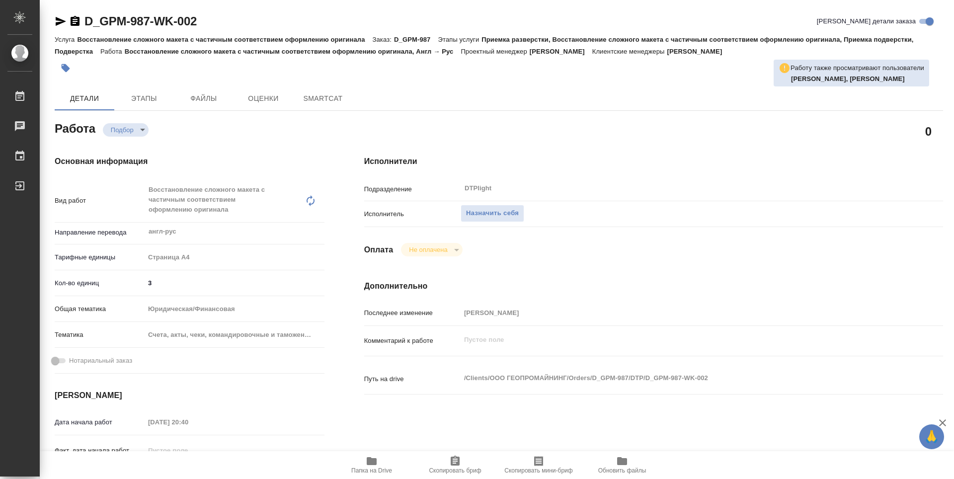
type textarea "x"
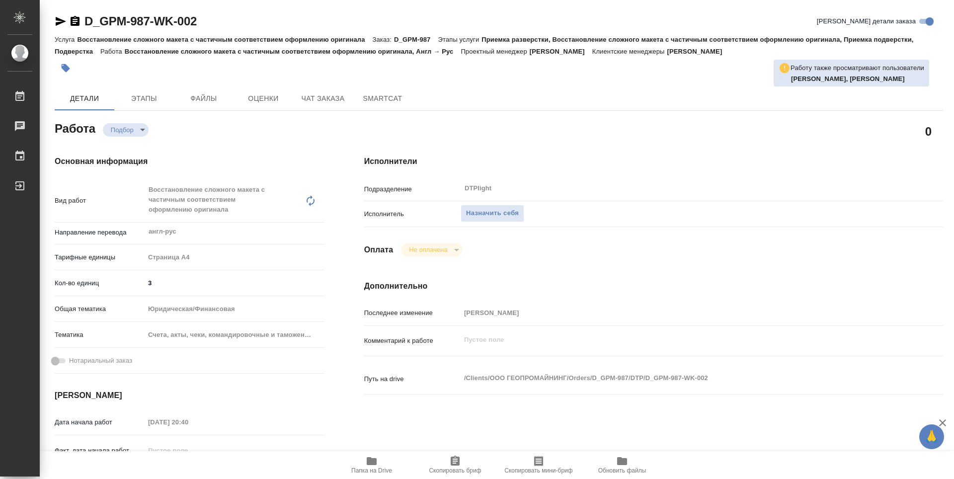
type textarea "x"
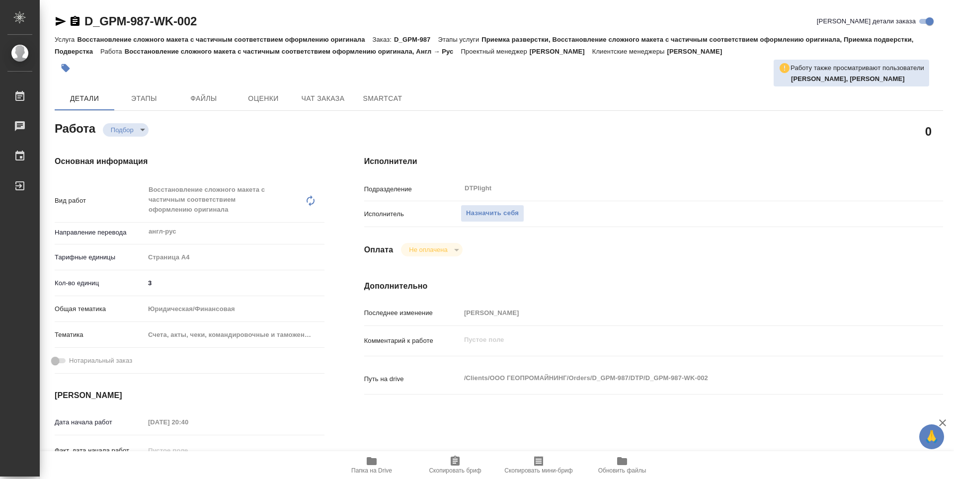
type textarea "x"
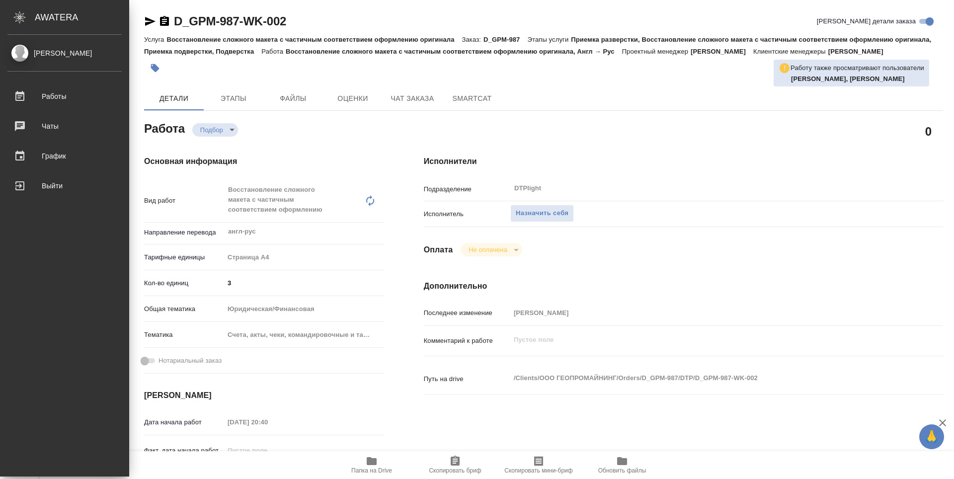
type textarea "x"
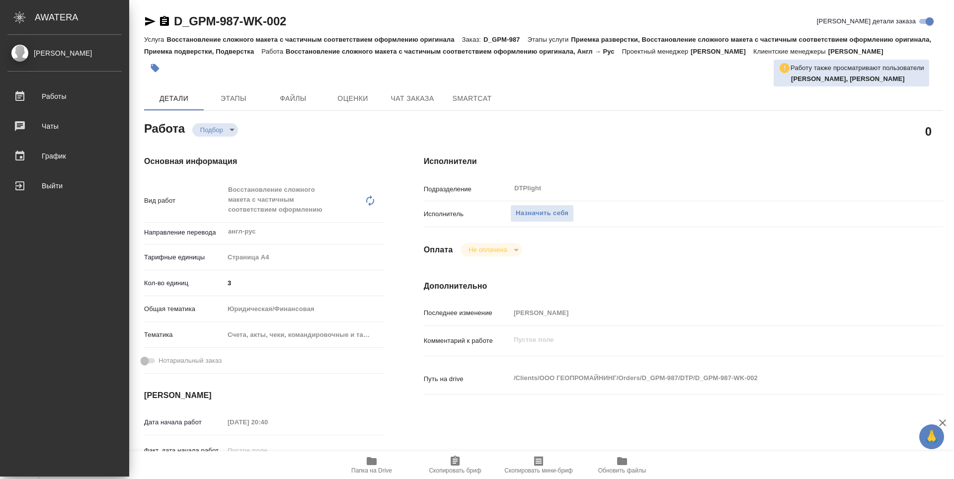
type textarea "x"
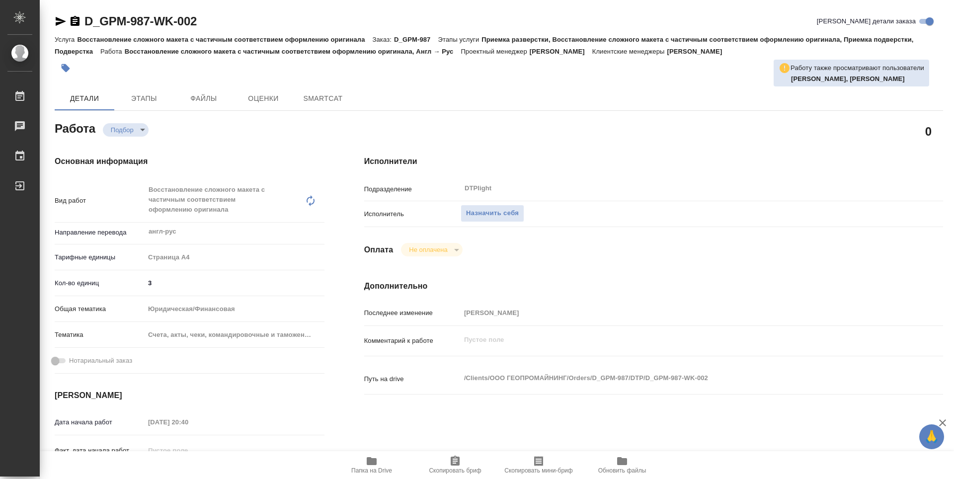
type textarea "x"
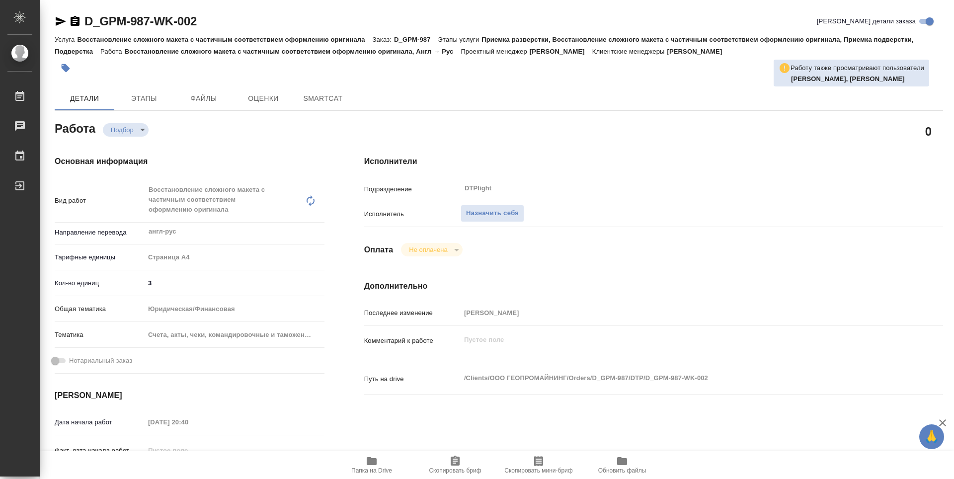
type textarea "x"
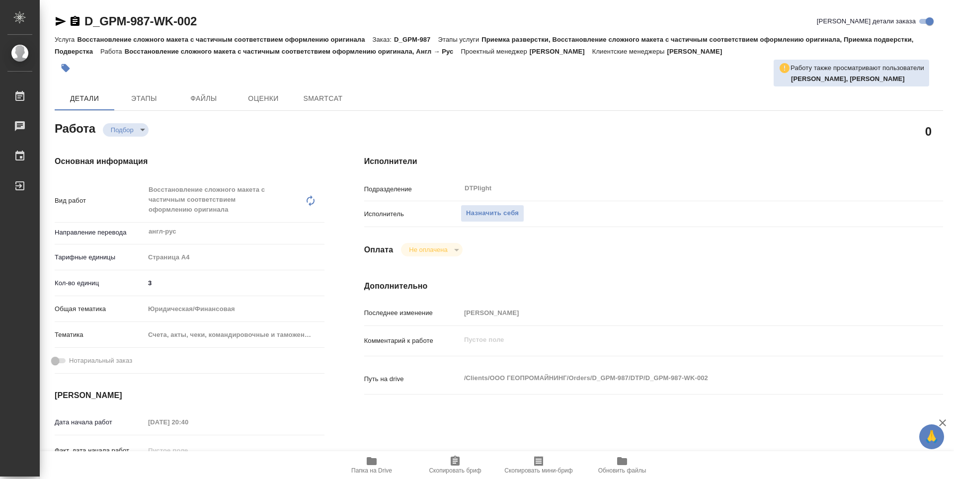
type textarea "x"
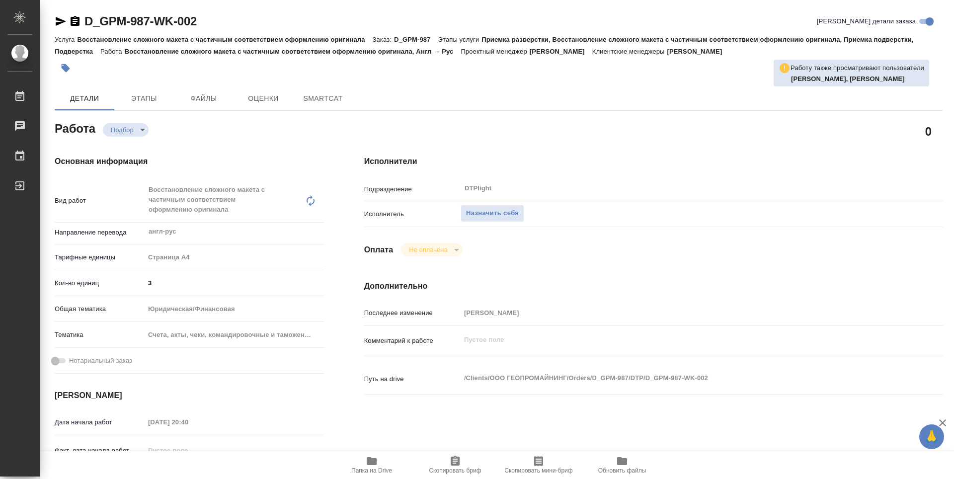
type textarea "x"
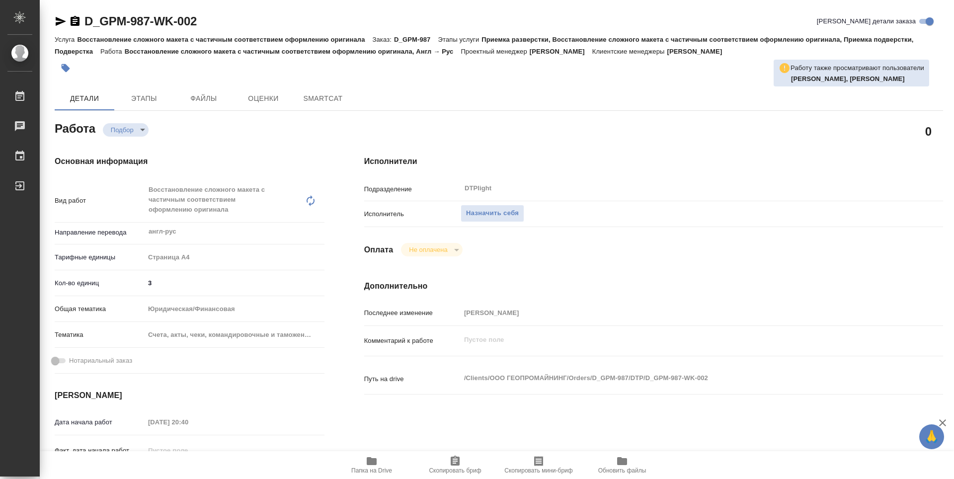
type textarea "x"
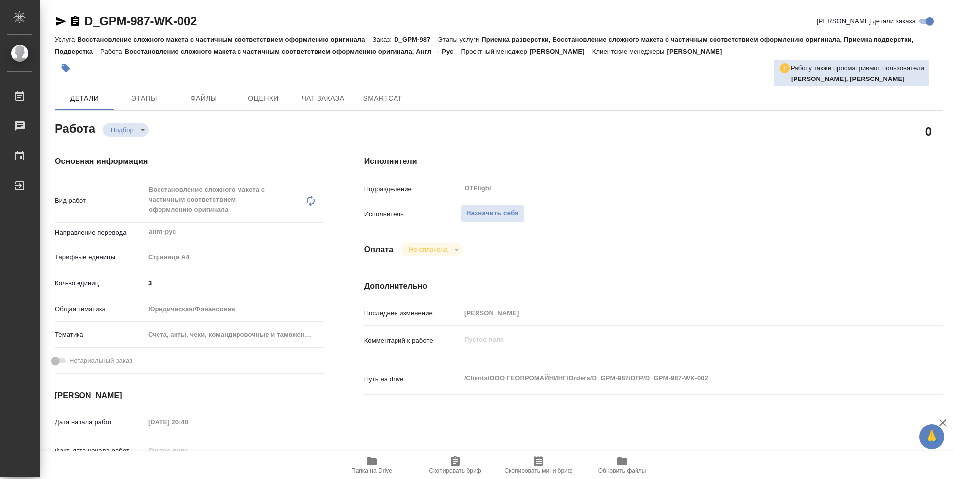
click at [375, 462] on icon "button" at bounding box center [372, 461] width 10 height 8
type textarea "x"
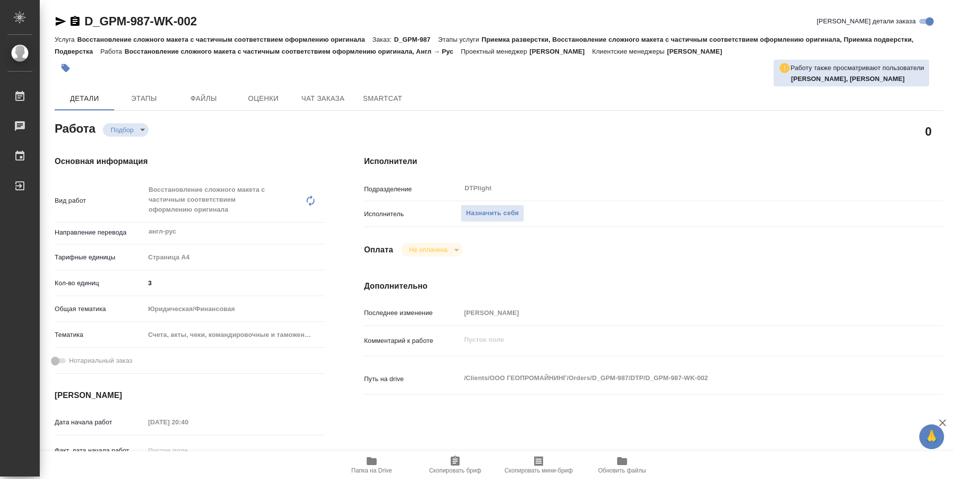
type textarea "x"
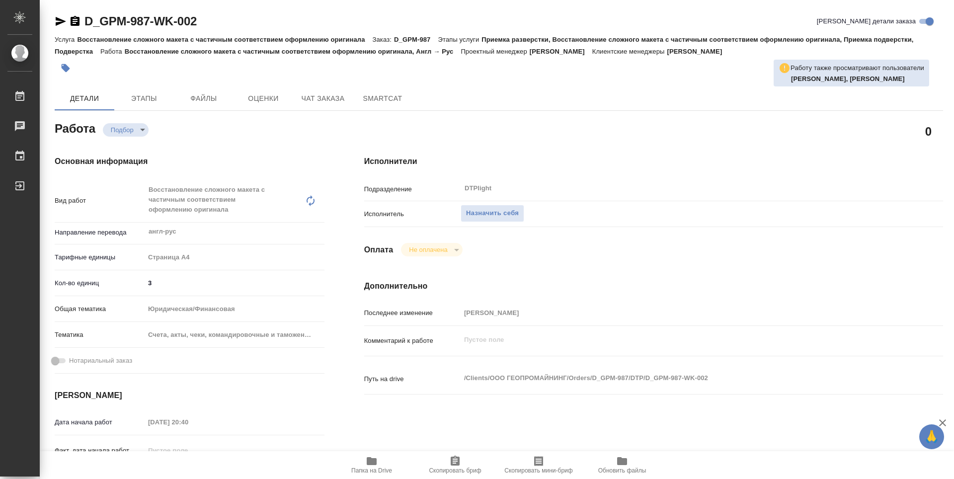
type textarea "x"
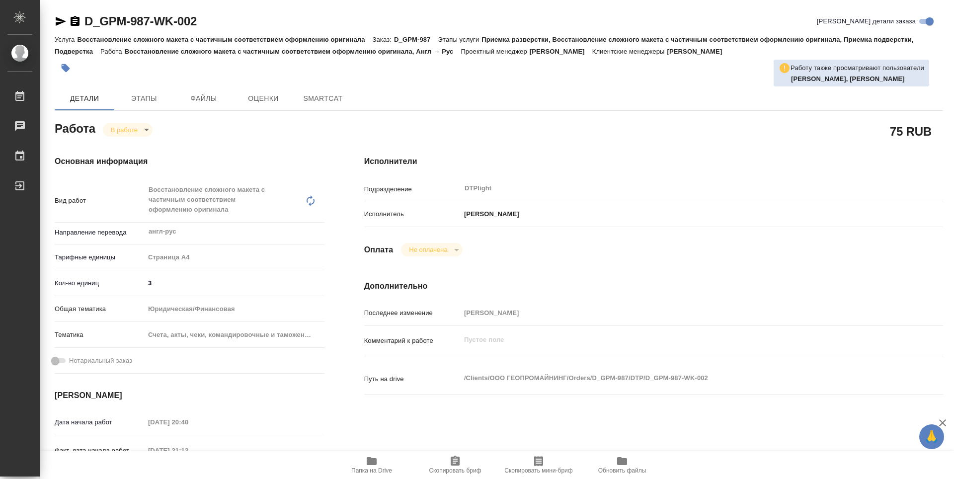
type textarea "x"
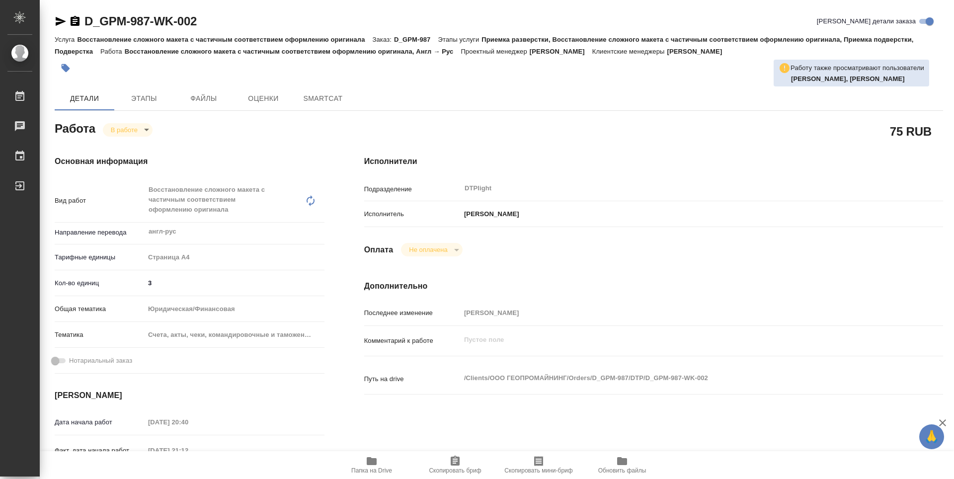
type textarea "x"
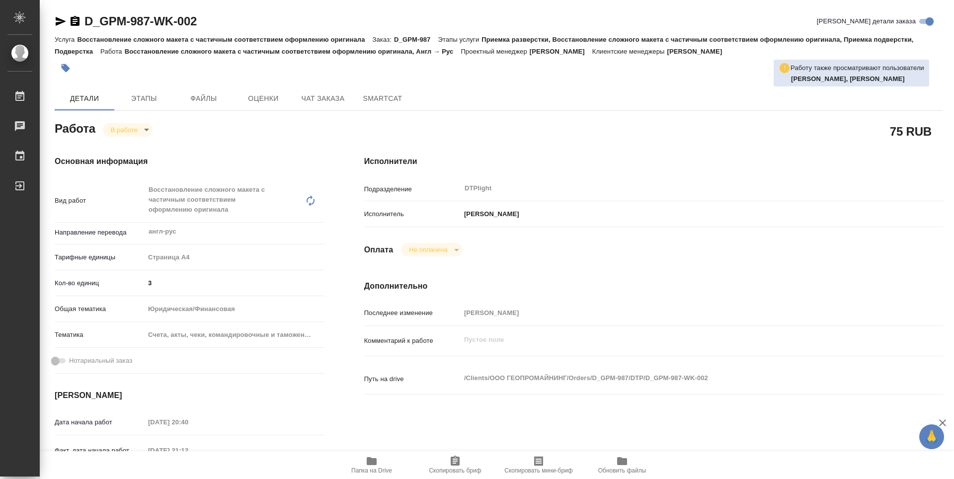
type textarea "x"
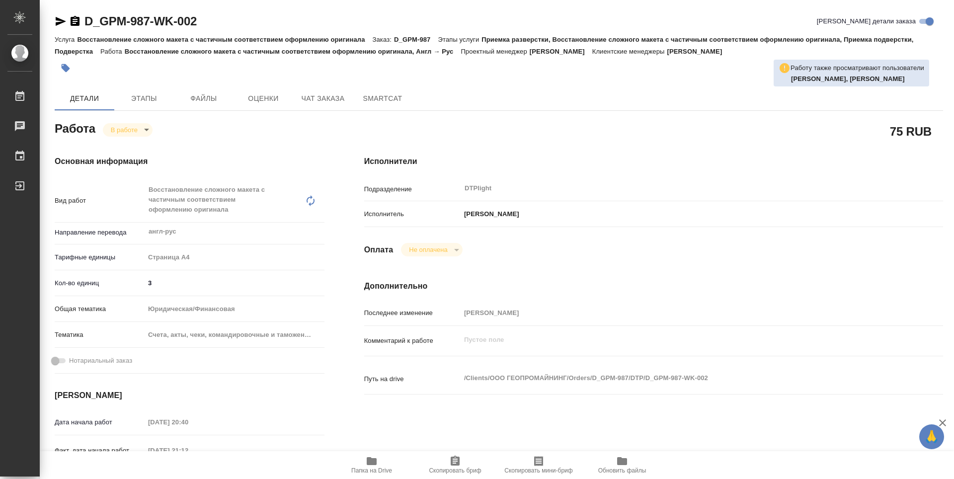
type textarea "x"
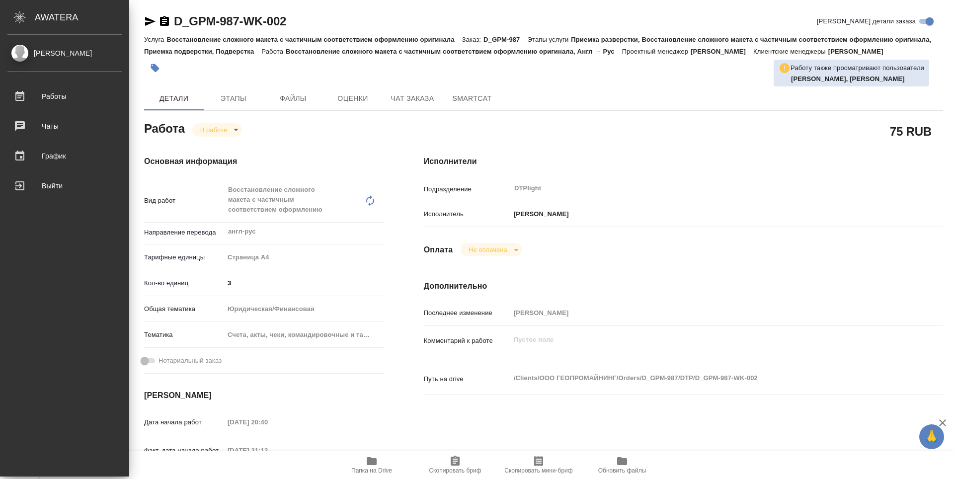
type textarea "x"
